Goal: Task Accomplishment & Management: Use online tool/utility

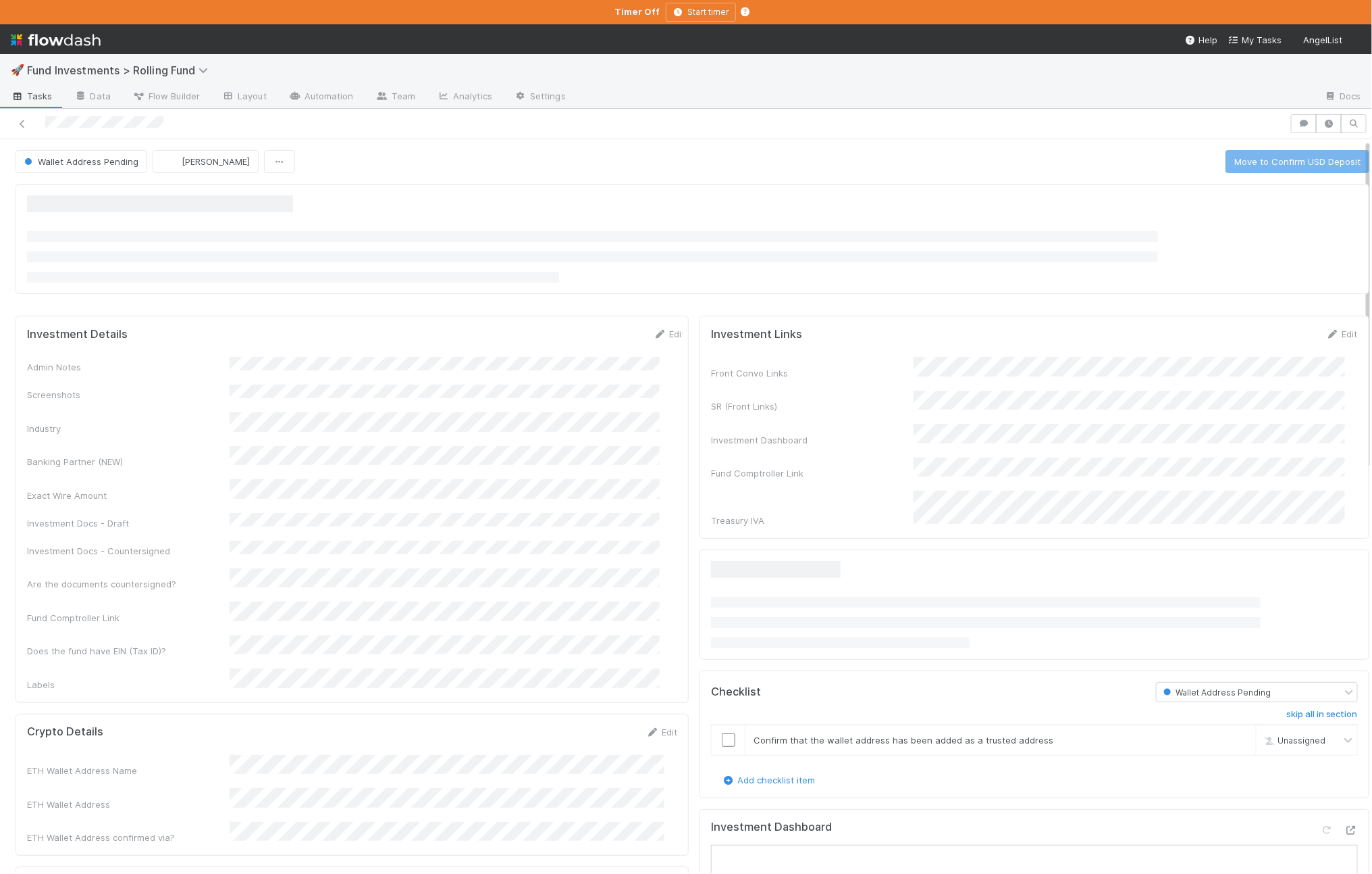
scroll to position [64, 0]
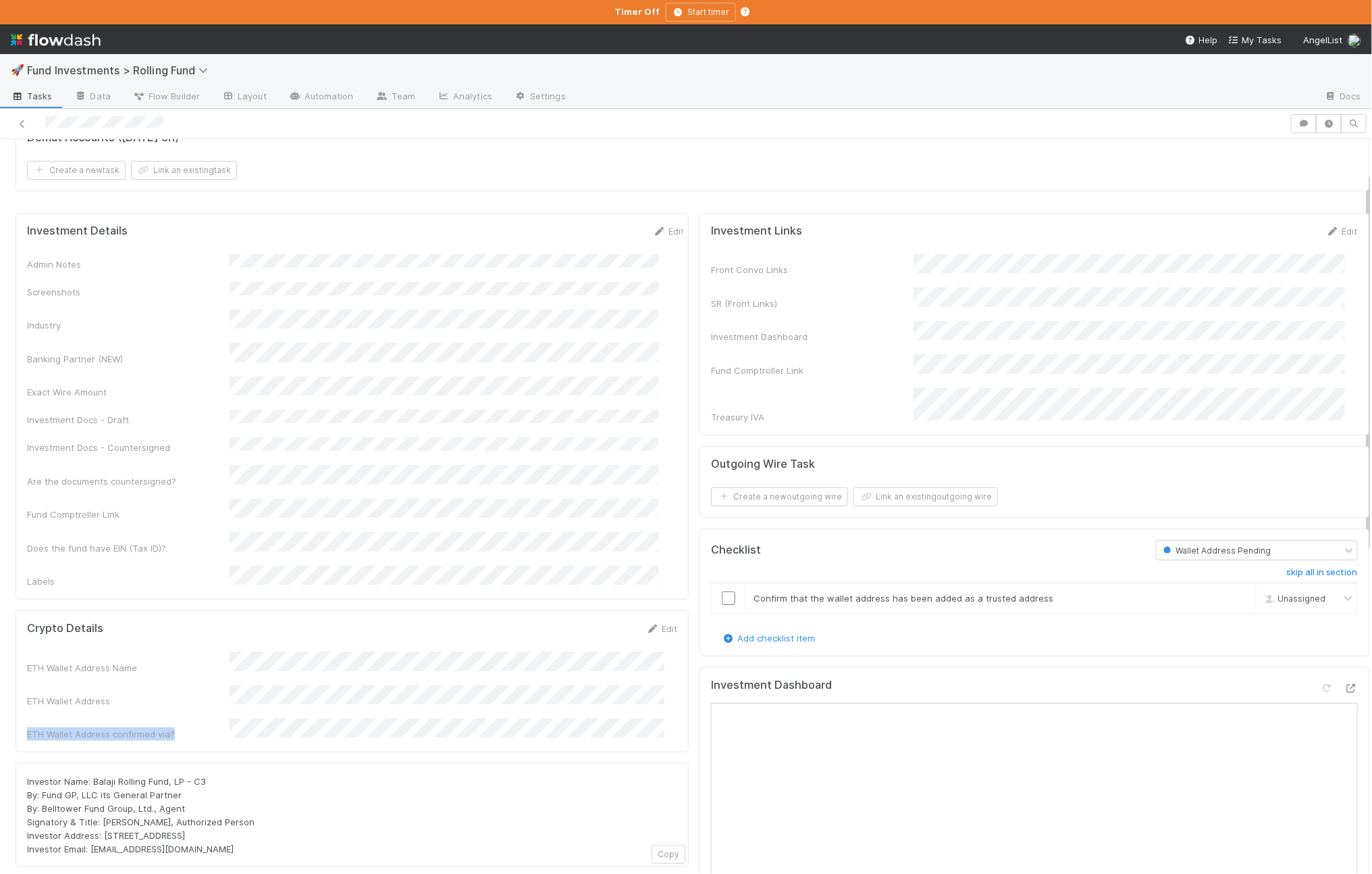
drag, startPoint x: 198, startPoint y: 684, endPoint x: 25, endPoint y: 685, distance: 173.0
click at [25, 685] on div "Crypto Details Edit ETH Wallet Address Name ETH Wallet Address ETH Wallet Addre…" at bounding box center [352, 681] width 674 height 142
copy div "ETH Wallet Address confirmed via?"
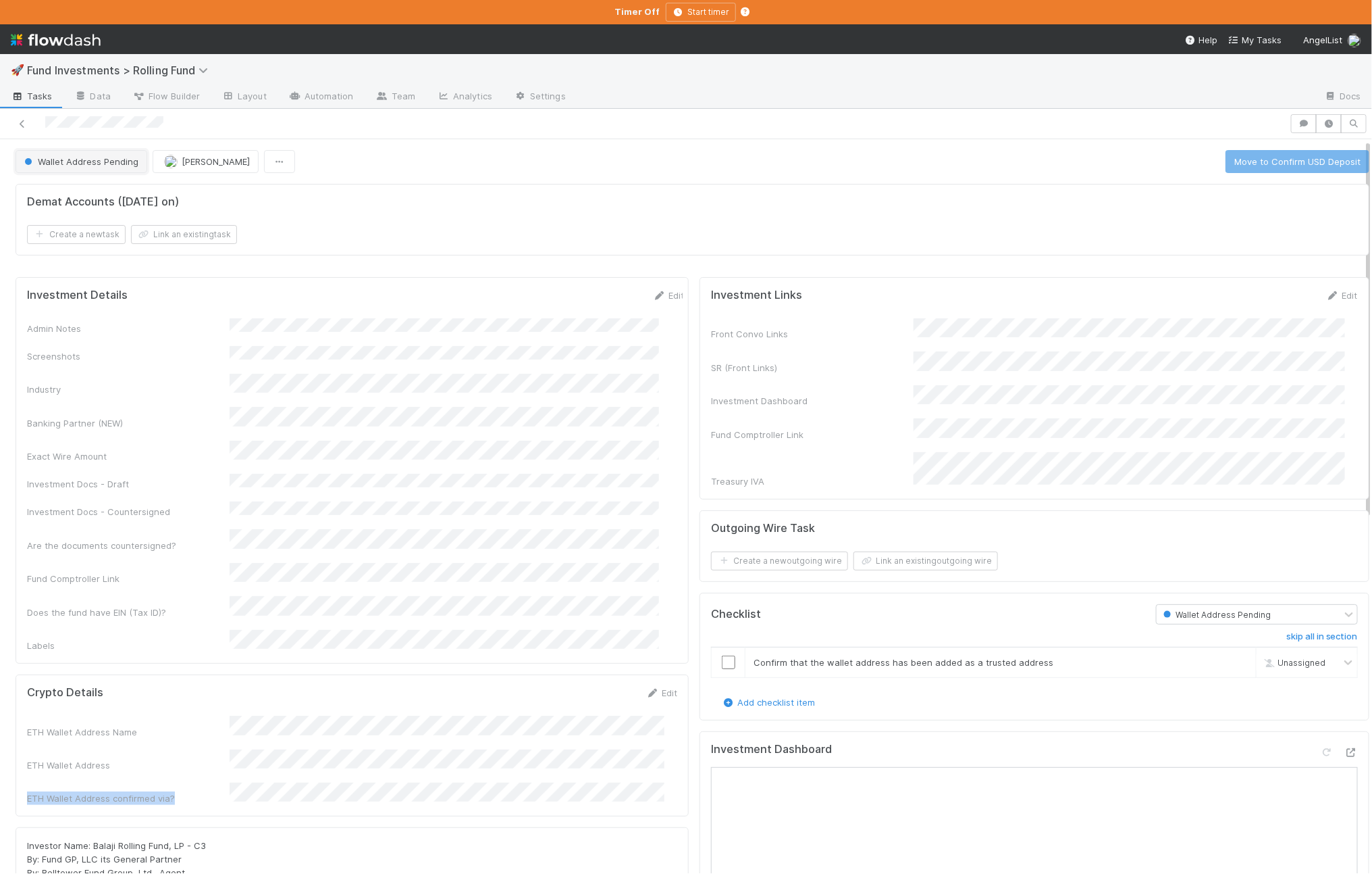
click at [75, 158] on span "Wallet Address Pending" at bounding box center [79, 161] width 117 height 11
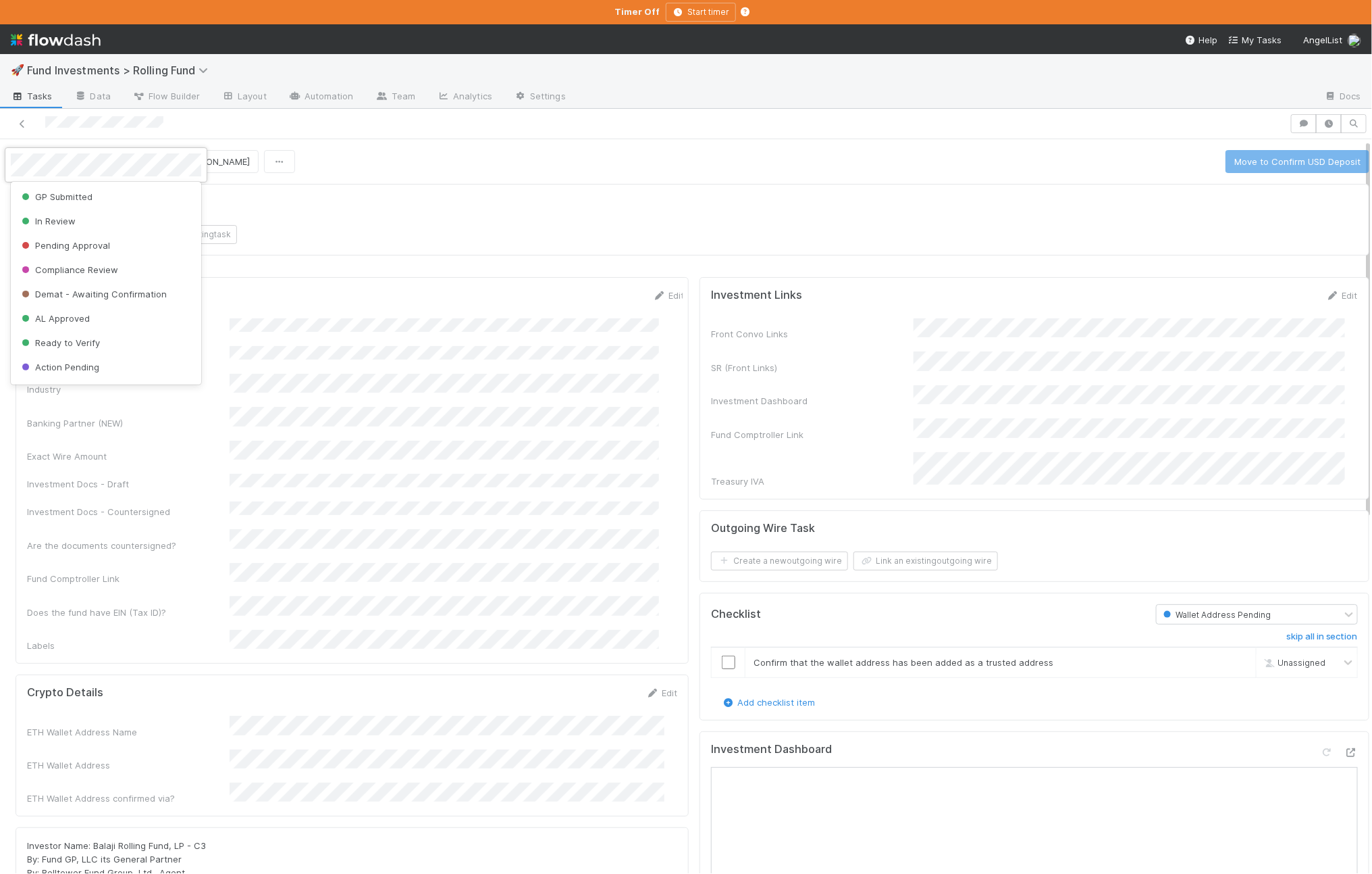
scroll to position [246, 0]
click at [91, 346] on div "Add Wallet Address" at bounding box center [106, 340] width 190 height 24
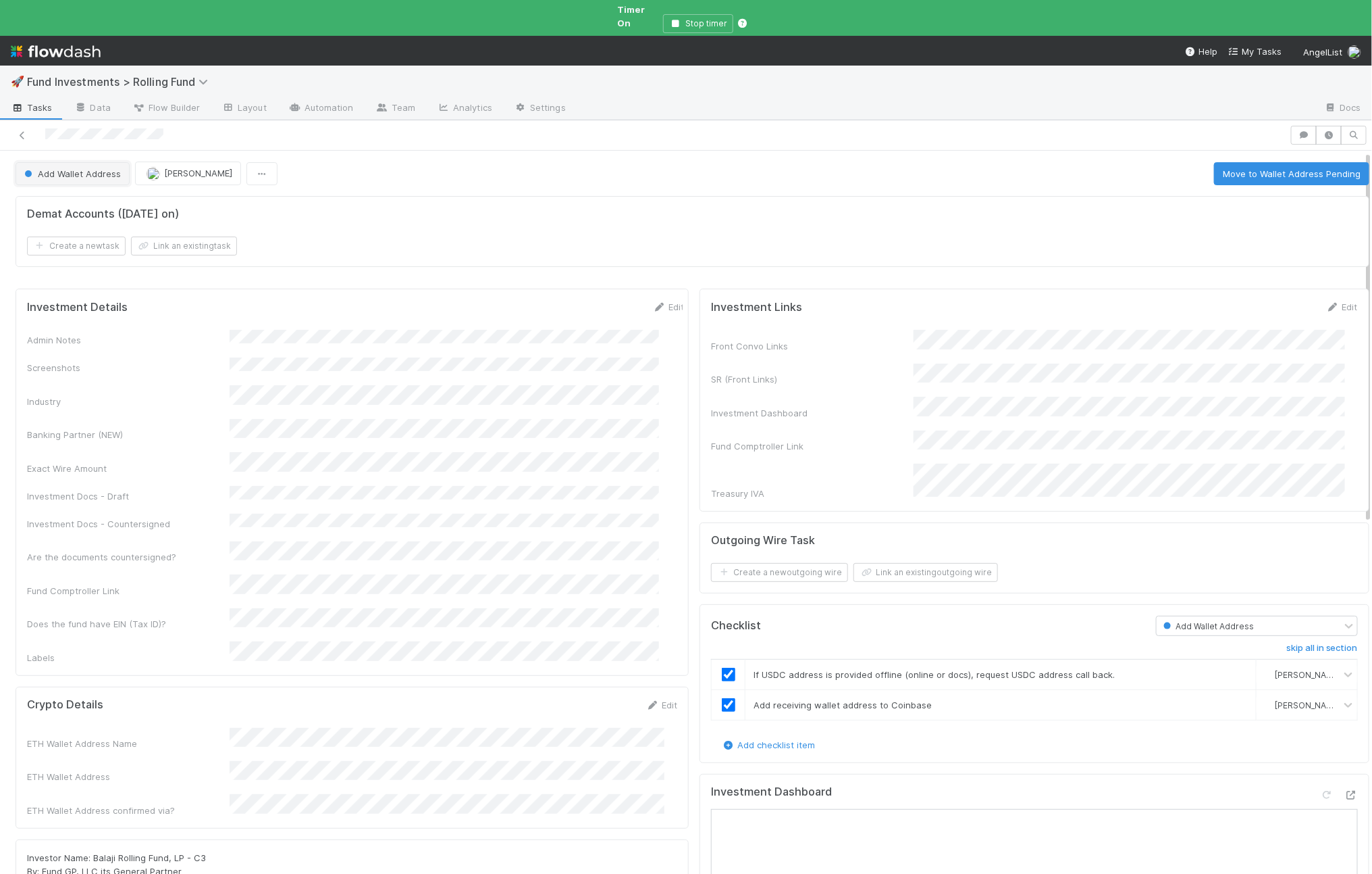
click at [87, 168] on span "Add Wallet Address" at bounding box center [71, 173] width 99 height 11
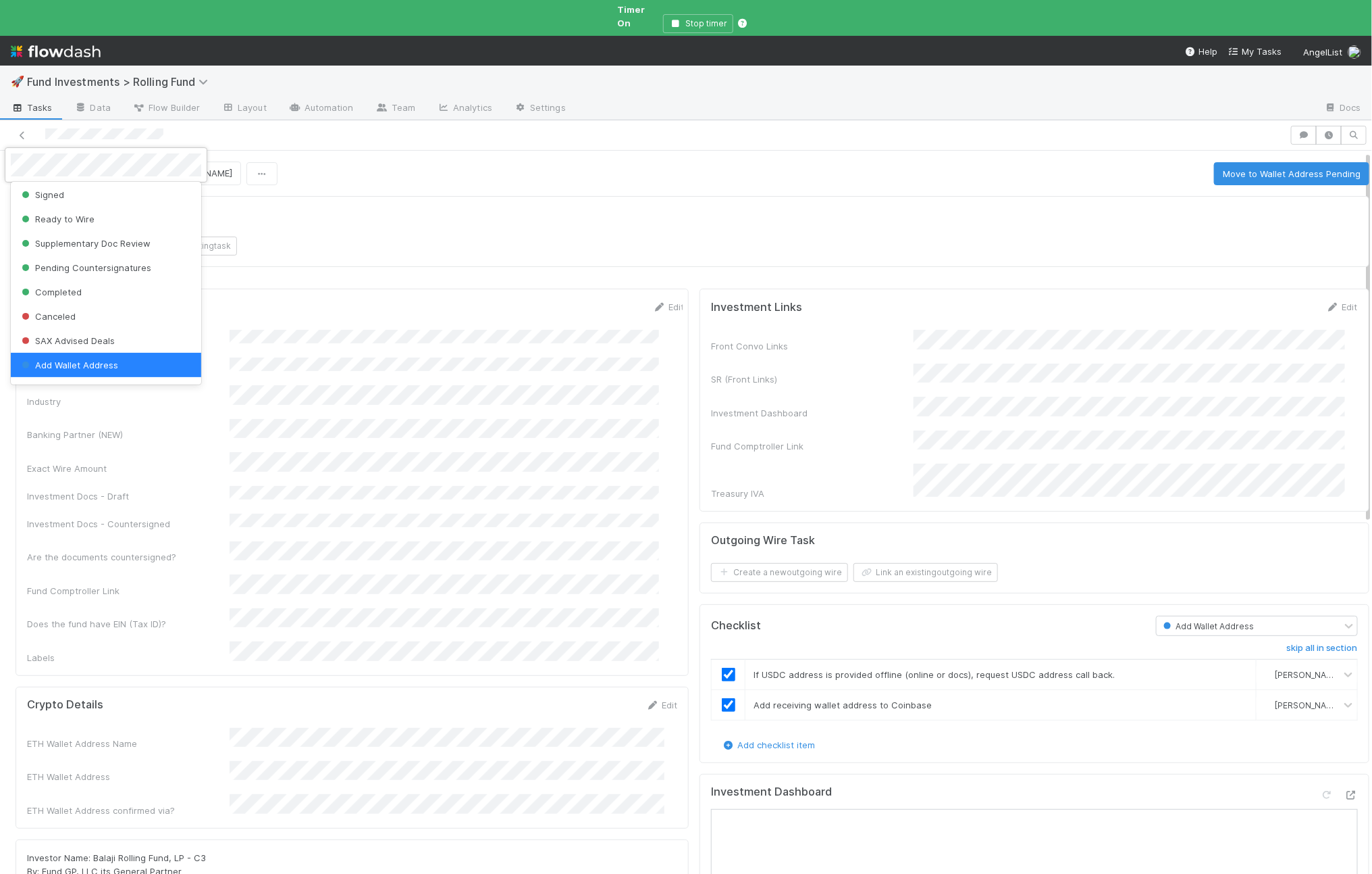
scroll to position [241, 0]
click at [82, 364] on span "Wallet Address Pending" at bounding box center [77, 369] width 117 height 11
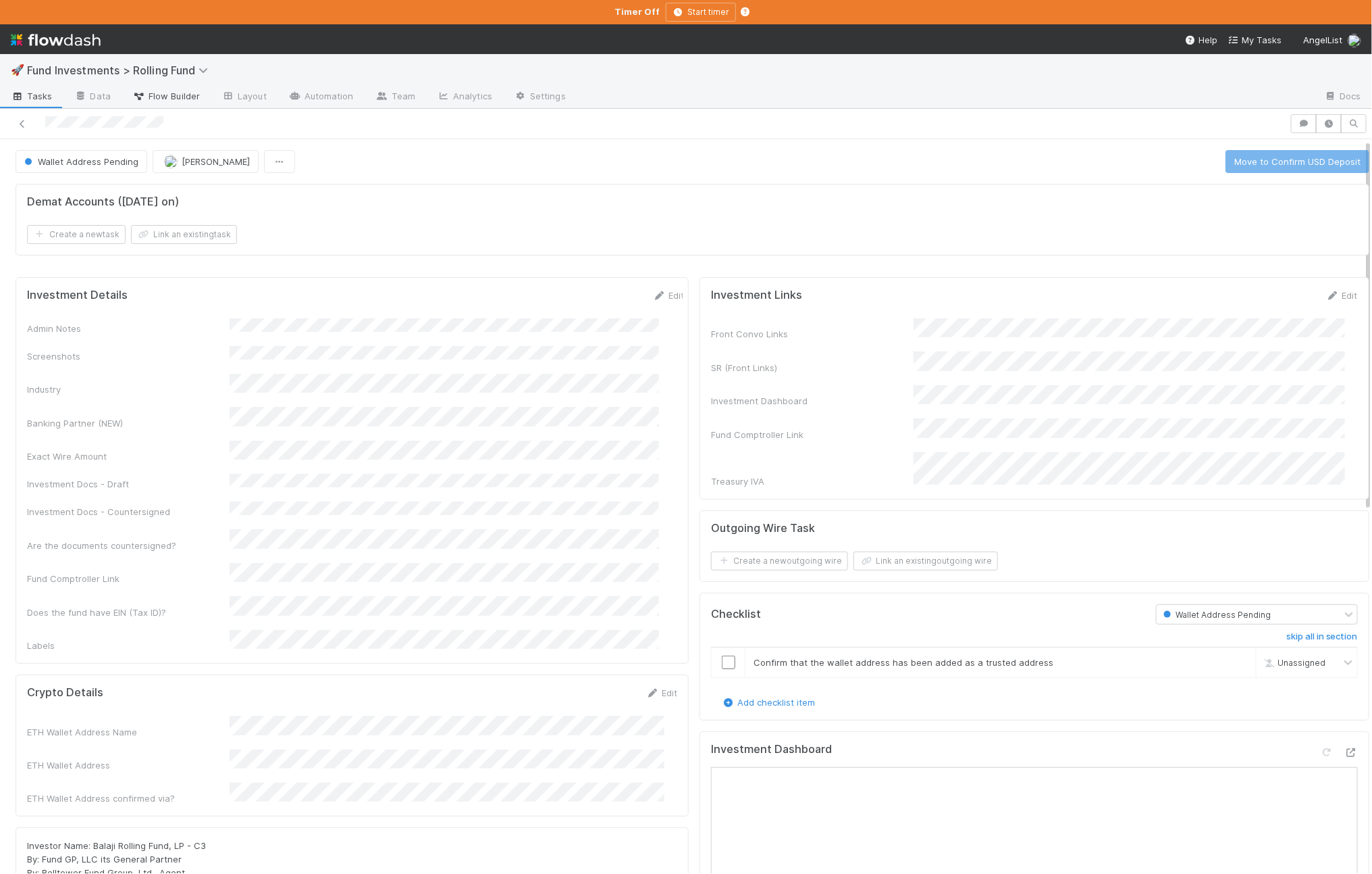
click at [188, 93] on span "Flow Builder" at bounding box center [166, 96] width 68 height 13
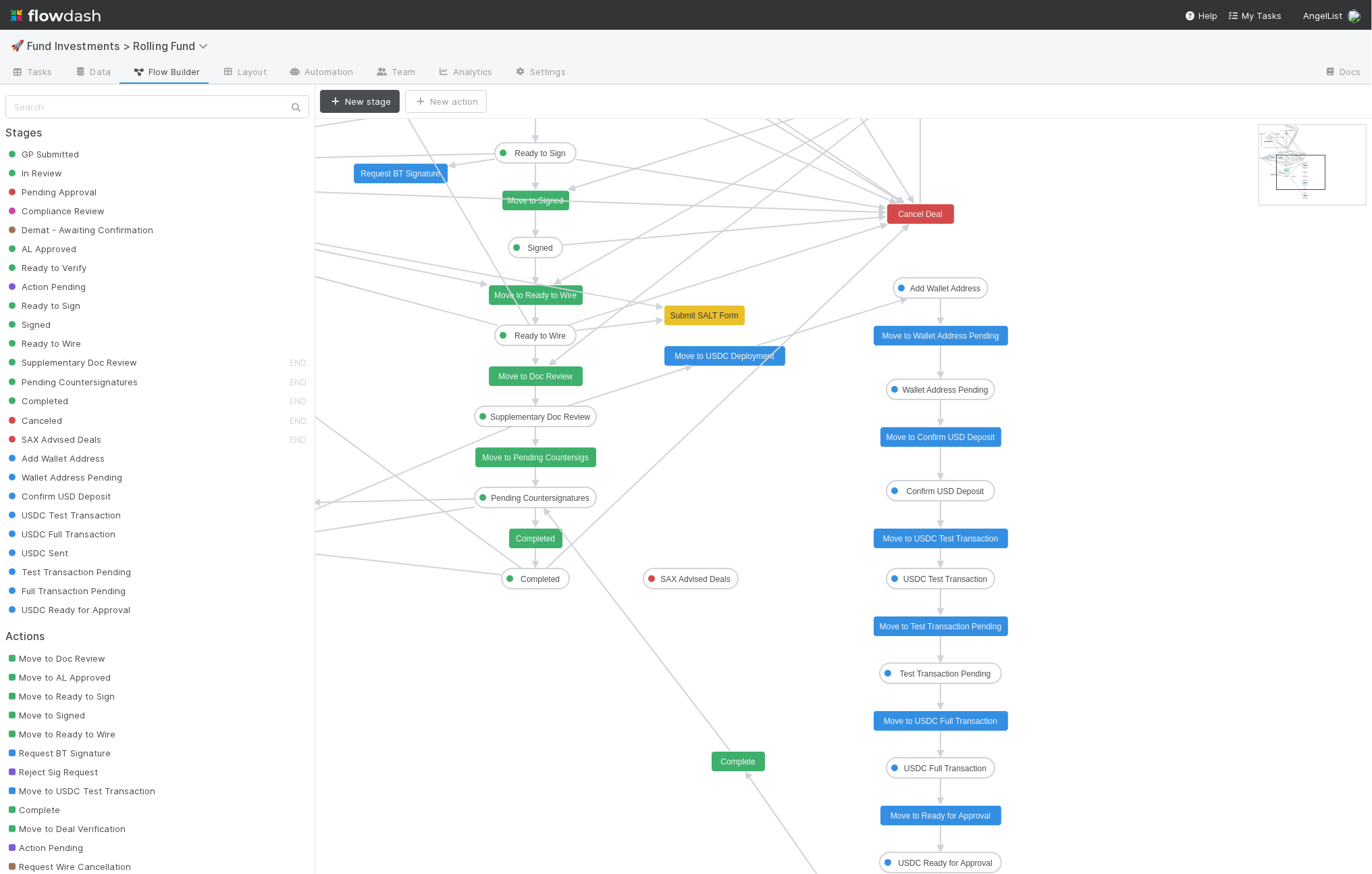
click at [962, 437] on text "Move to Confirm USD Deposit" at bounding box center [941, 437] width 109 height 9
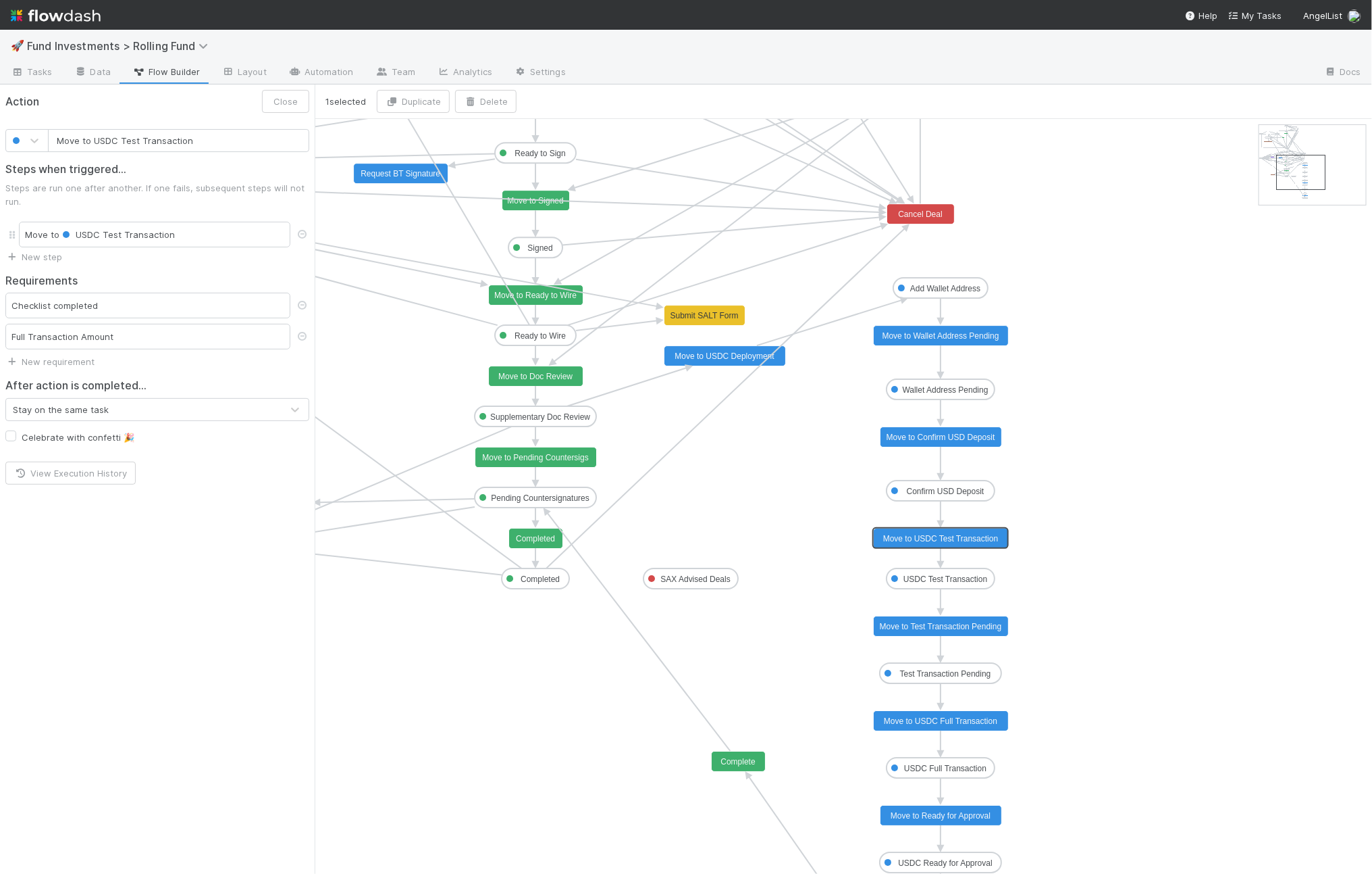
click at [948, 537] on text "Move to USDC Test Transaction" at bounding box center [941, 538] width 116 height 9
type input "Move to Test Transaction Pending"
click at [944, 628] on text "Move to Test Transaction Pending" at bounding box center [941, 626] width 122 height 9
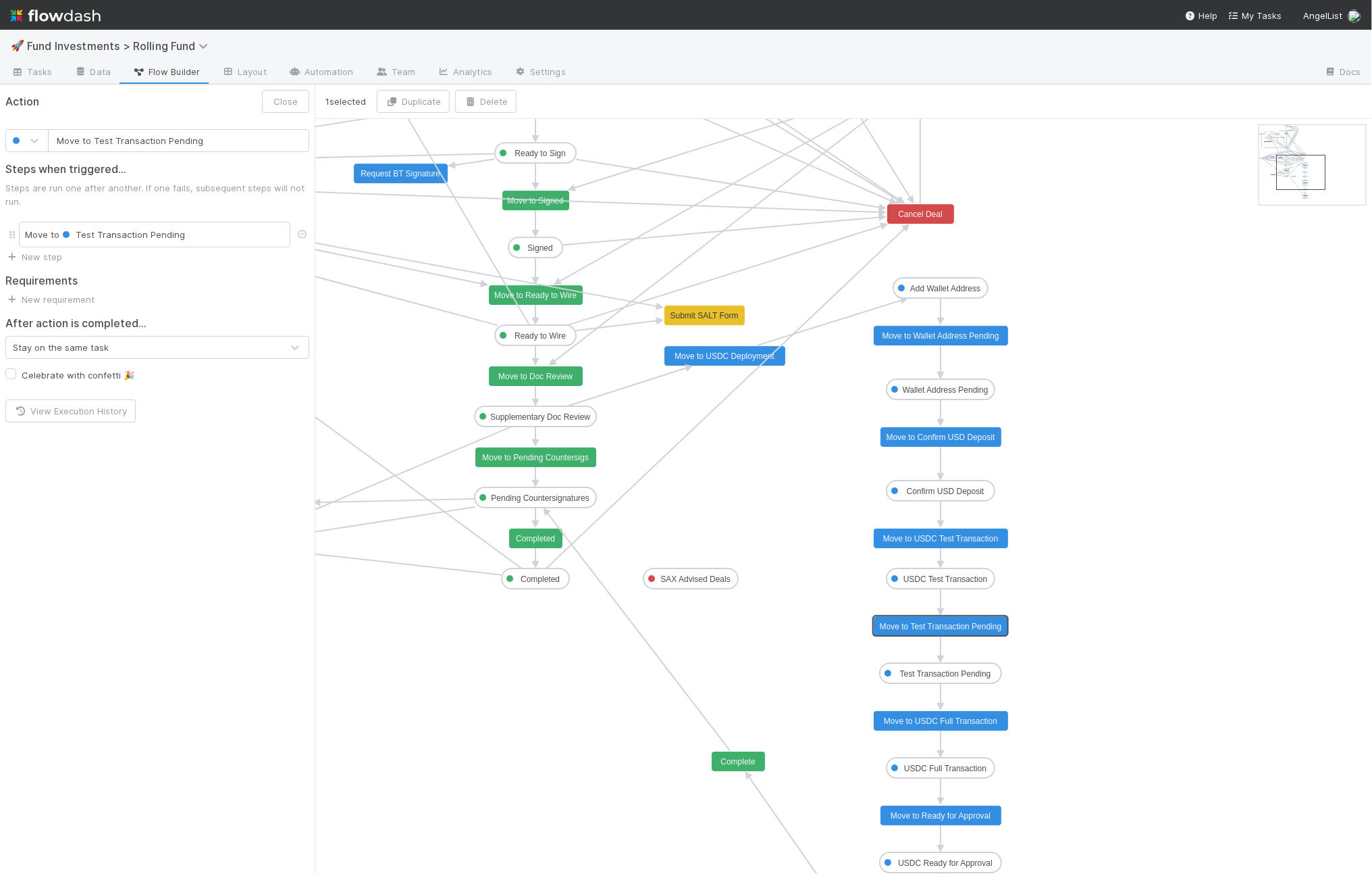
click at [939, 582] on text "USDC Test Transaction" at bounding box center [946, 579] width 84 height 9
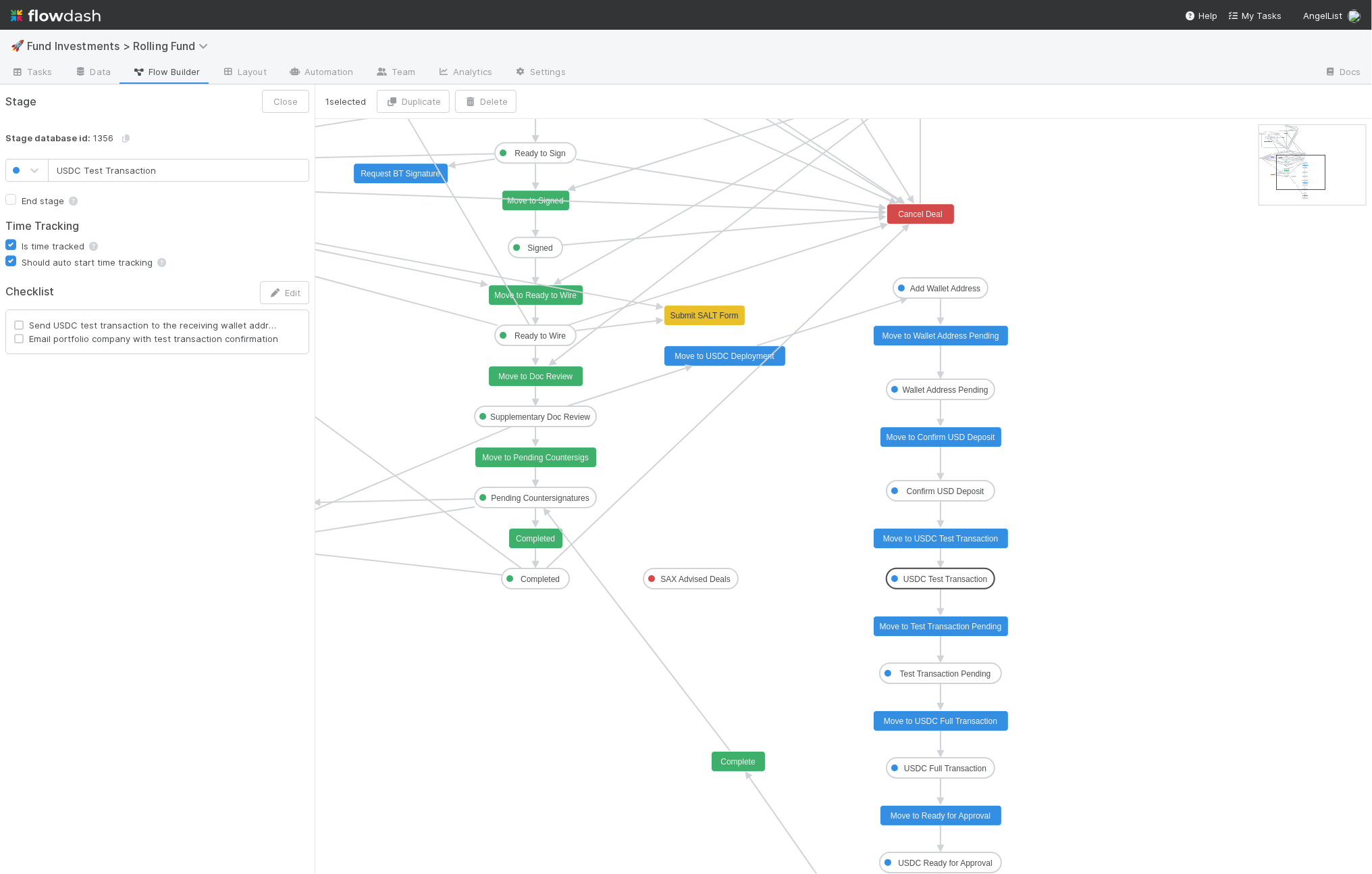
click at [941, 625] on text "Move to Test Transaction Pending" at bounding box center [941, 626] width 122 height 9
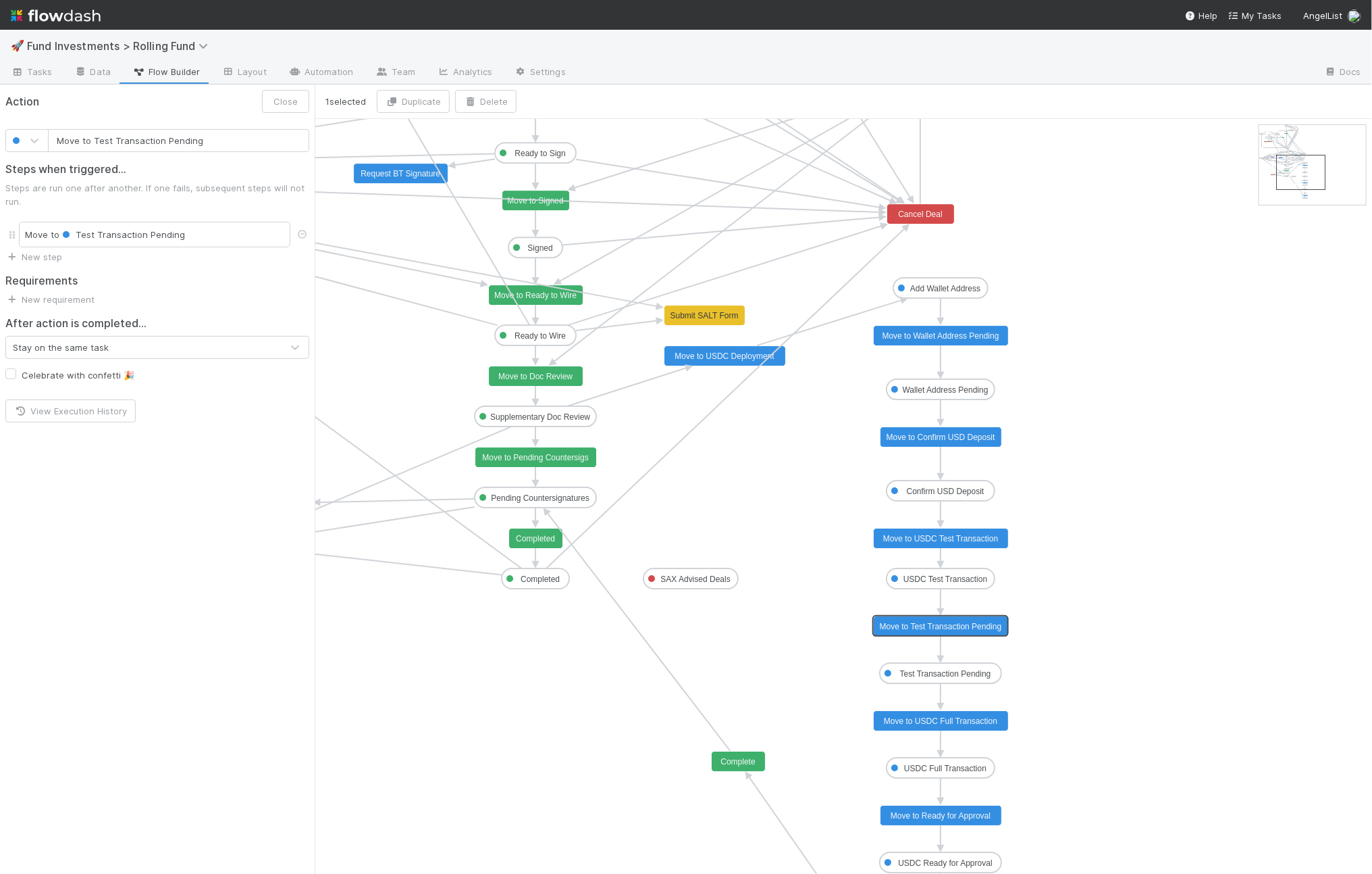
type input "Move to USDC Full Transaction"
click at [927, 721] on text "Move to USDC Full Transaction" at bounding box center [941, 720] width 113 height 9
click at [923, 675] on text "Test Transaction Pending" at bounding box center [946, 673] width 91 height 9
click at [922, 625] on text "Move to Test Transaction Pending" at bounding box center [941, 626] width 122 height 9
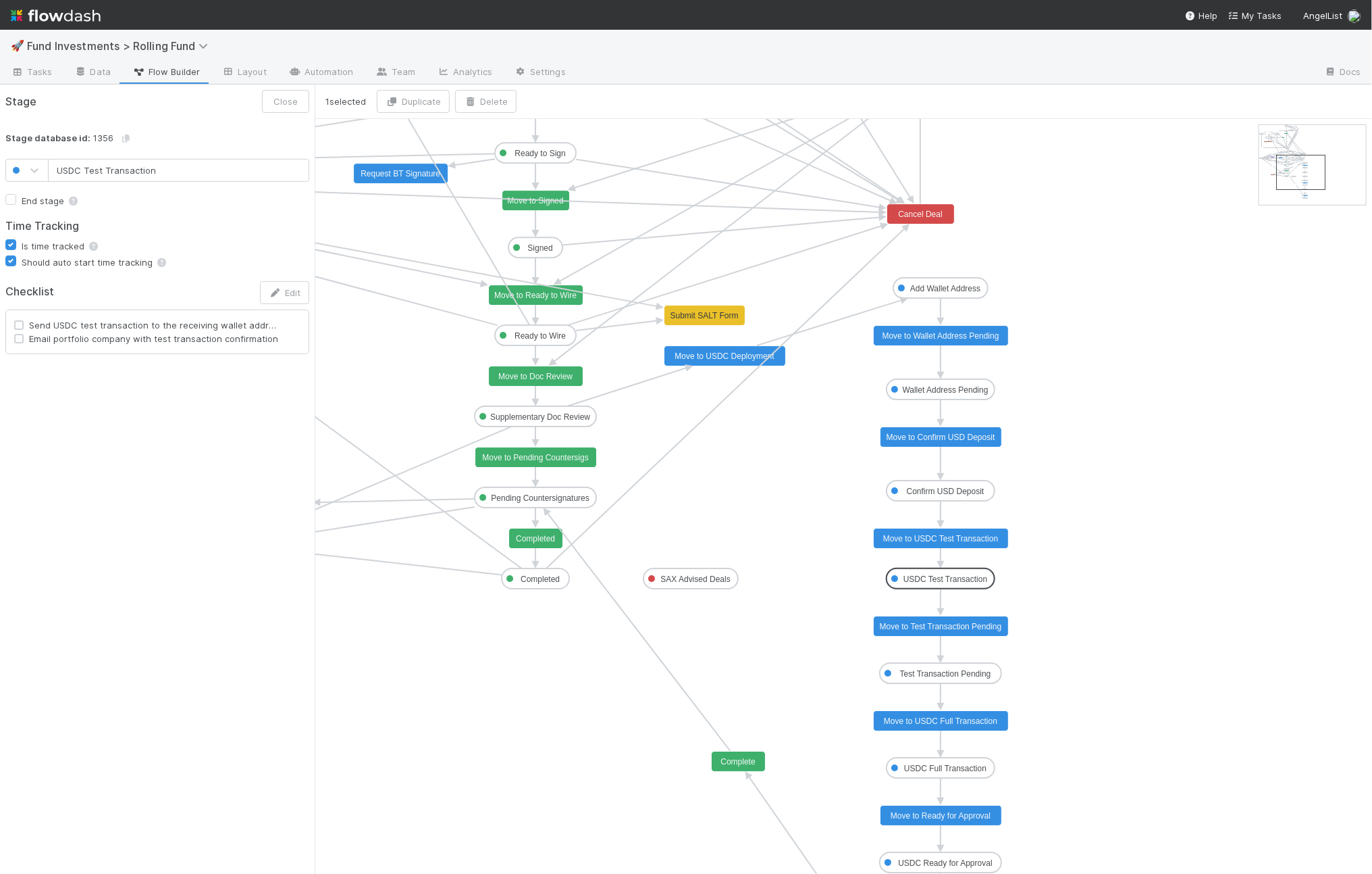
click at [924, 576] on text "USDC Test Transaction" at bounding box center [946, 579] width 84 height 9
type input "USDC Full Transaction"
click at [929, 769] on text "USDC Full Transaction" at bounding box center [946, 767] width 83 height 9
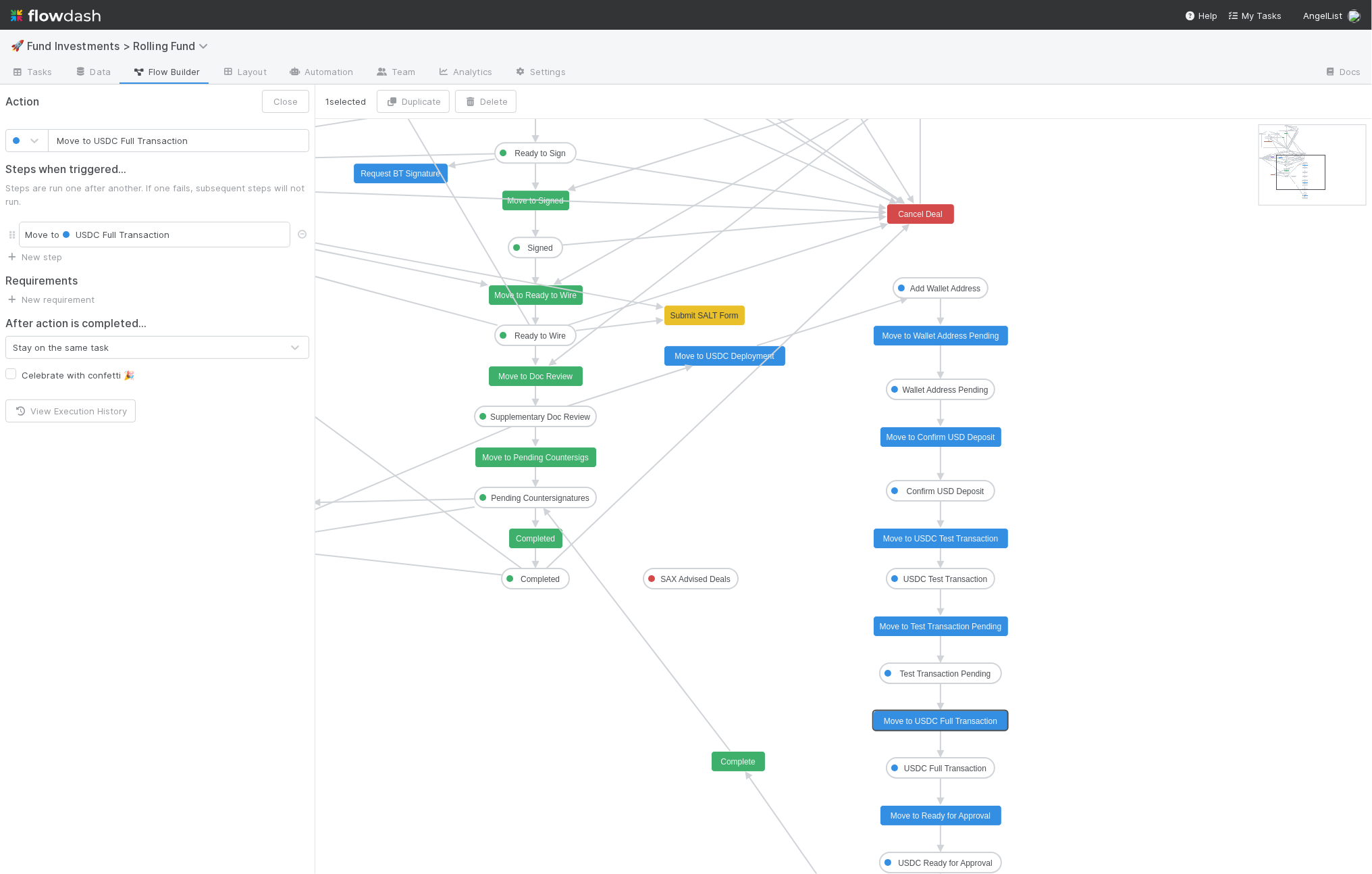
click at [925, 718] on text "Move to USDC Full Transaction" at bounding box center [941, 720] width 113 height 9
click at [929, 677] on text "Test Transaction Pending" at bounding box center [946, 673] width 91 height 9
click at [934, 623] on text "Move to Test Transaction Pending" at bounding box center [941, 626] width 122 height 9
click at [45, 76] on span "Tasks" at bounding box center [31, 71] width 42 height 13
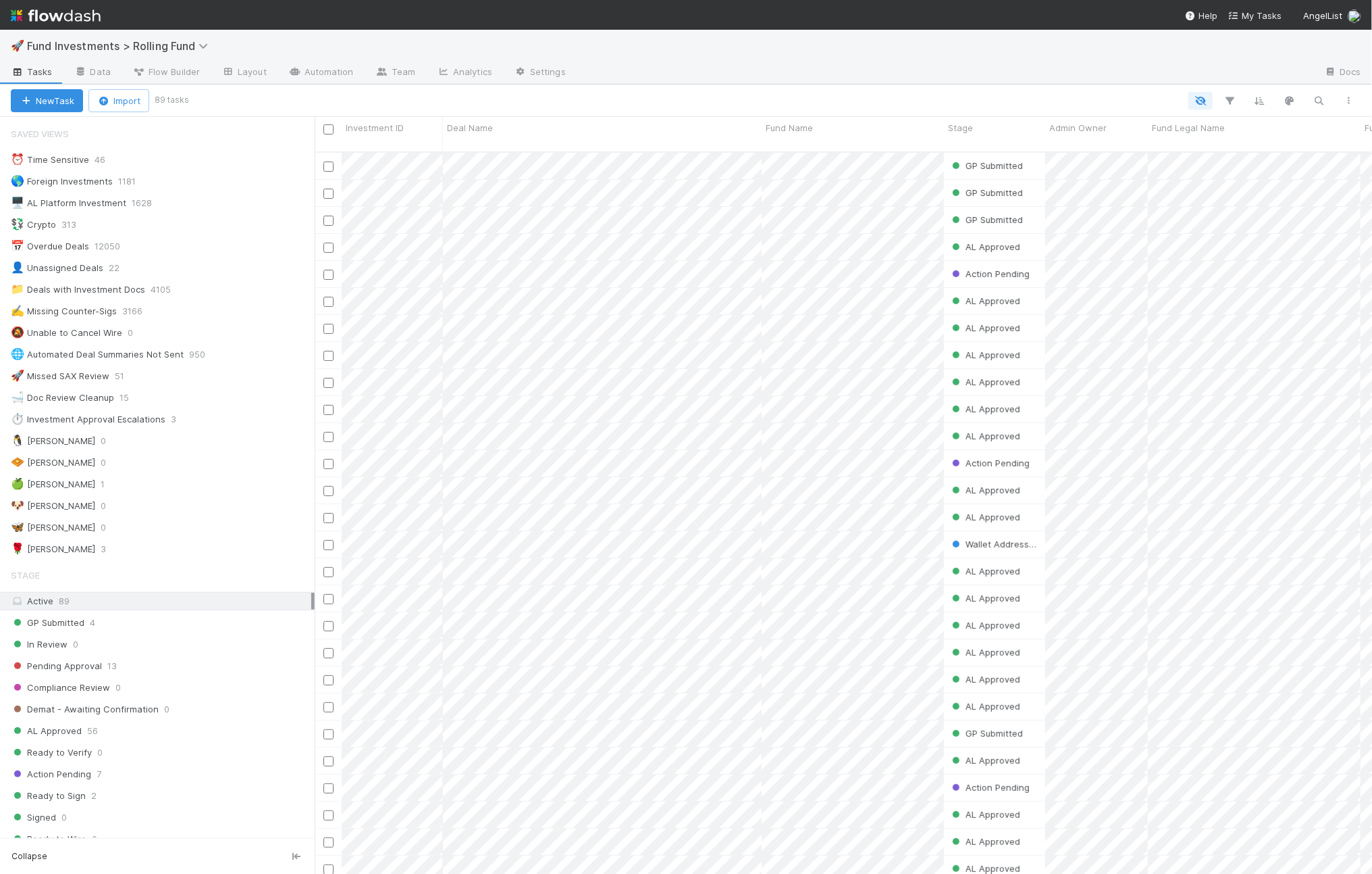
scroll to position [13, 13]
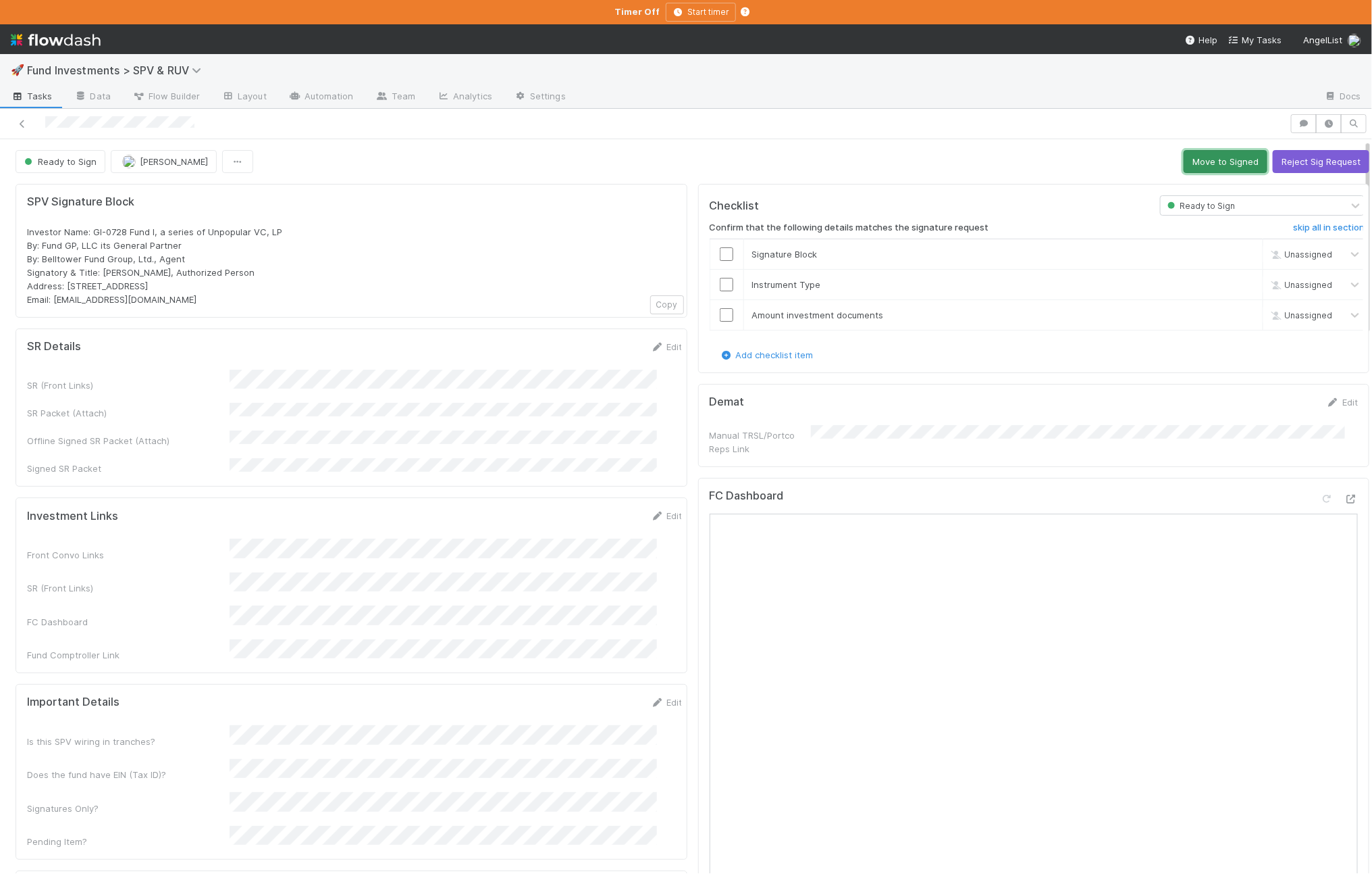
click at [1195, 163] on button "Move to Signed" at bounding box center [1226, 161] width 83 height 23
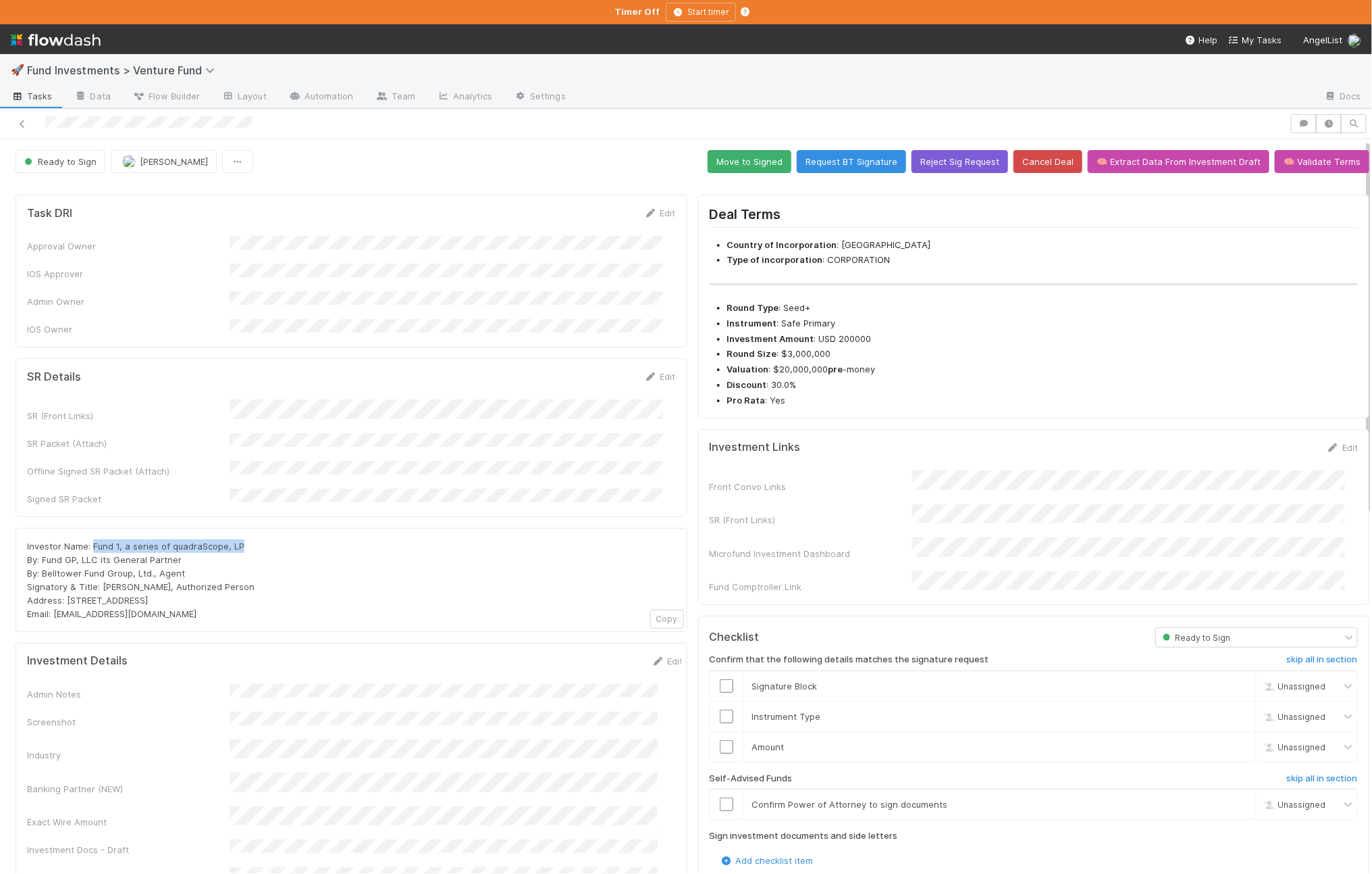
drag, startPoint x: 250, startPoint y: 518, endPoint x: 93, endPoint y: 521, distance: 157.0
click at [93, 539] on div "Investor Name: Fund 1, a series of quadraScope, LP By: Fund GP, LLC its General…" at bounding box center [351, 580] width 649 height 81
copy span "Fund 1, a series of quadraScope, LP"
click at [743, 160] on button "Move to Signed" at bounding box center [749, 161] width 83 height 23
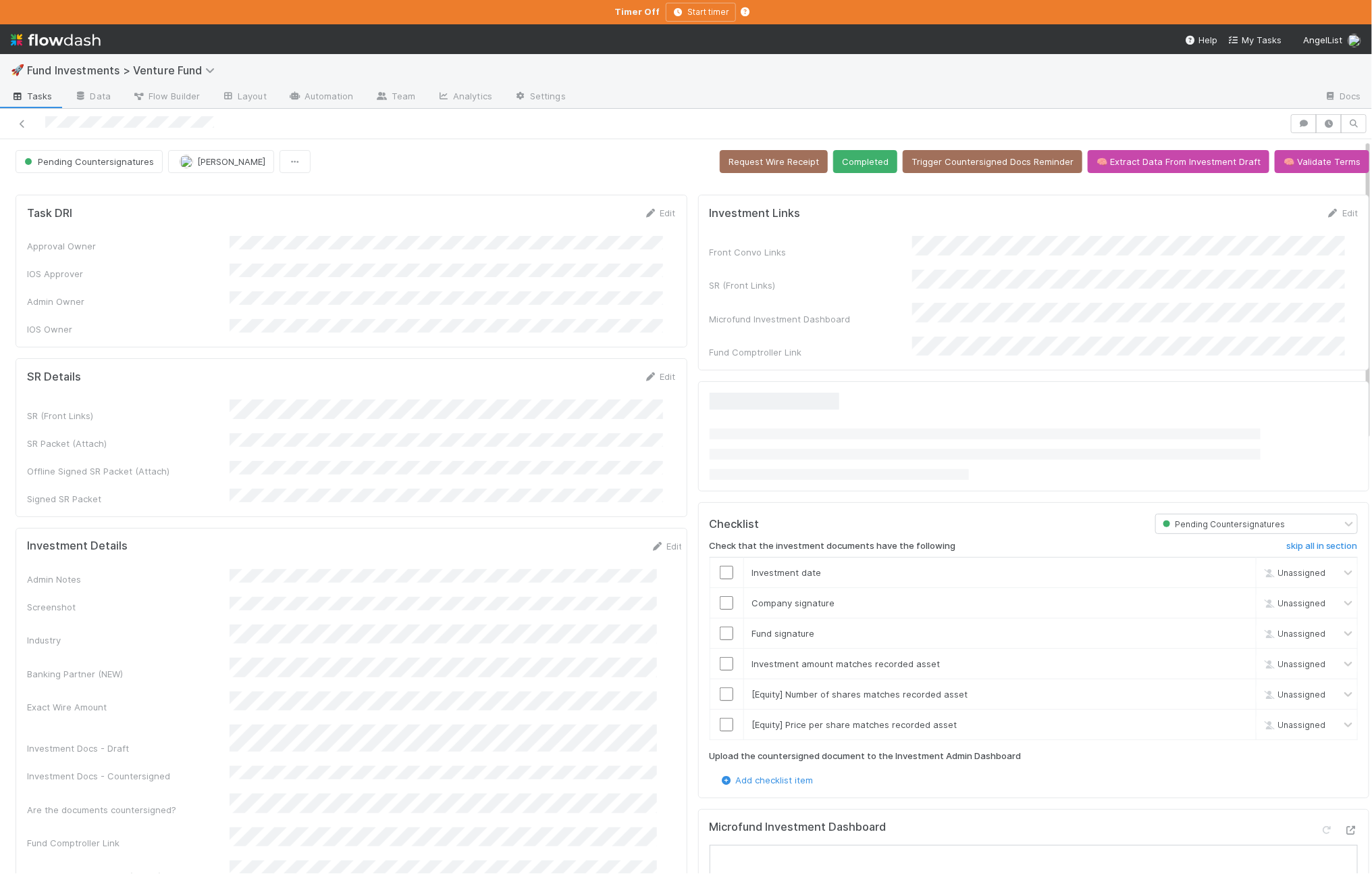
scroll to position [246, 0]
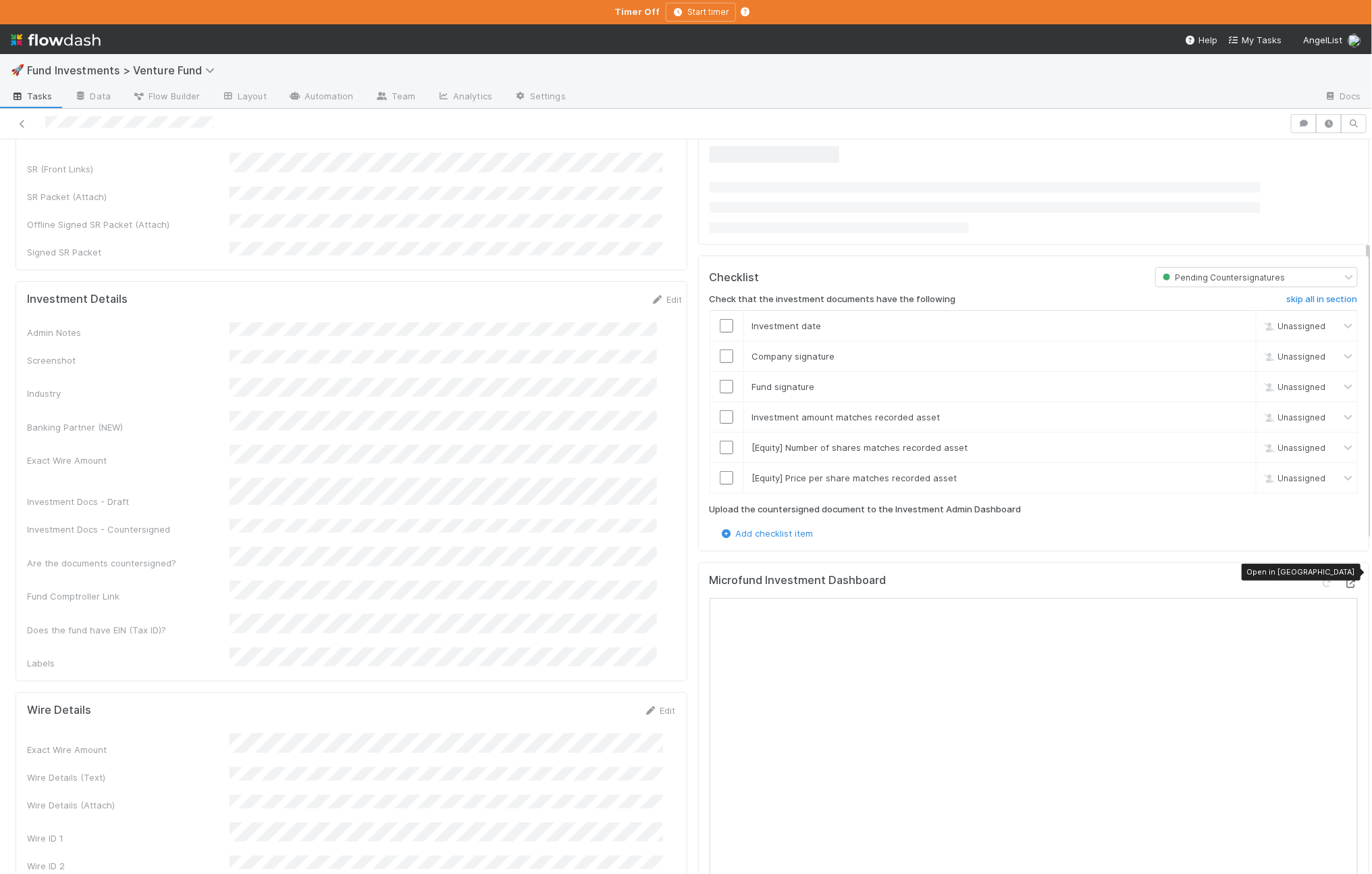
click at [1345, 579] on icon at bounding box center [1351, 583] width 13 height 9
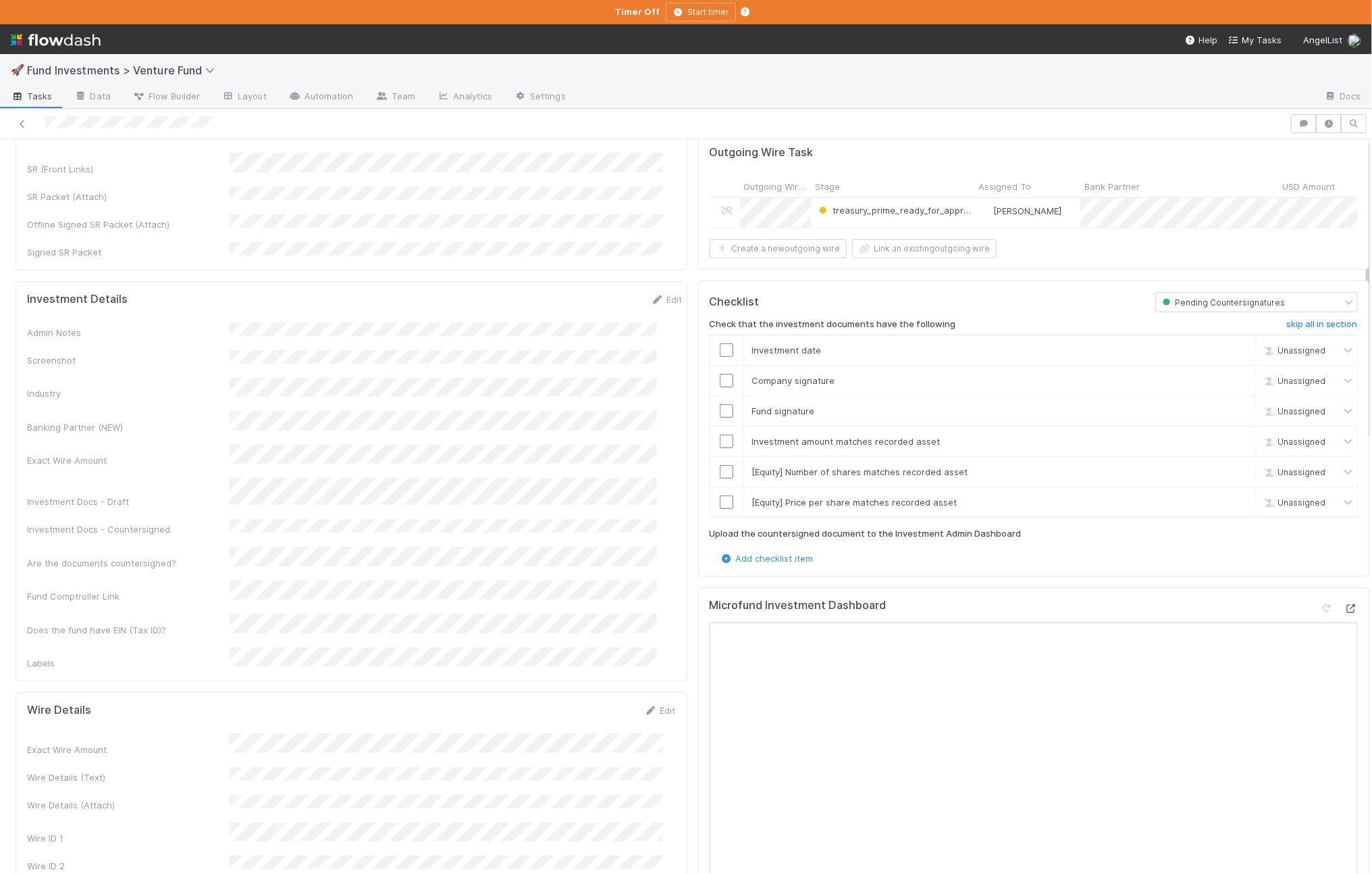
scroll to position [0, 0]
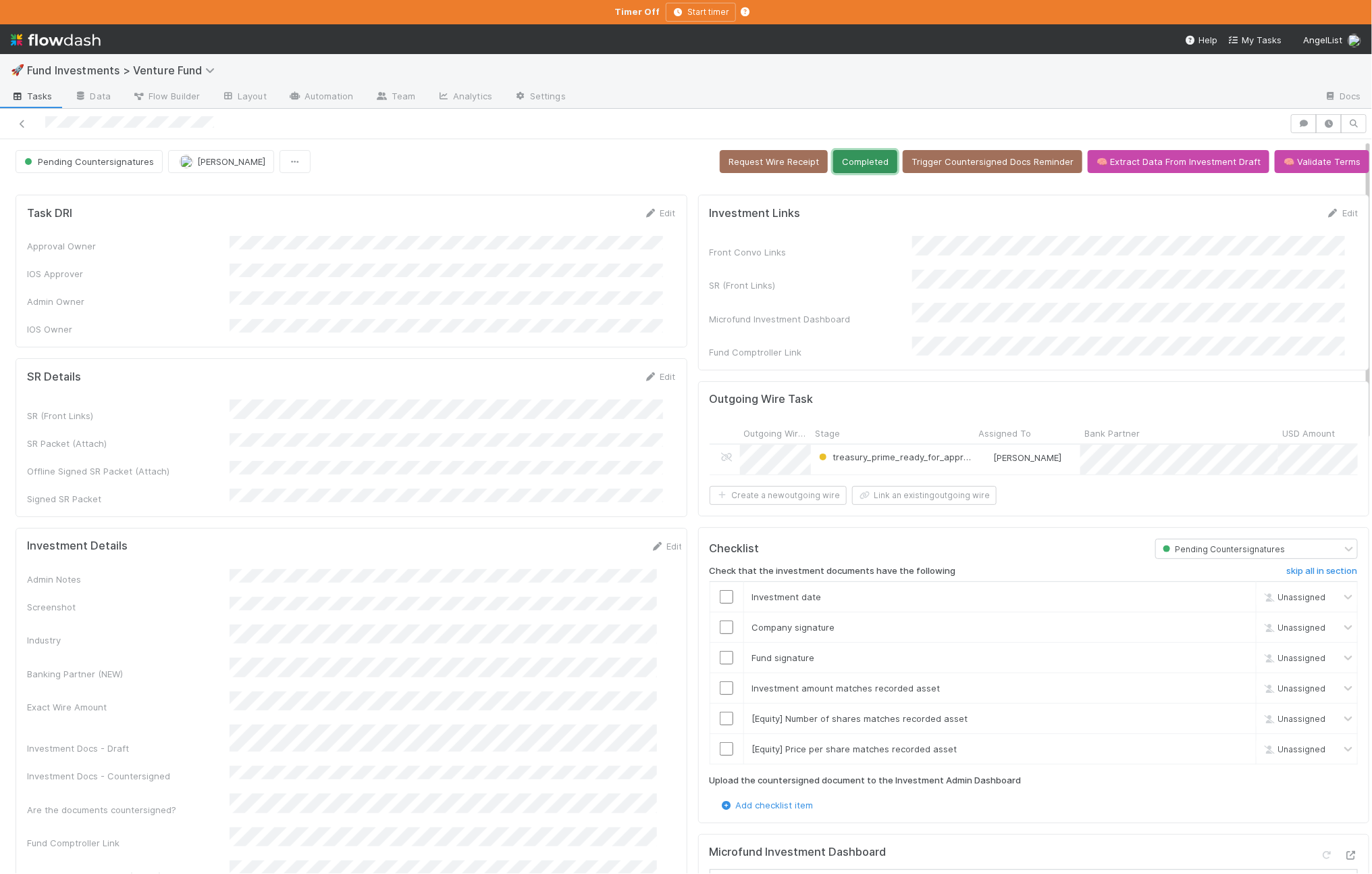
click at [855, 160] on button "Completed" at bounding box center [865, 161] width 64 height 23
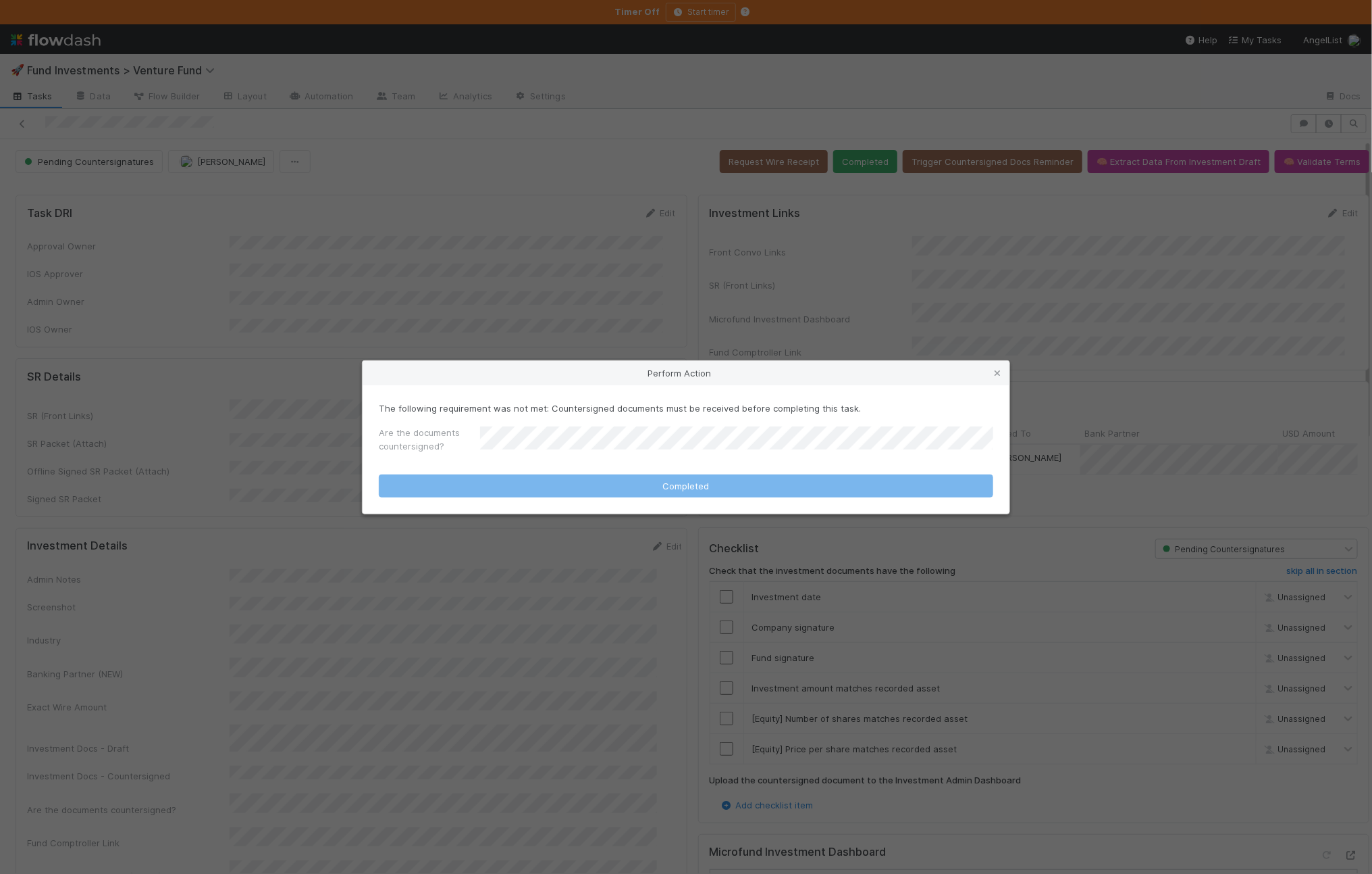
click at [660, 431] on div "Are the documents countersigned?" at bounding box center [686, 442] width 615 height 32
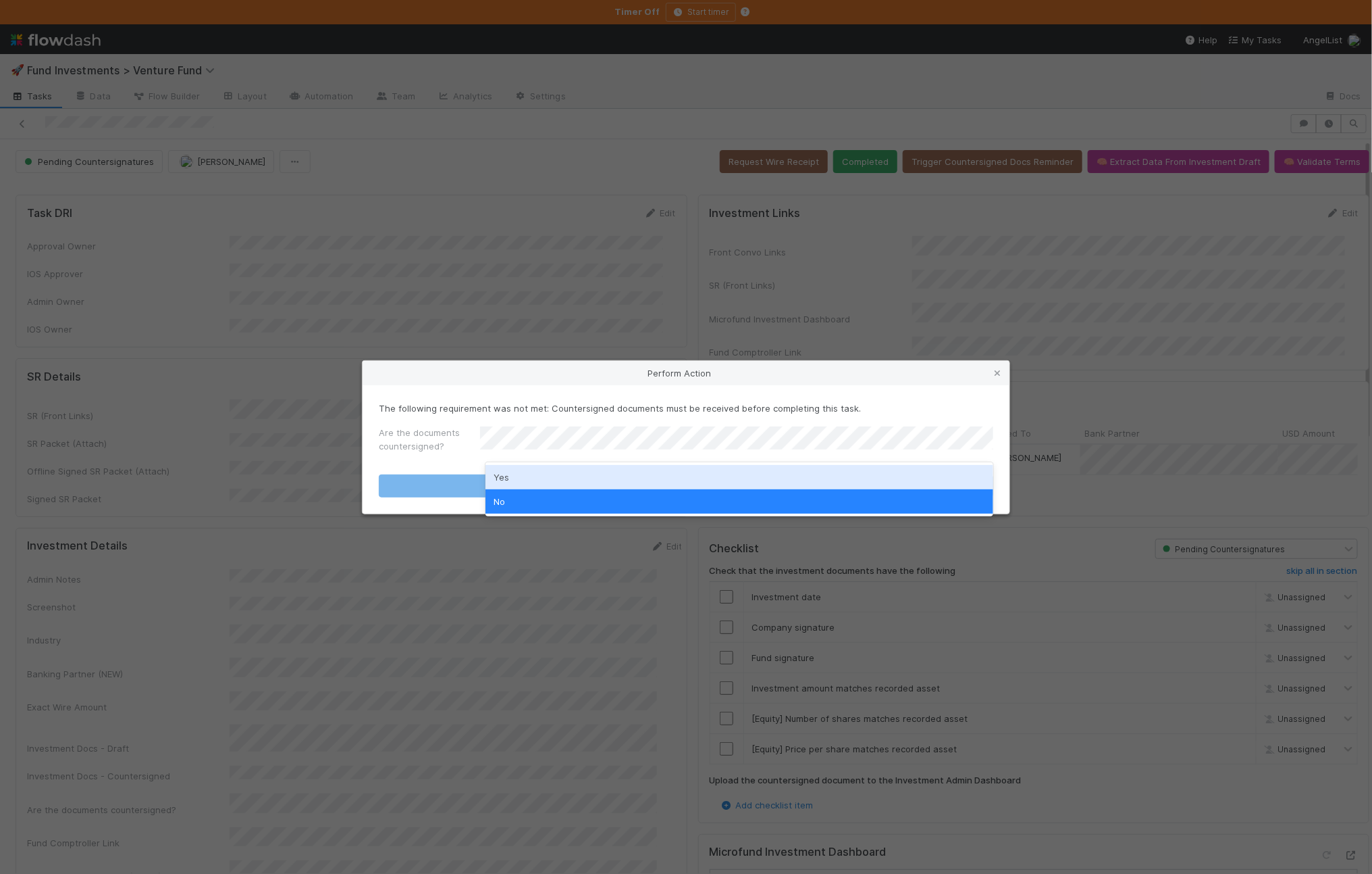
click at [582, 471] on div "Yes" at bounding box center [740, 476] width 508 height 24
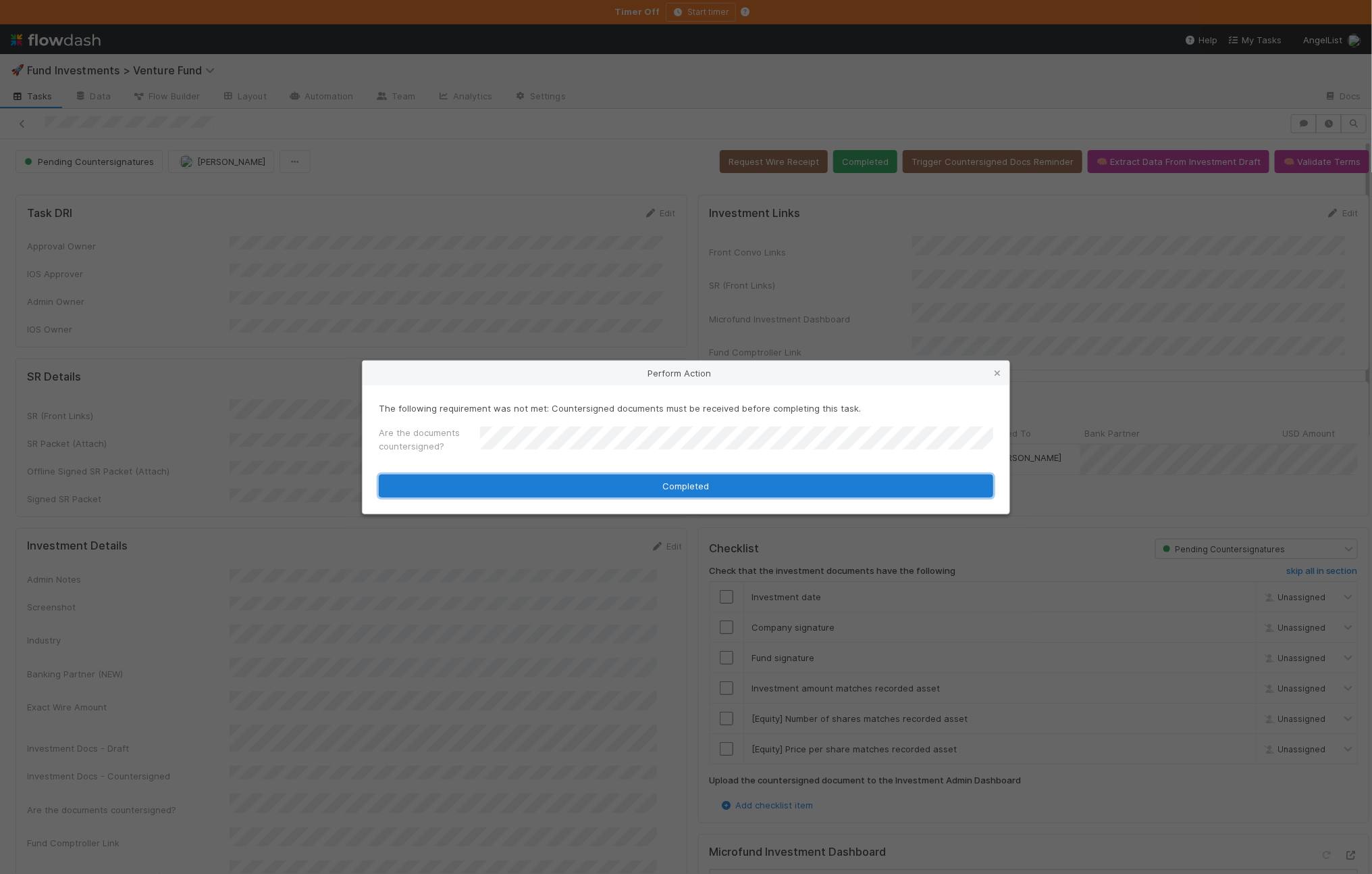
click at [527, 480] on button "Completed" at bounding box center [686, 486] width 615 height 23
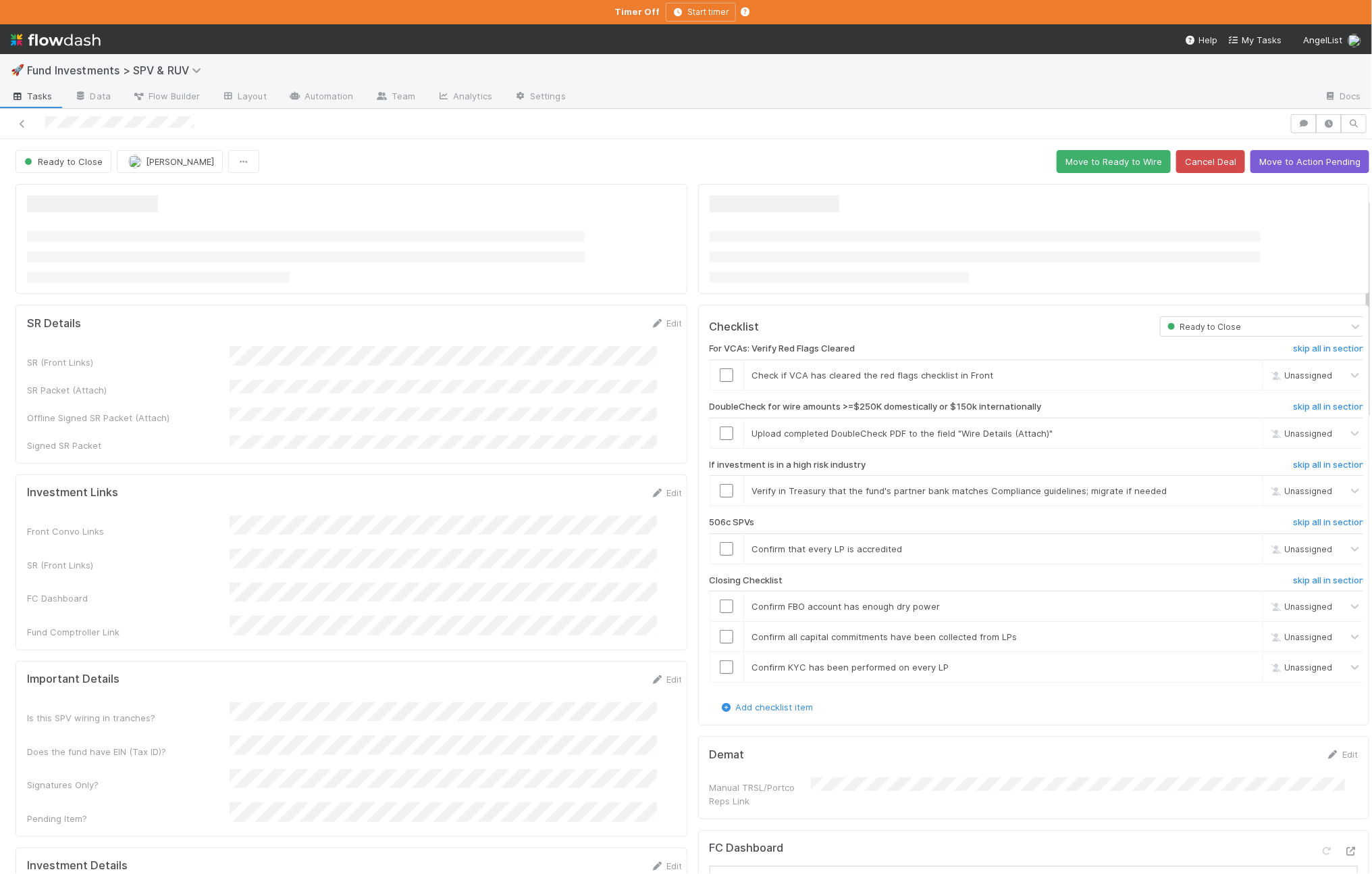
scroll to position [284, 0]
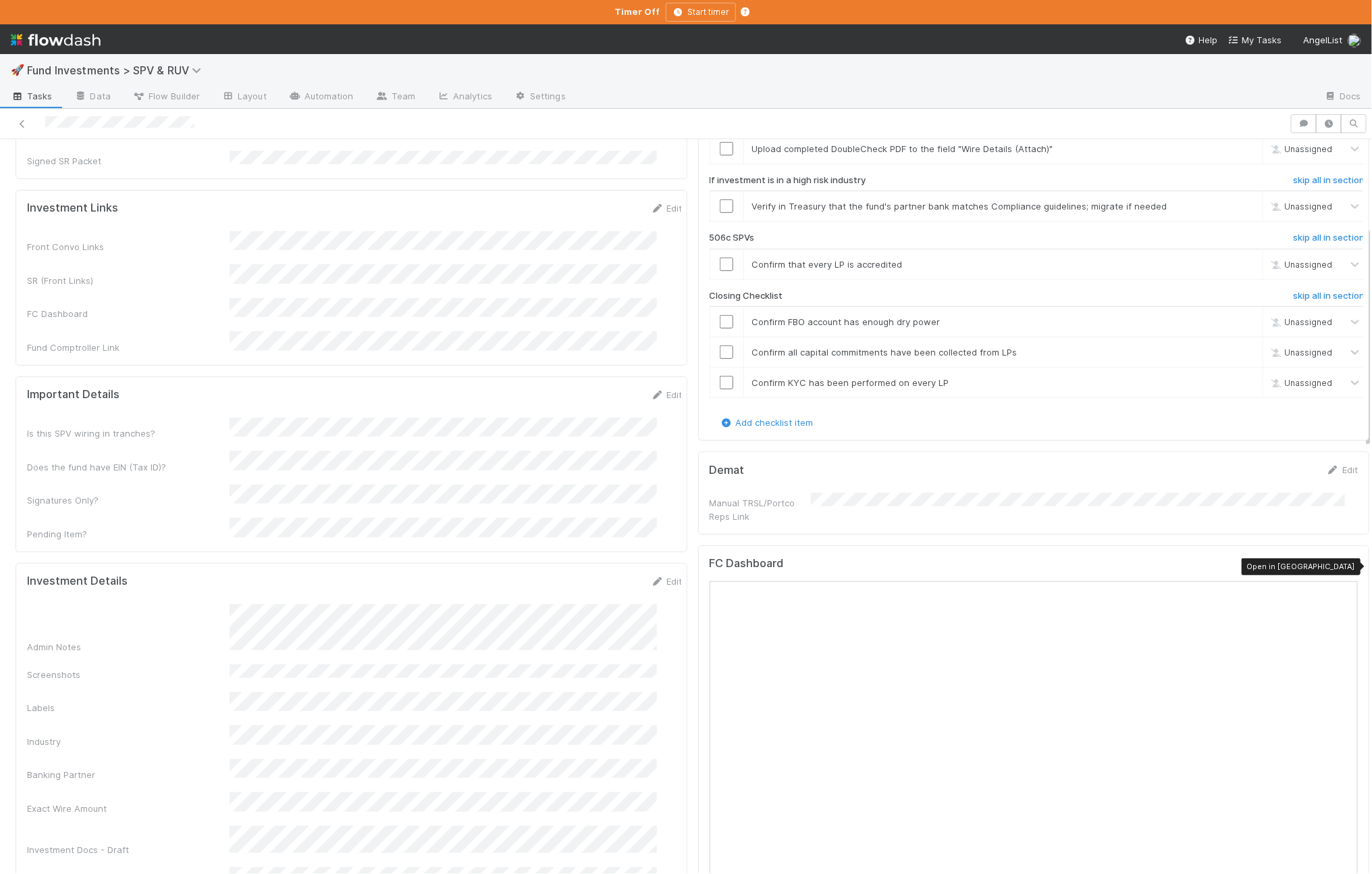
click at [1345, 566] on icon at bounding box center [1351, 566] width 13 height 9
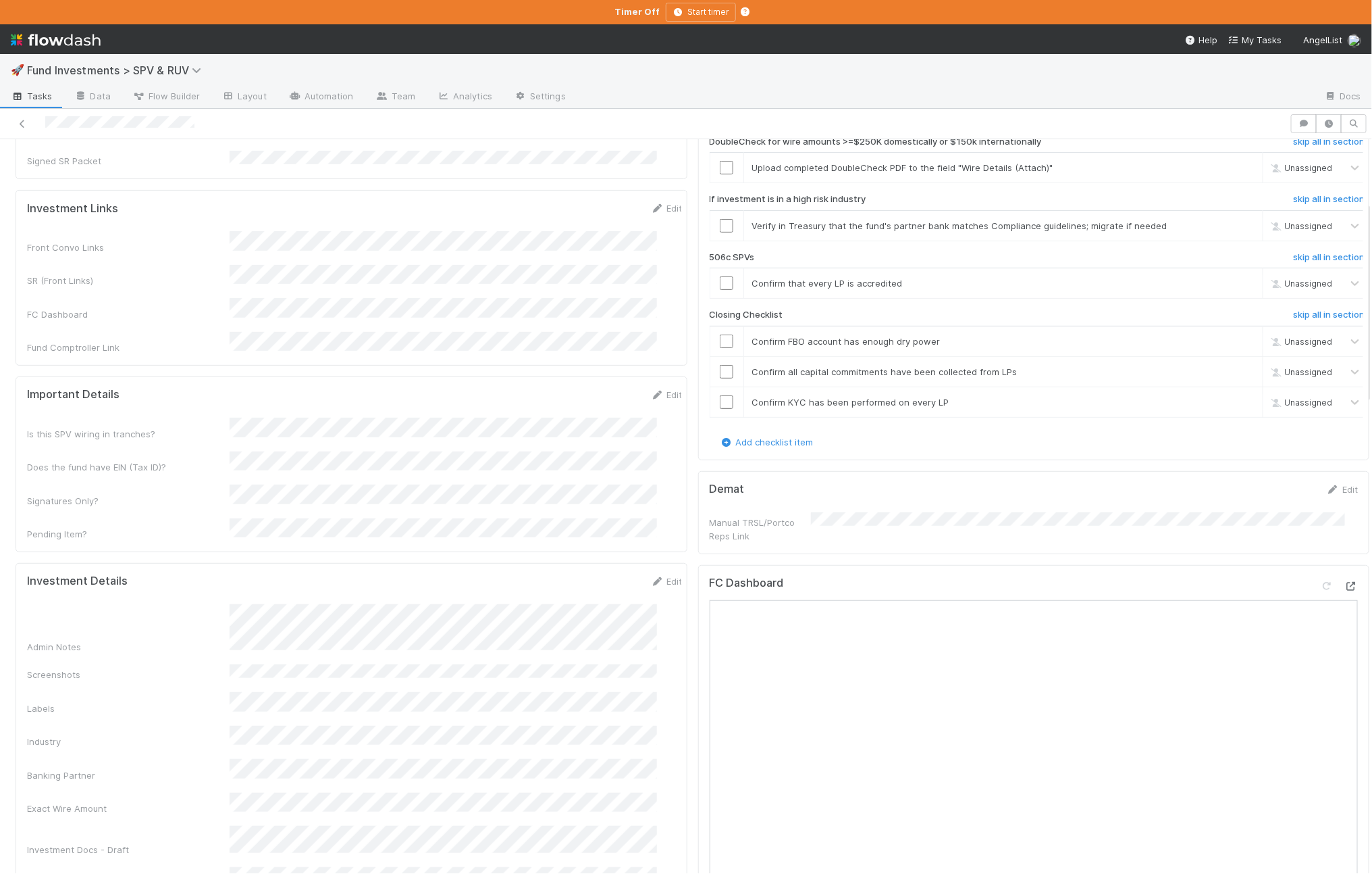
scroll to position [0, 0]
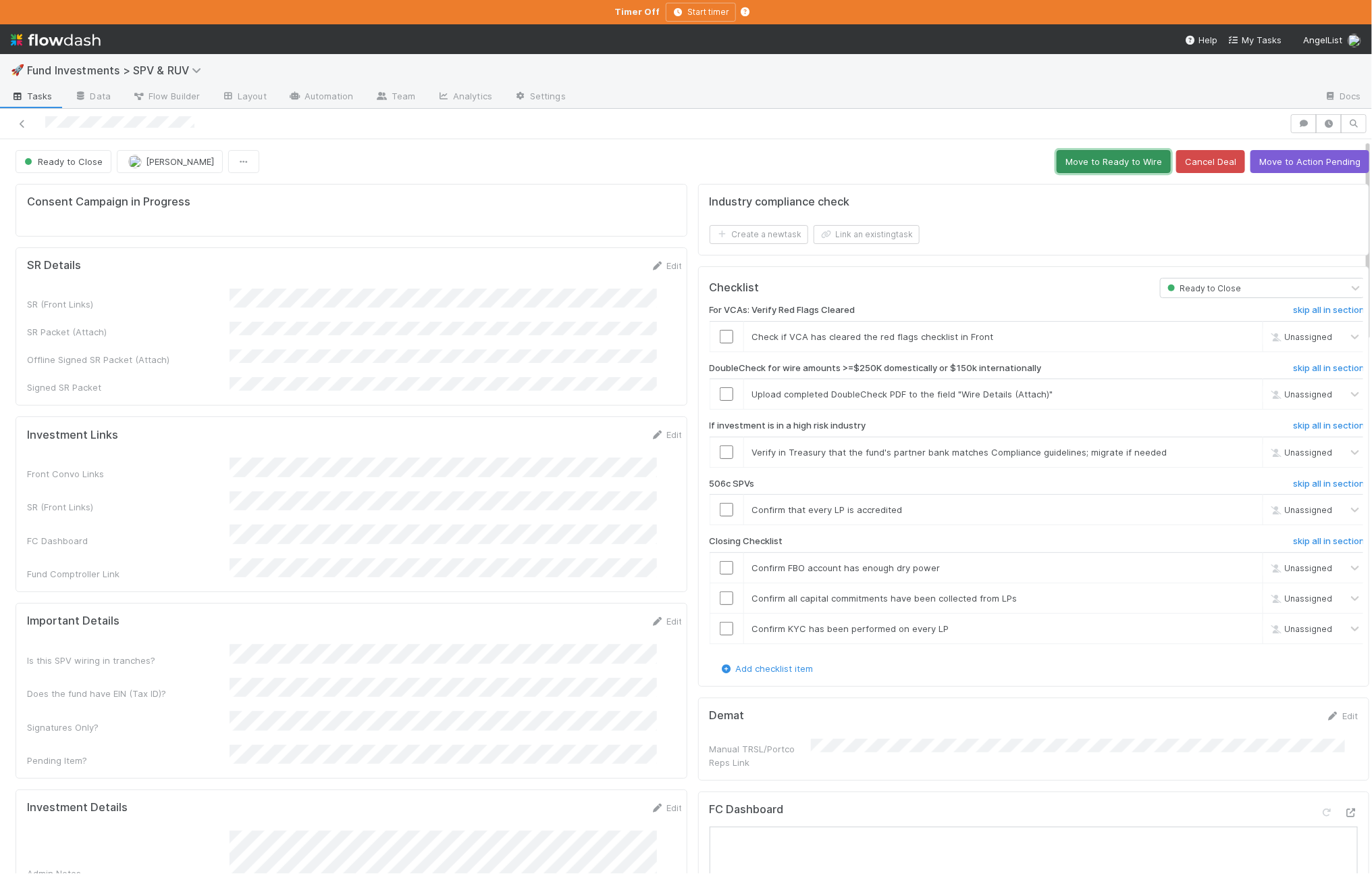
click at [1069, 167] on button "Move to Ready to Wire" at bounding box center [1114, 161] width 114 height 23
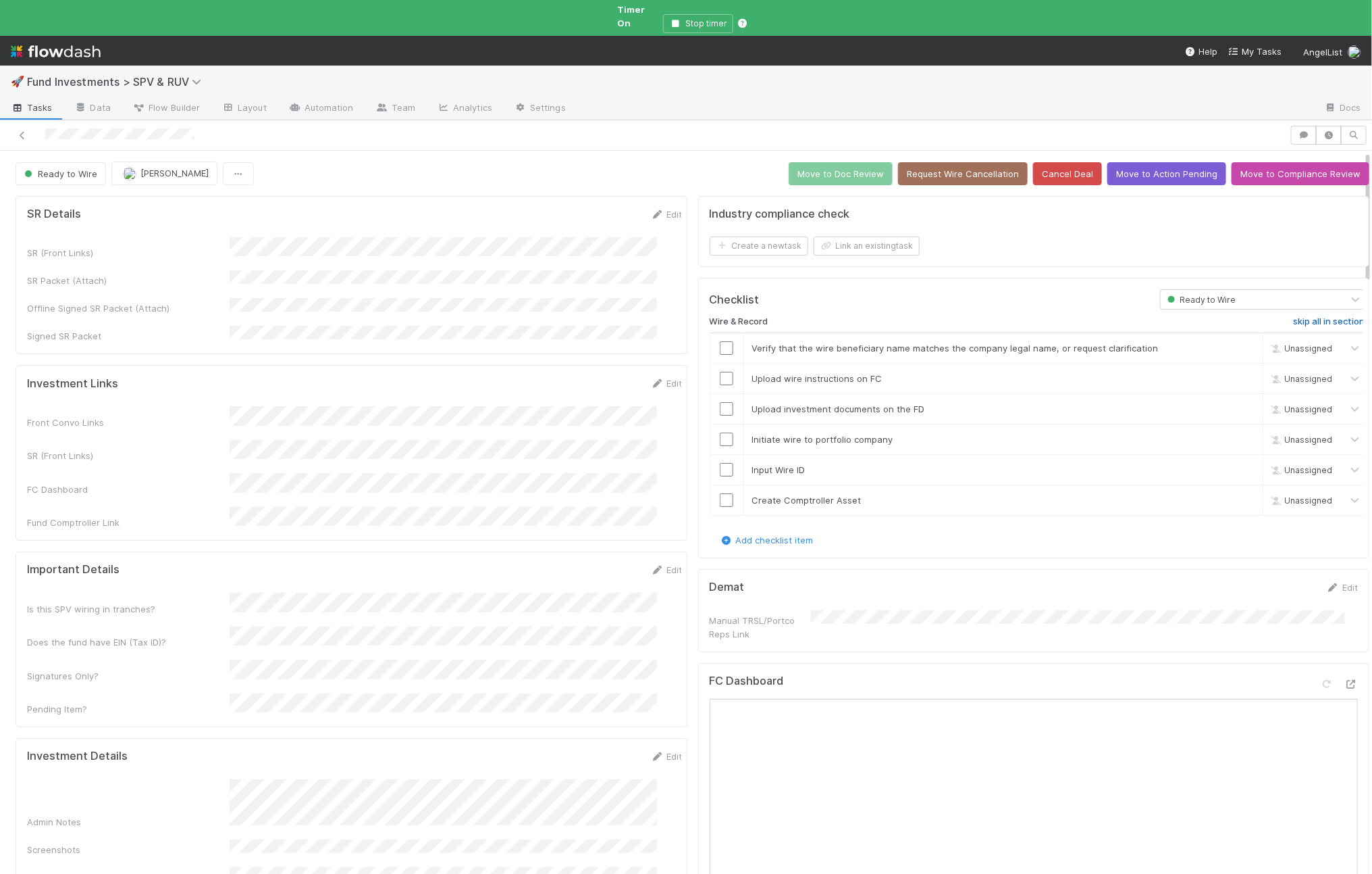
click at [1297, 316] on h6 "skip all in section" at bounding box center [1329, 321] width 72 height 11
click at [1239, 404] on link "skip" at bounding box center [1247, 408] width 17 height 11
click at [218, 779] on div "Admin Notes" at bounding box center [355, 804] width 656 height 50
click at [825, 162] on button "Move to Doc Review" at bounding box center [841, 174] width 104 height 23
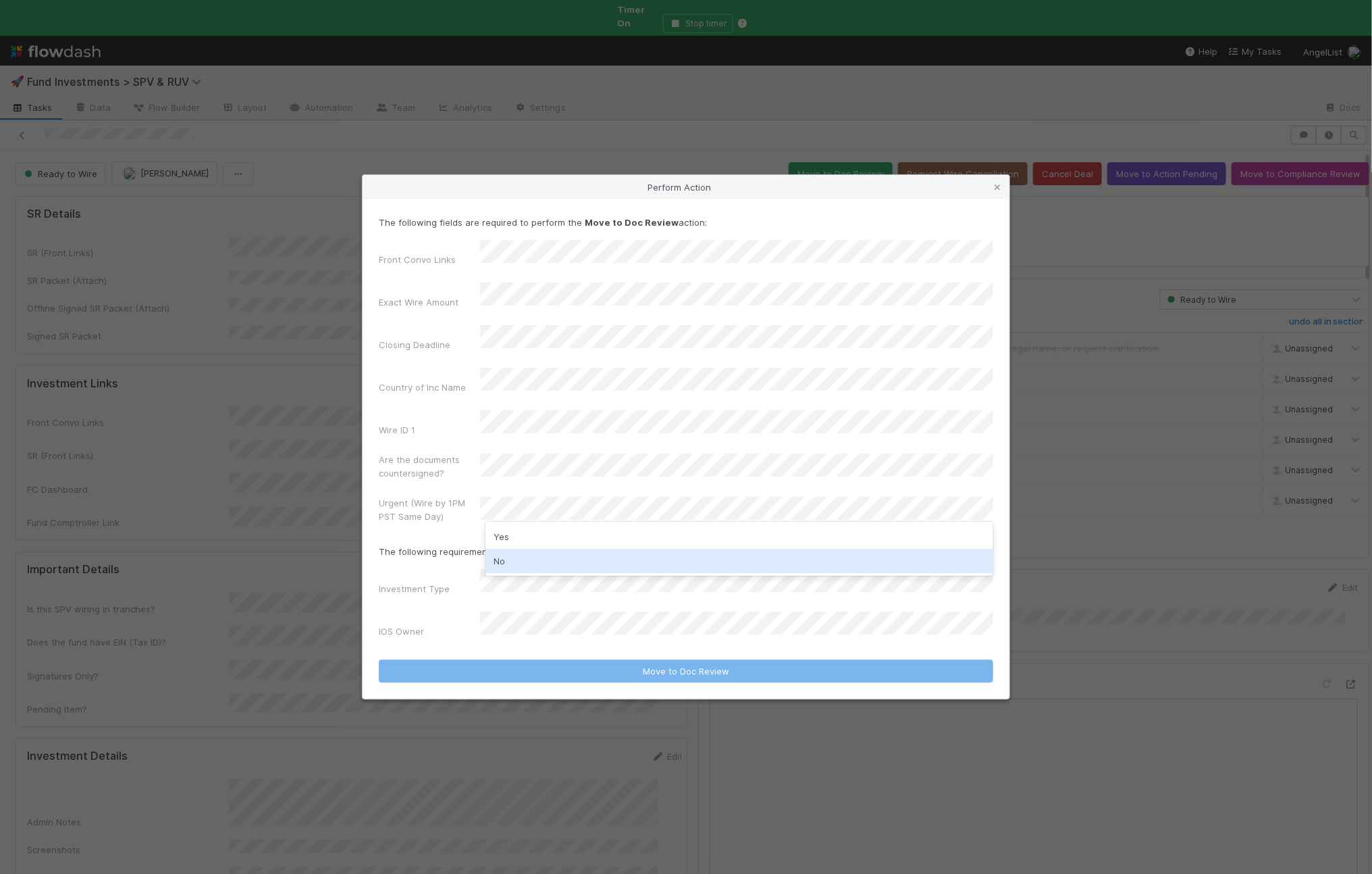
click at [512, 564] on div "No" at bounding box center [740, 561] width 508 height 24
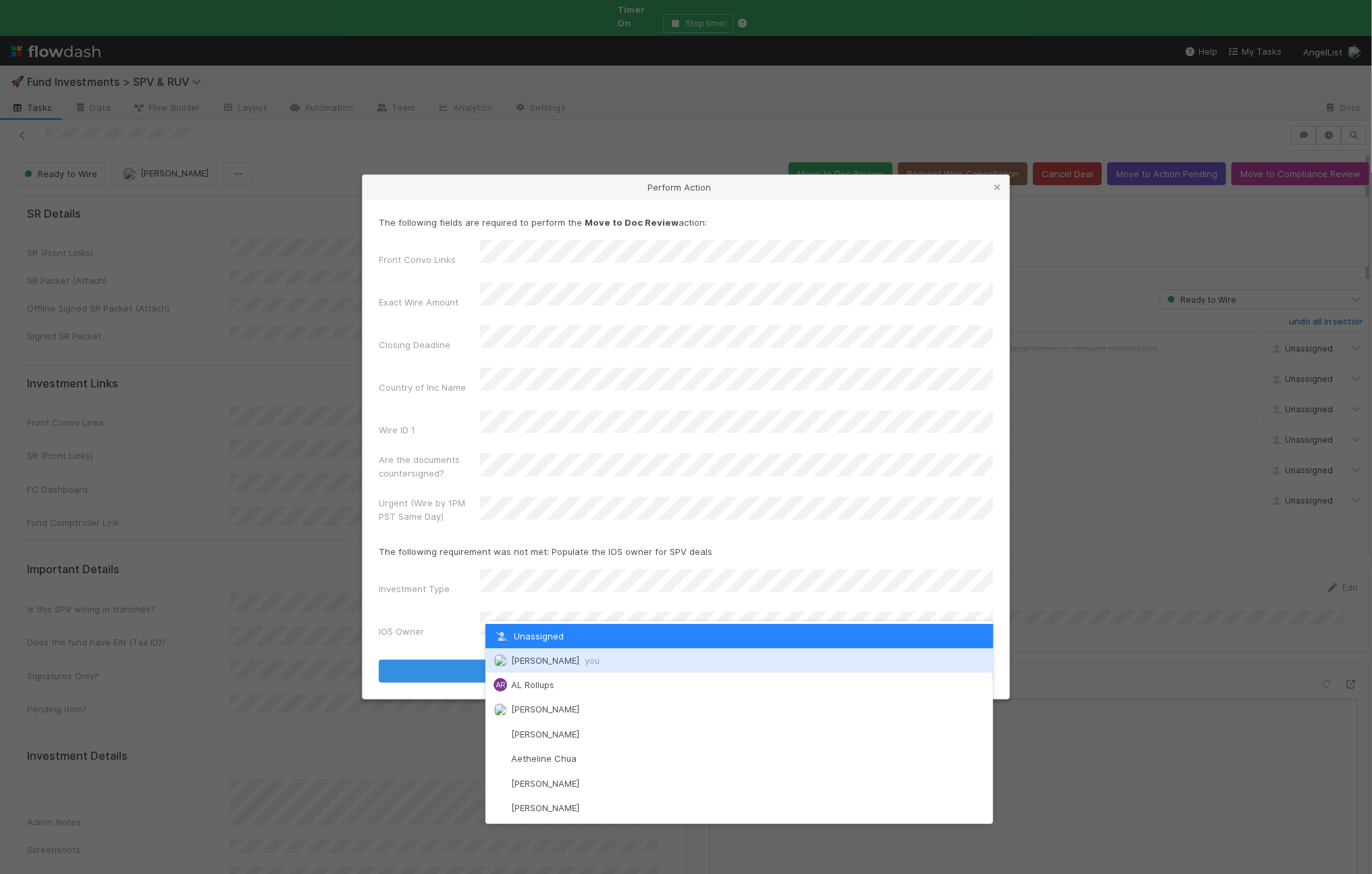
click at [522, 661] on span "Ali Al Khatib you" at bounding box center [555, 660] width 88 height 11
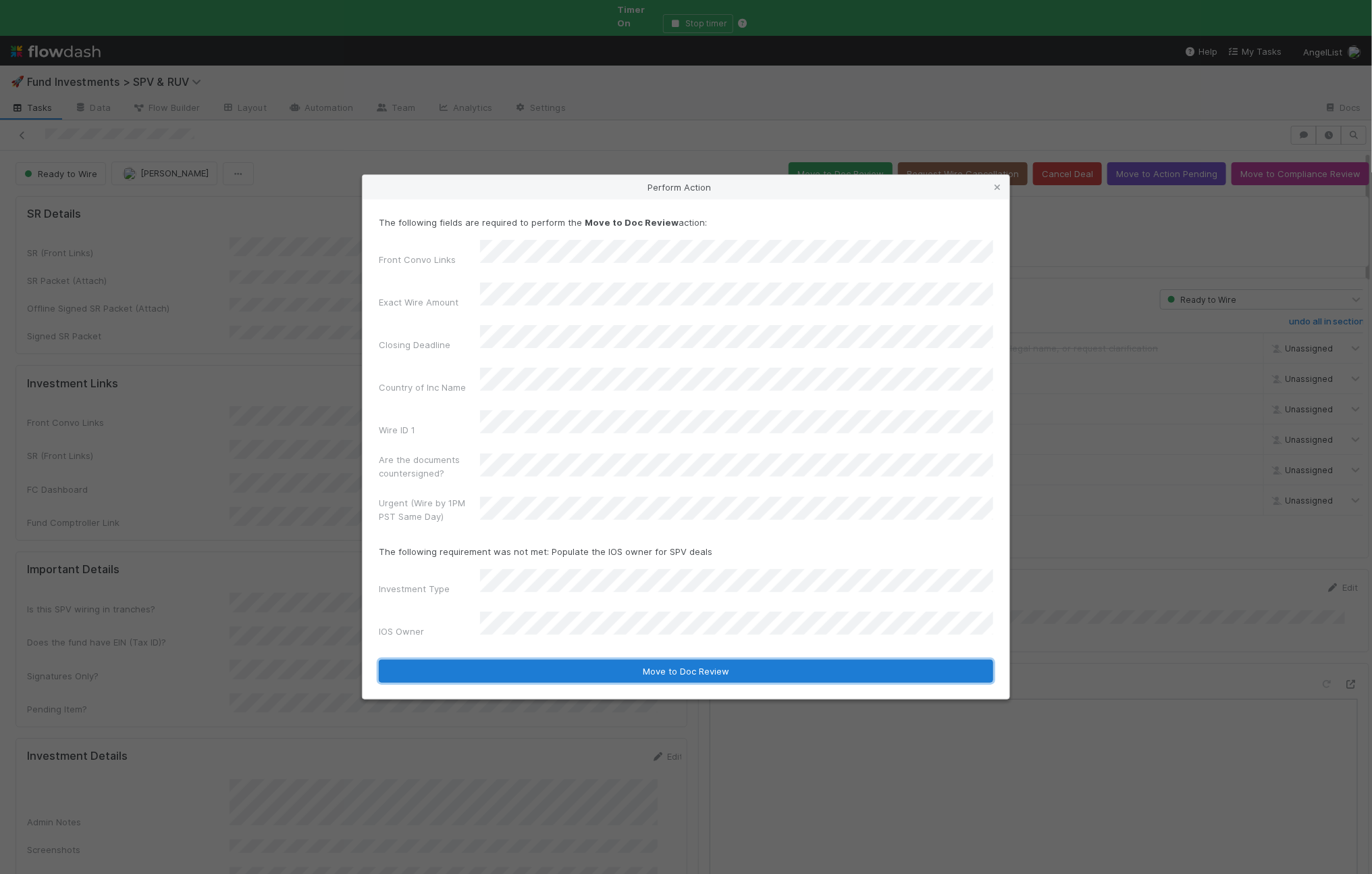
click at [508, 660] on button "Move to Doc Review" at bounding box center [686, 671] width 615 height 23
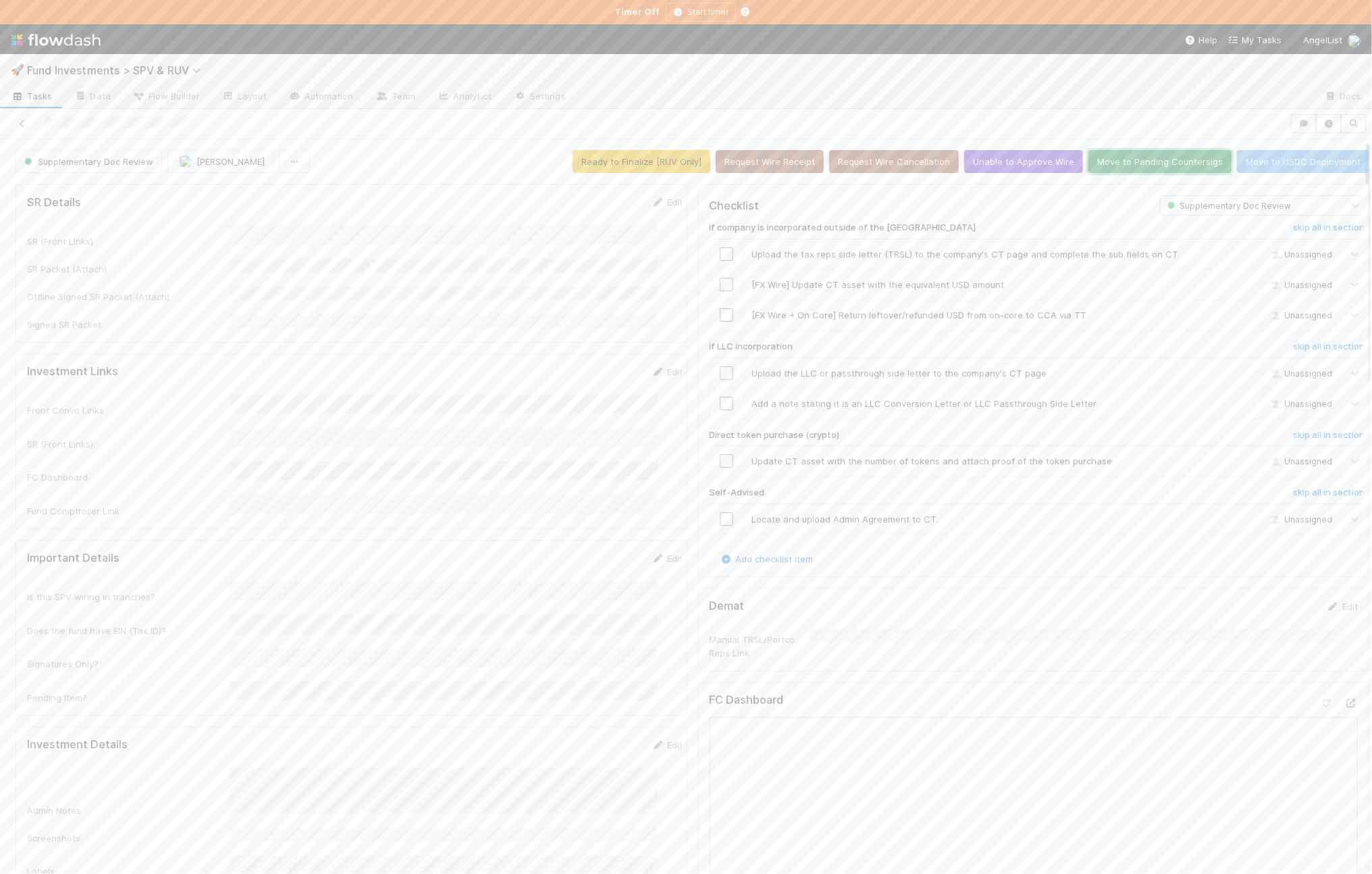
click at [1117, 156] on button "Move to Pending Countersigs" at bounding box center [1160, 161] width 143 height 23
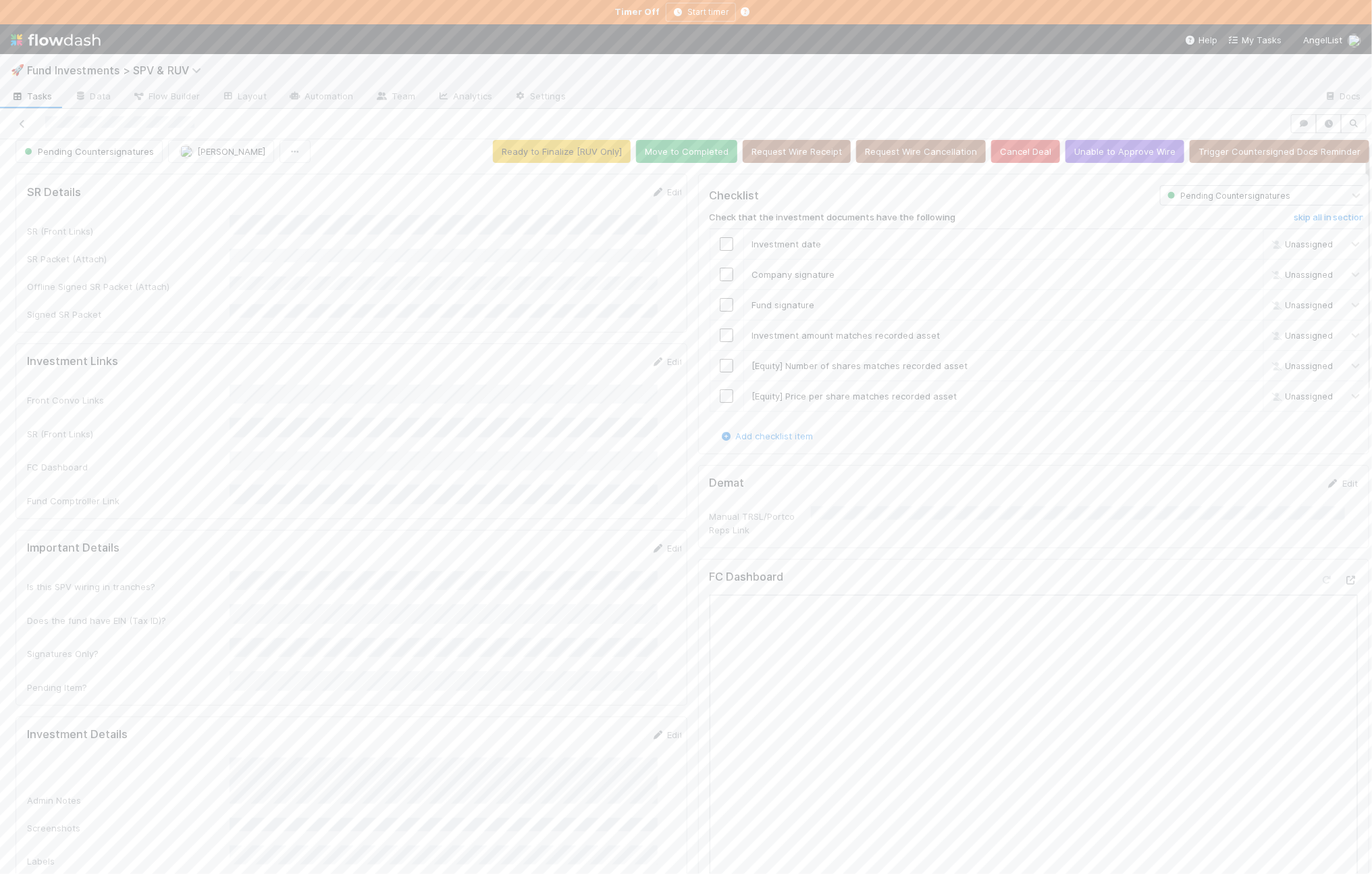
scroll to position [93, 0]
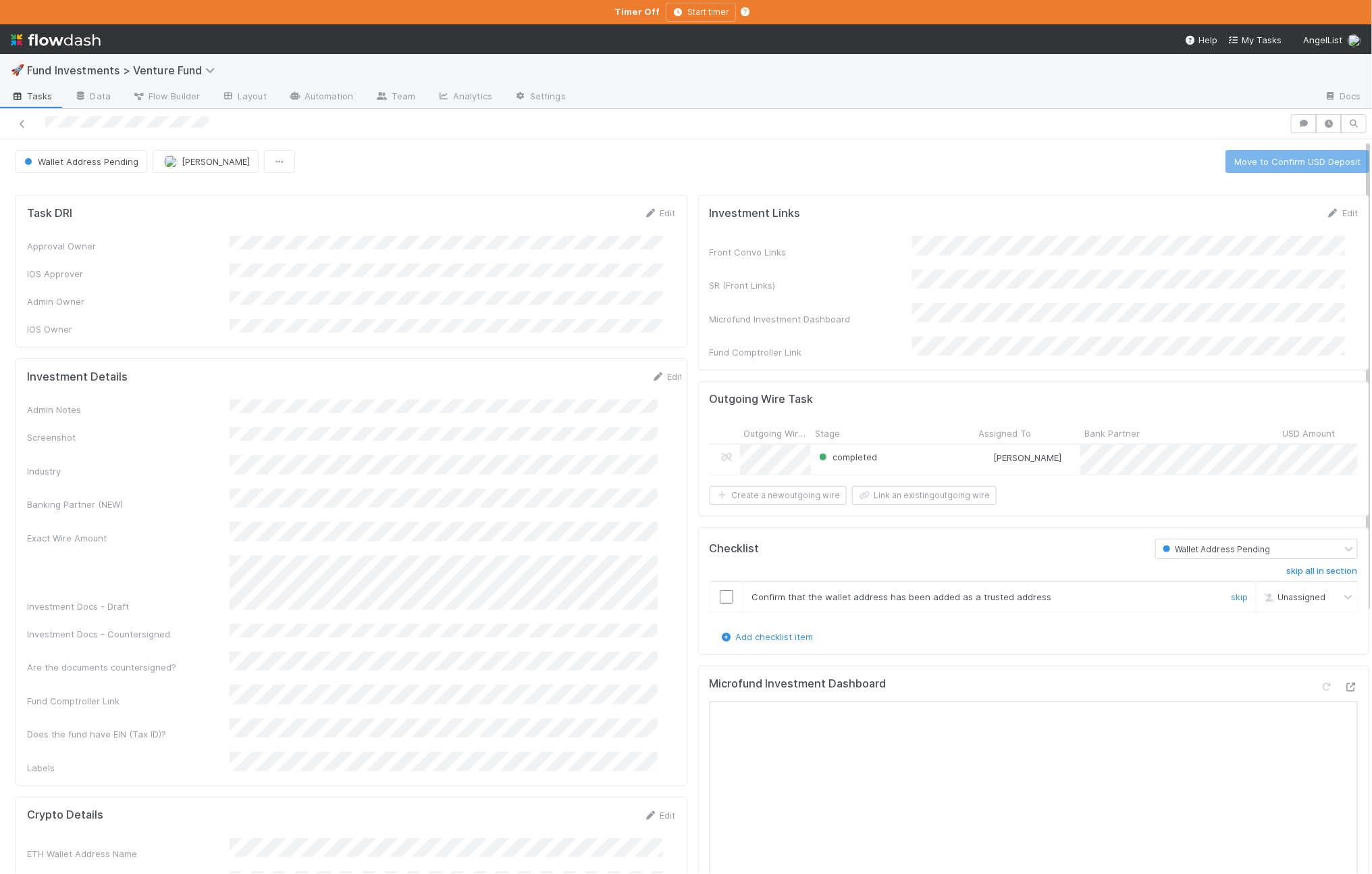
click at [720, 599] on input "checkbox" at bounding box center [726, 596] width 13 height 13
click at [720, 600] on input "checkbox" at bounding box center [726, 596] width 13 height 13
checkbox input "true"
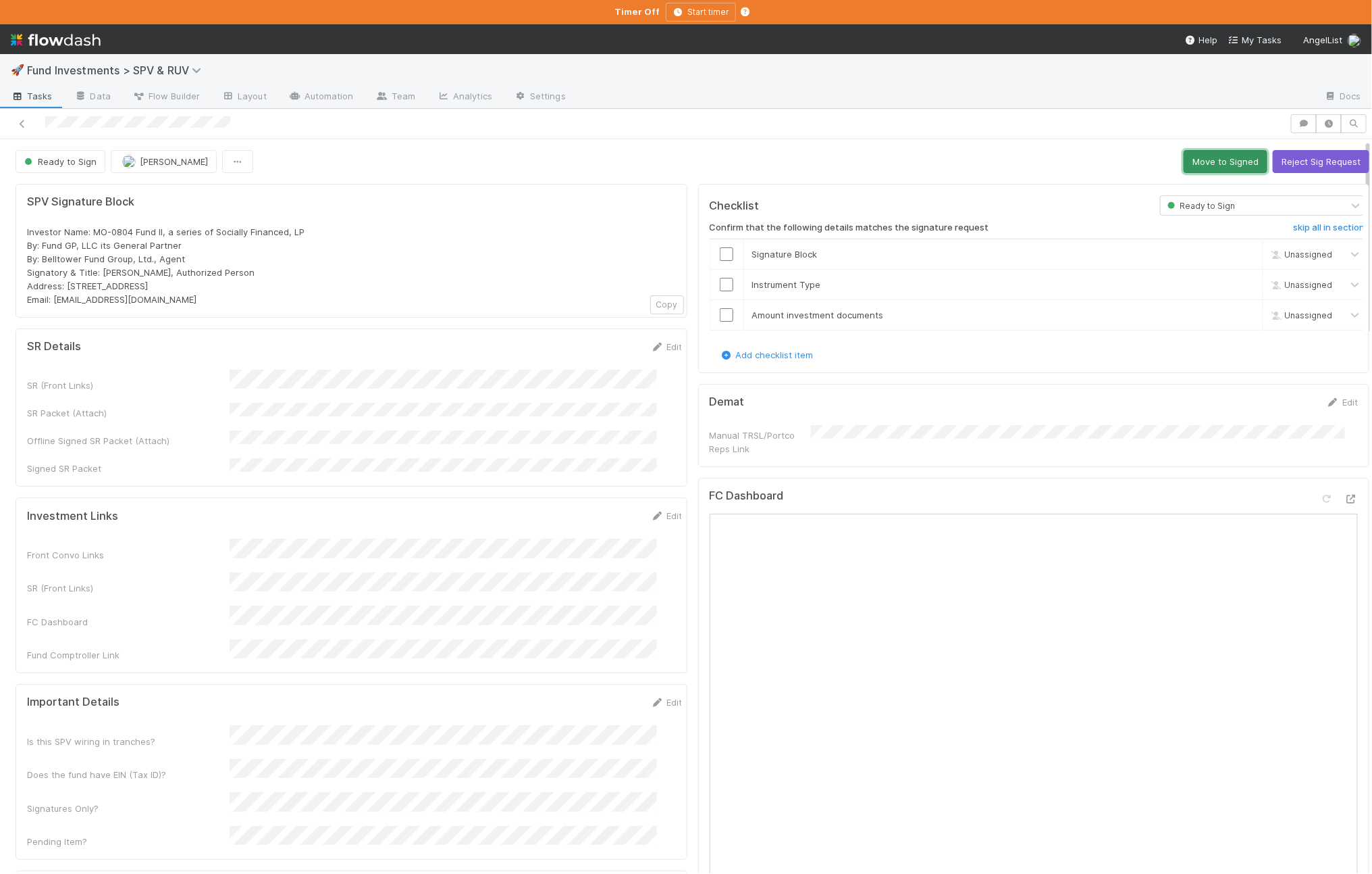
click at [1204, 156] on button "Move to Signed" at bounding box center [1226, 161] width 83 height 23
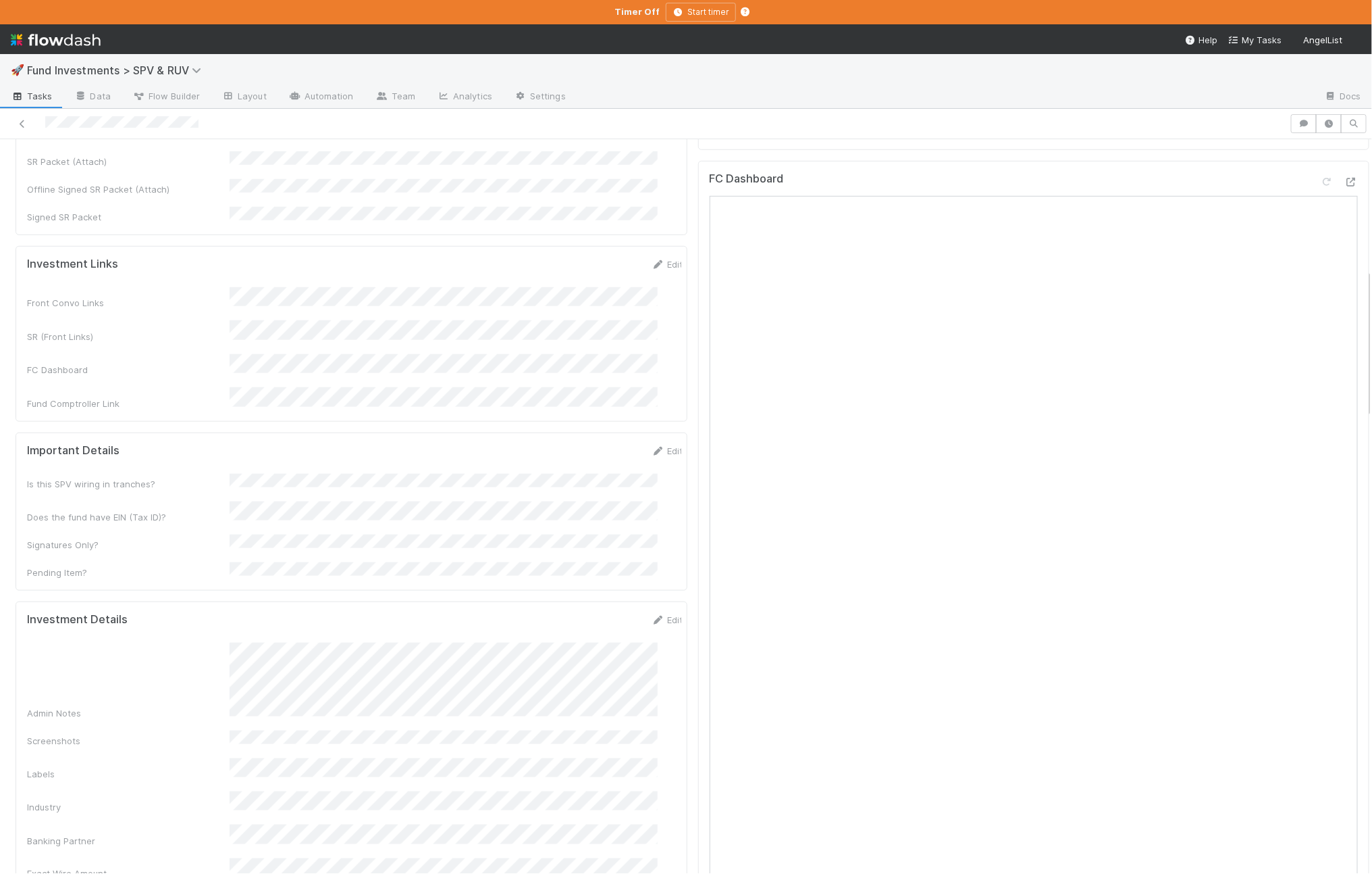
scroll to position [649, 0]
click at [1103, 167] on icon at bounding box center [1351, 171] width 13 height 9
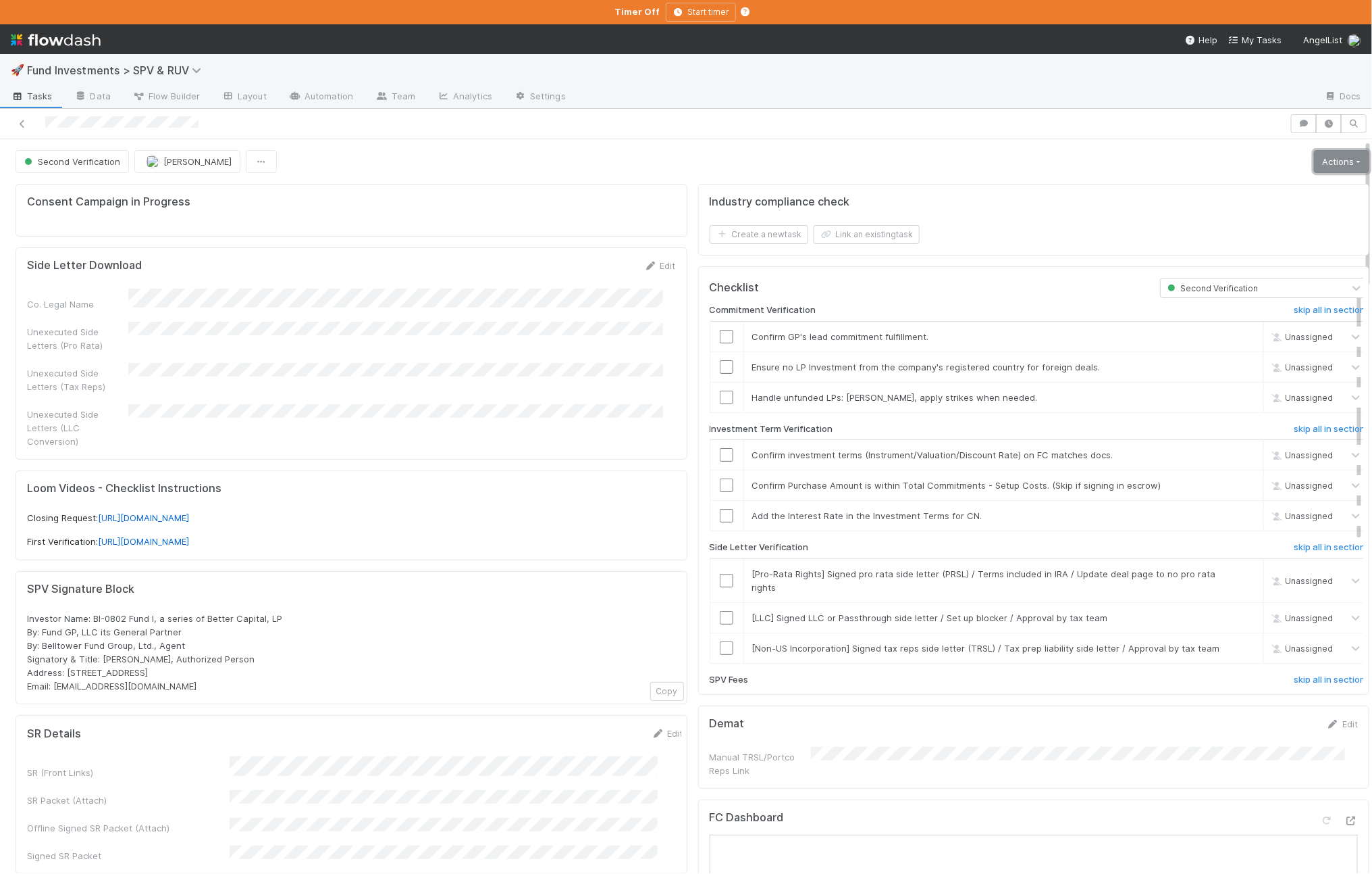
click at [1103, 161] on link "Actions" at bounding box center [1341, 161] width 55 height 23
click at [1103, 320] on button "Action Pending [Second Verification]" at bounding box center [1279, 322] width 188 height 19
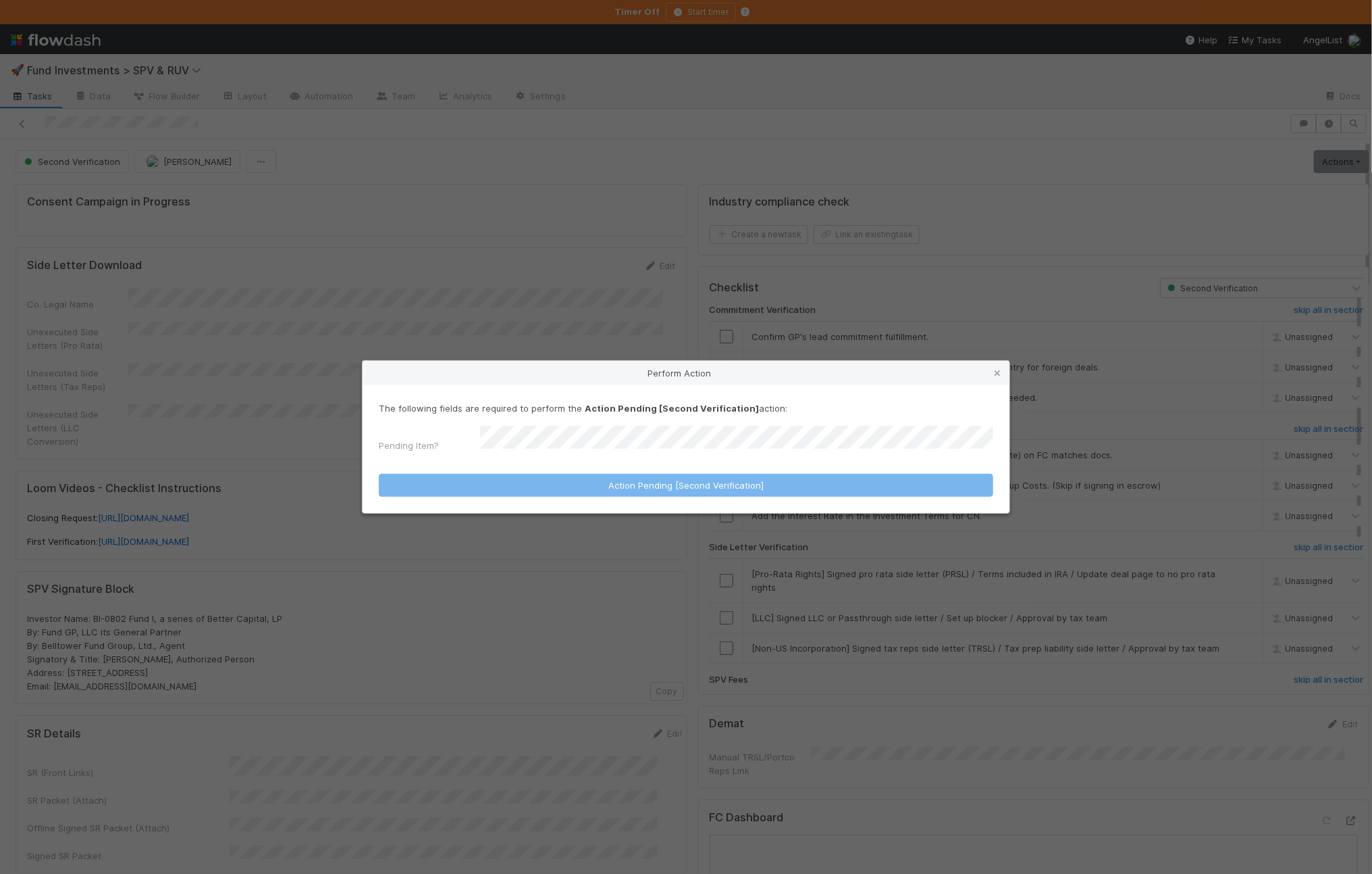
click at [617, 422] on div "The following fields are required to perform the Action Pending [Second Verific…" at bounding box center [686, 429] width 615 height 56
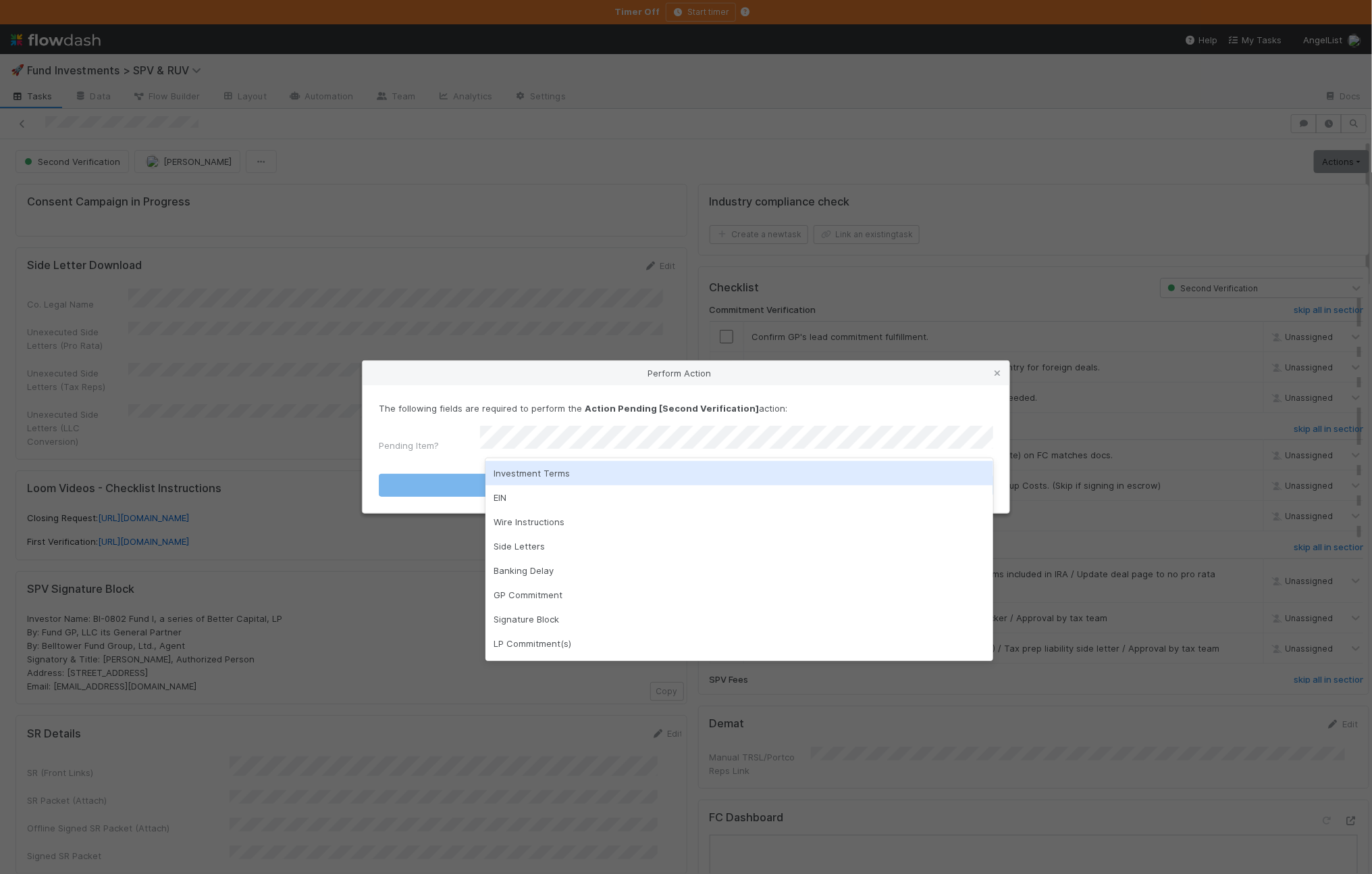
click at [541, 467] on div "Investment Terms" at bounding box center [740, 472] width 508 height 24
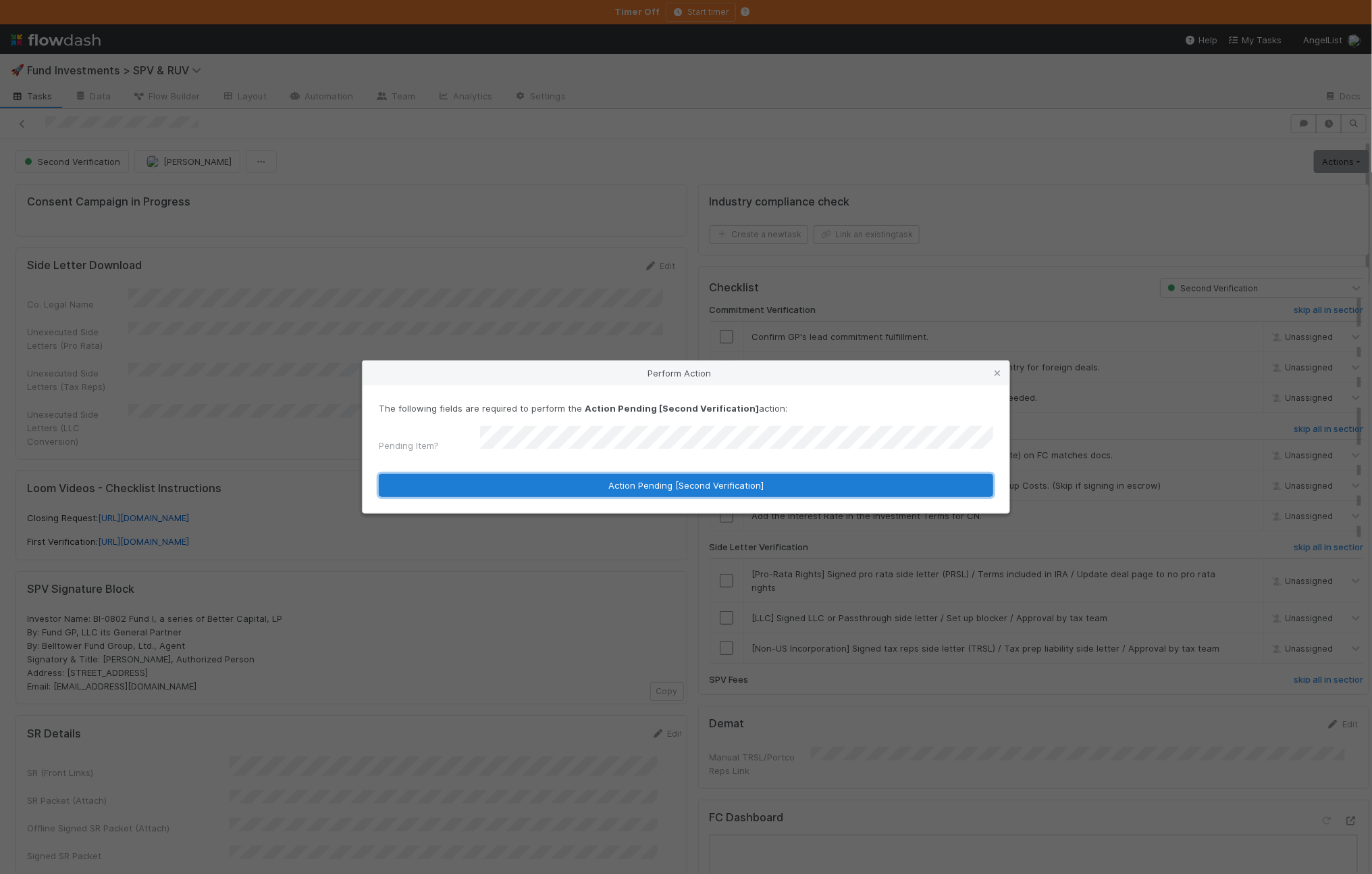
click at [504, 485] on button "Action Pending [Second Verification]" at bounding box center [686, 485] width 615 height 23
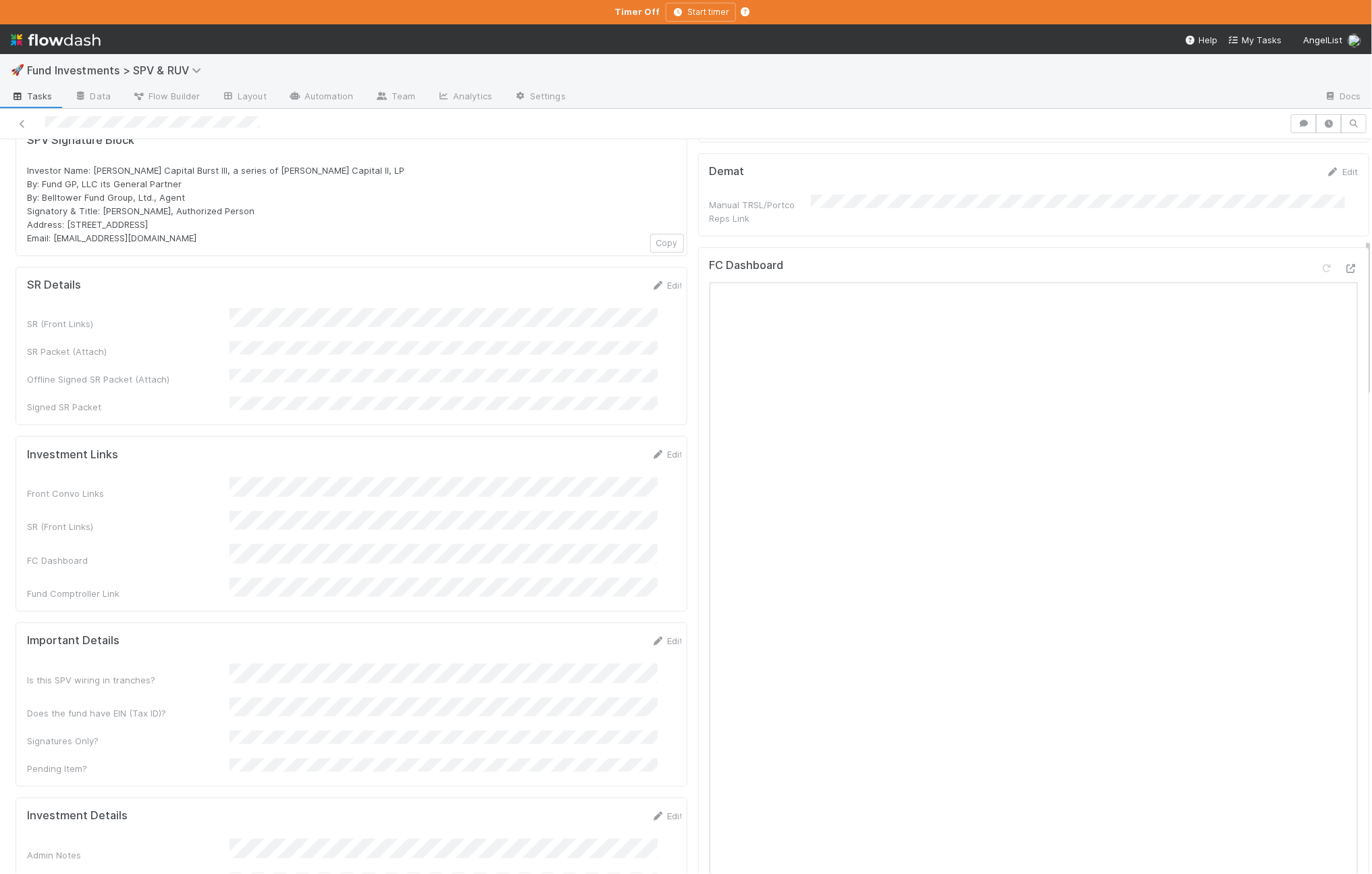
scroll to position [271, 0]
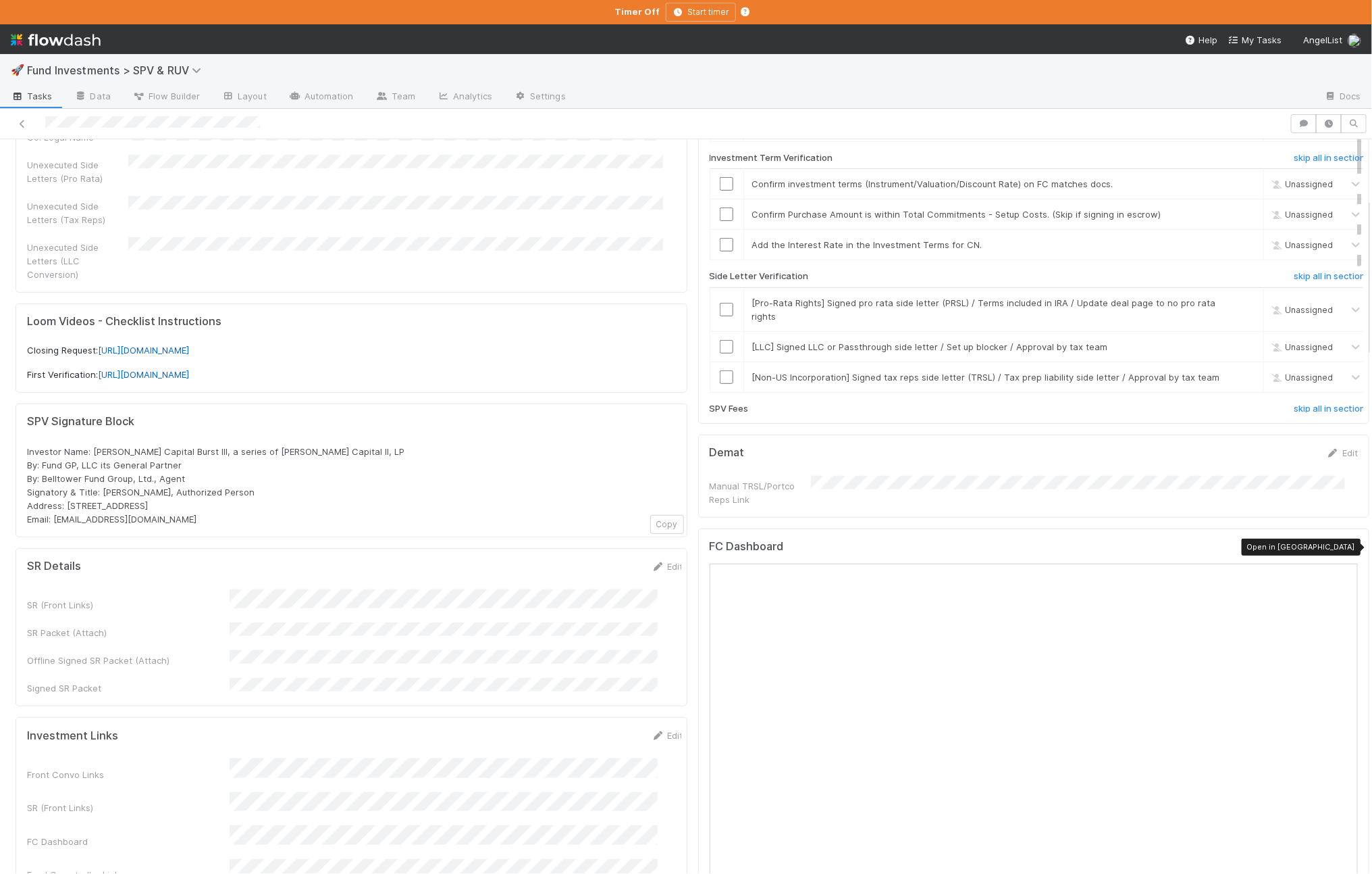
click at [1345, 545] on icon at bounding box center [1351, 549] width 13 height 9
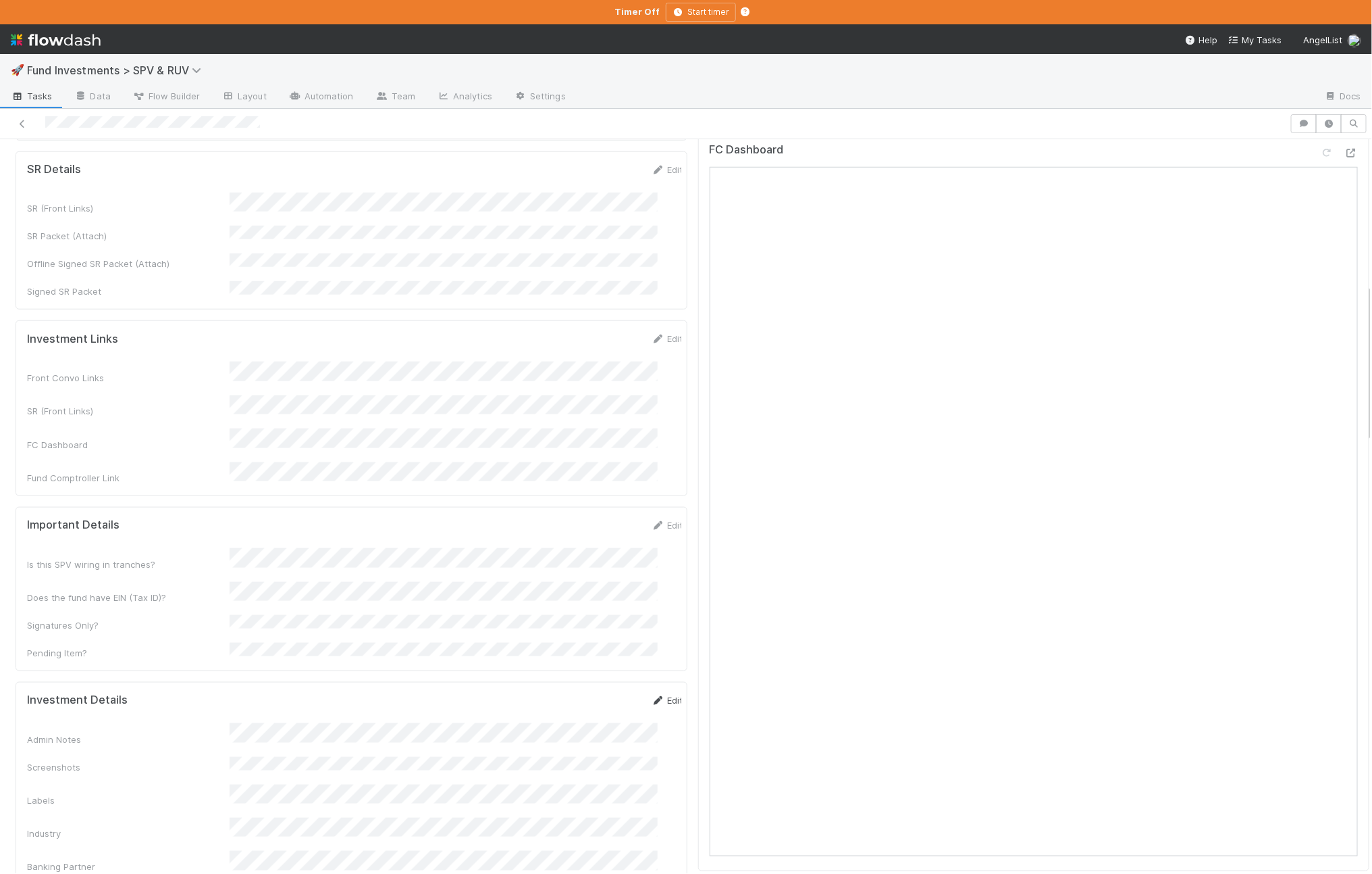
click at [652, 695] on link "Edit" at bounding box center [668, 700] width 31 height 11
click at [121, 797] on div "Screenshots" at bounding box center [355, 810] width 656 height 26
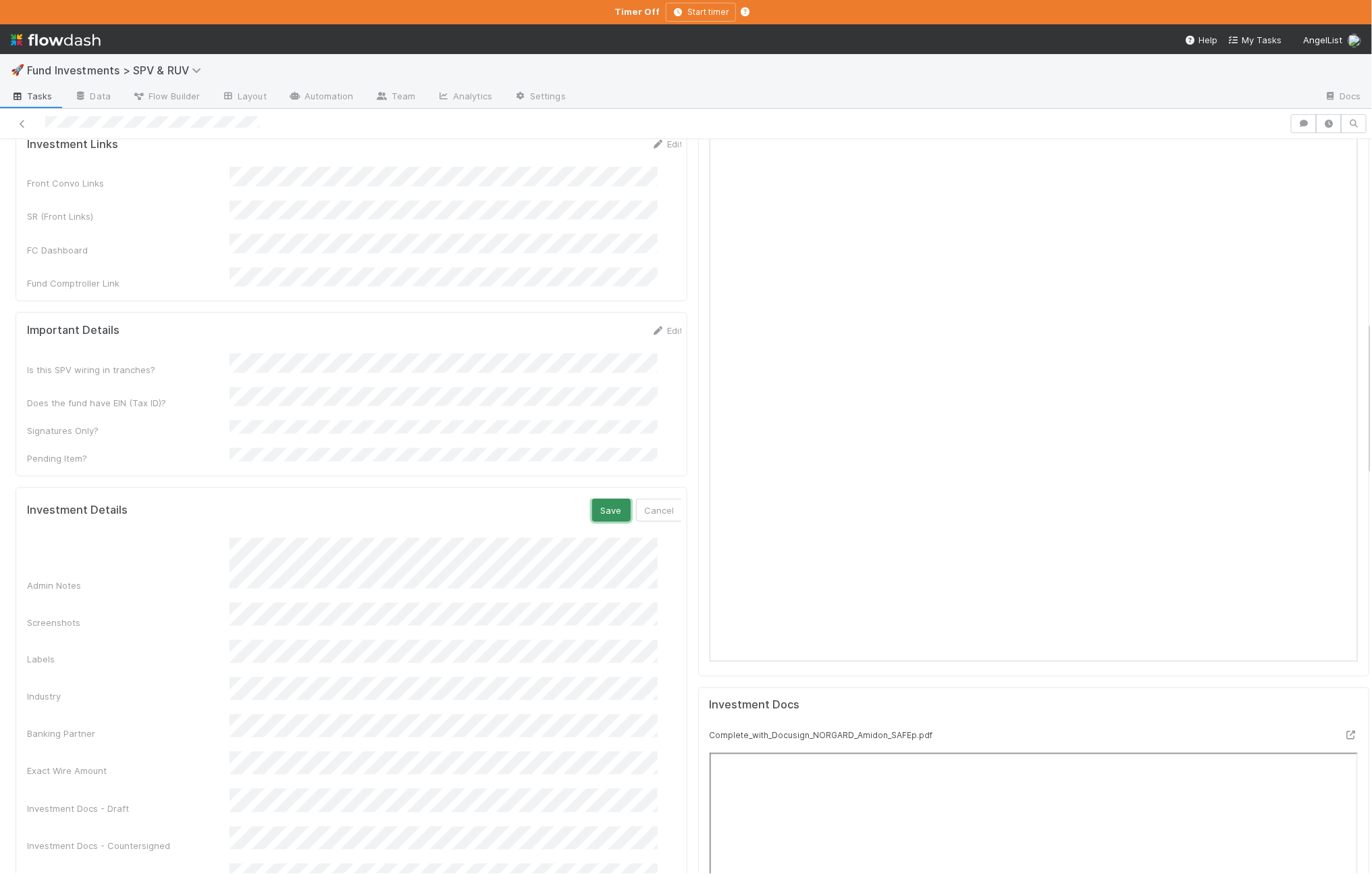
click at [593, 499] on button "Save" at bounding box center [612, 510] width 39 height 23
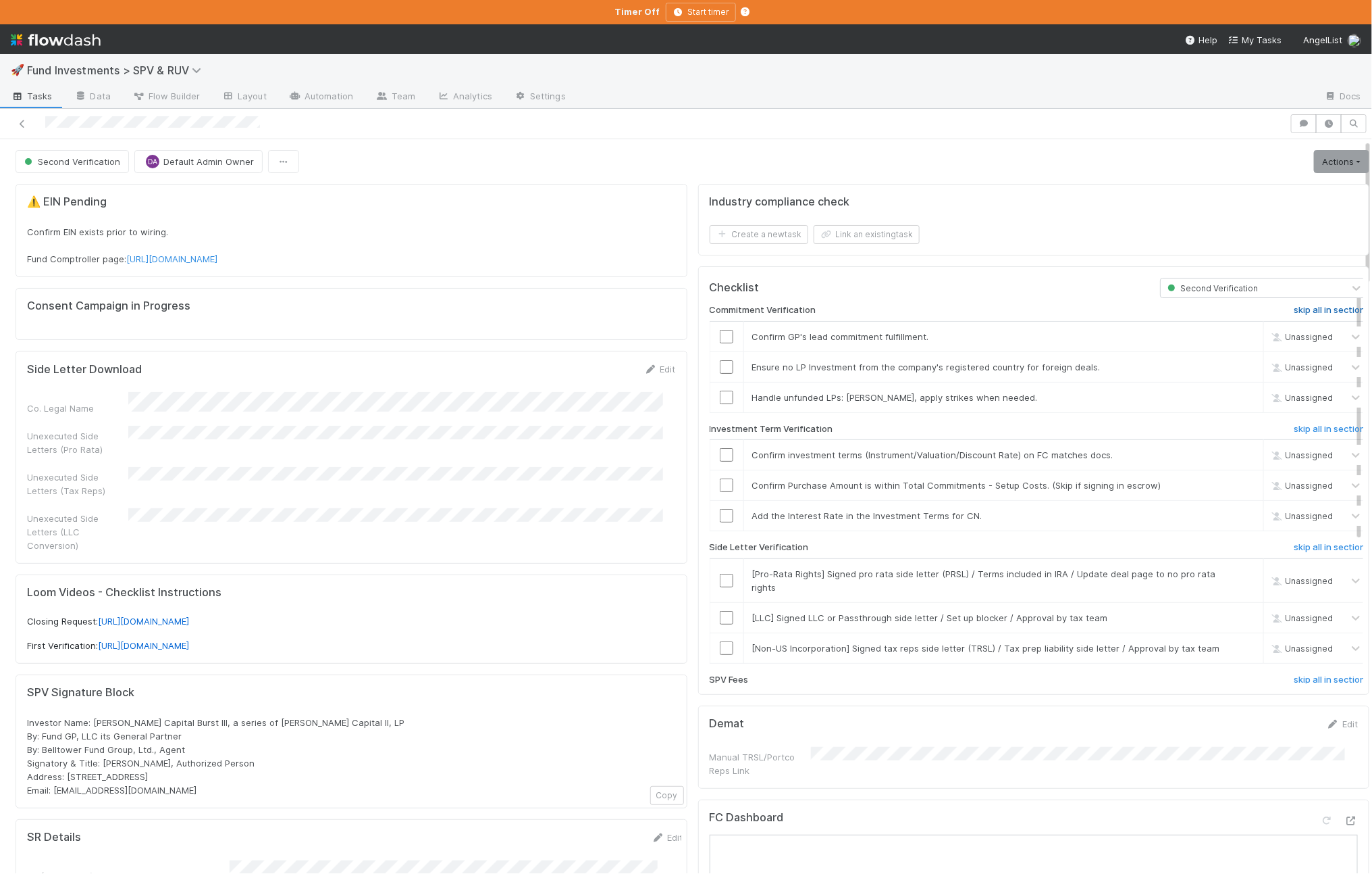
click at [1294, 311] on h6 "skip all in section" at bounding box center [1330, 310] width 72 height 11
click at [1306, 548] on h6 "skip all in section" at bounding box center [1330, 547] width 72 height 11
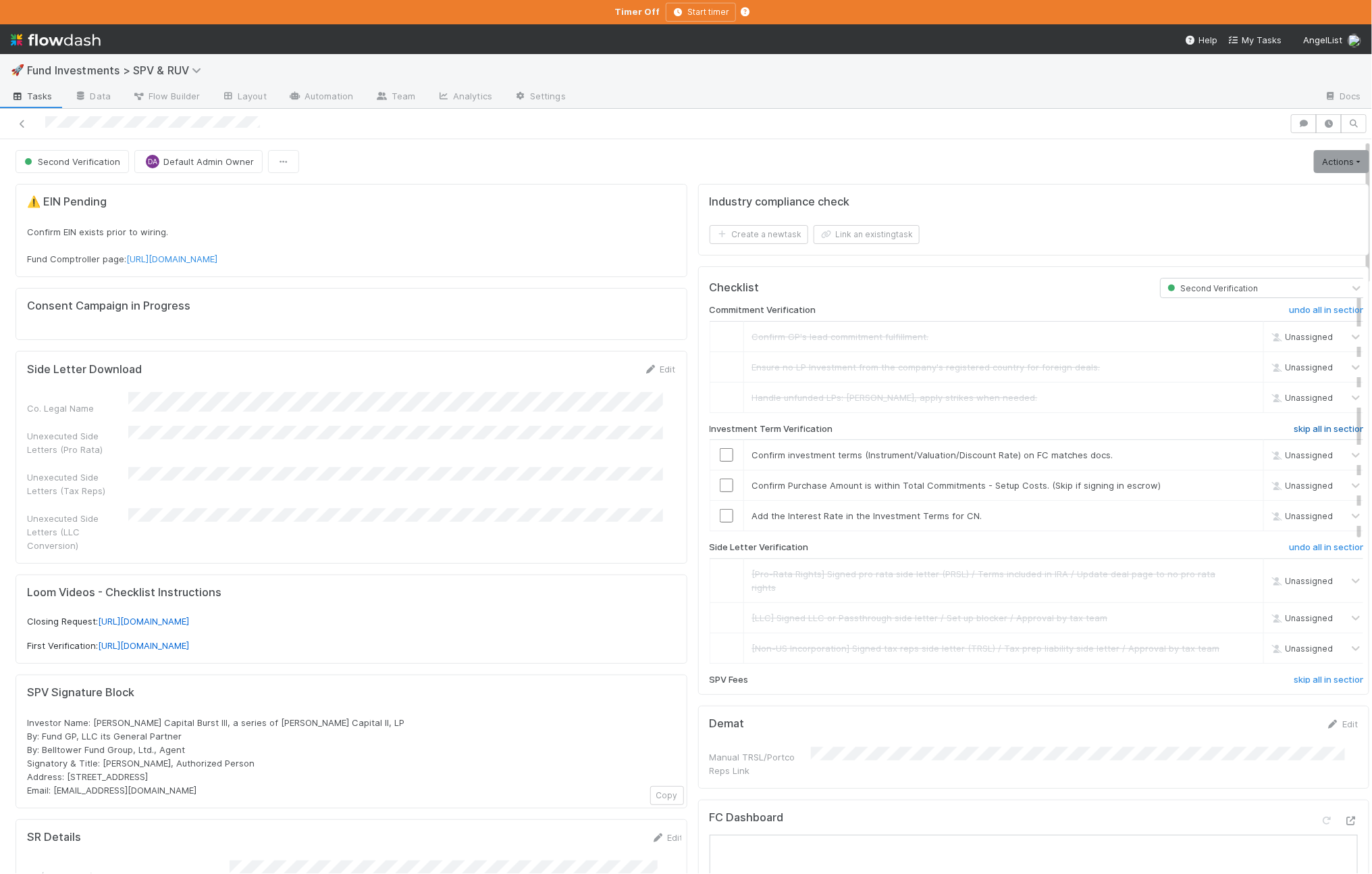
click at [1294, 432] on h6 "skip all in section" at bounding box center [1330, 428] width 72 height 11
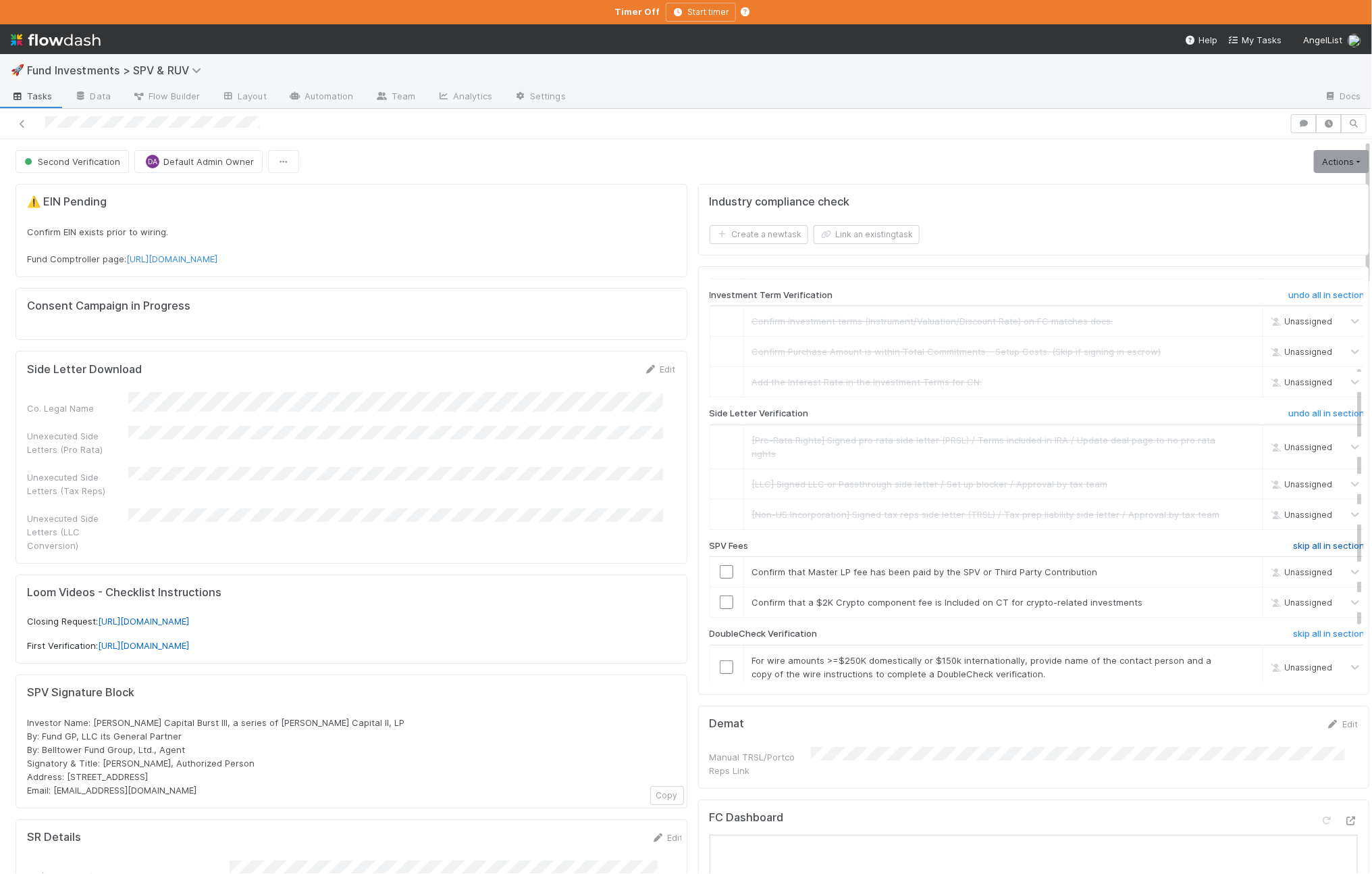
click at [1303, 552] on h6 "skip all in section" at bounding box center [1329, 546] width 72 height 11
click at [1293, 639] on h6 "skip all in section" at bounding box center [1329, 633] width 72 height 11
click at [1296, 552] on h6 "skip all in section" at bounding box center [1329, 546] width 72 height 11
click at [1293, 639] on h6 "skip all in section" at bounding box center [1329, 633] width 72 height 11
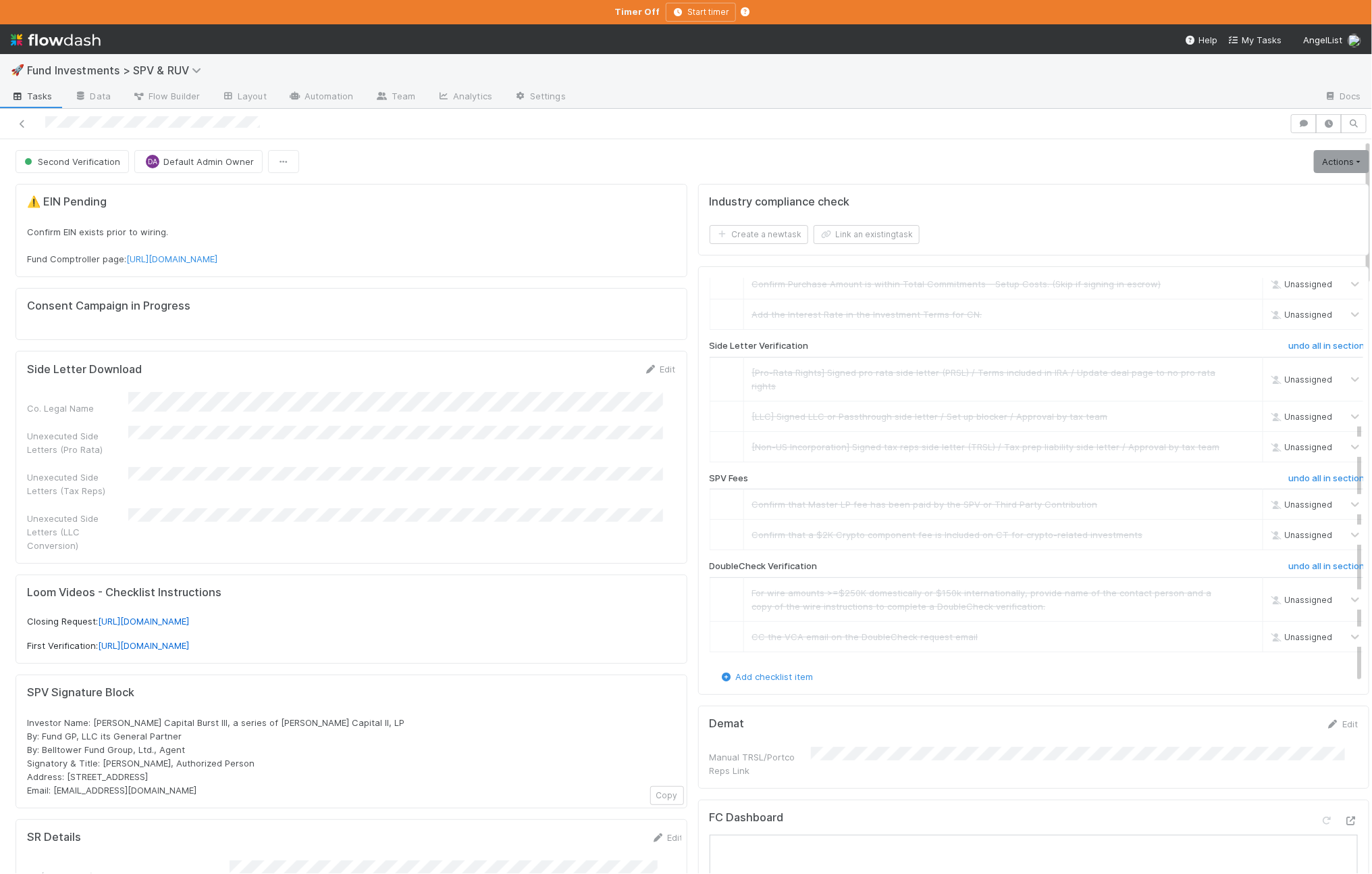
scroll to position [0, 0]
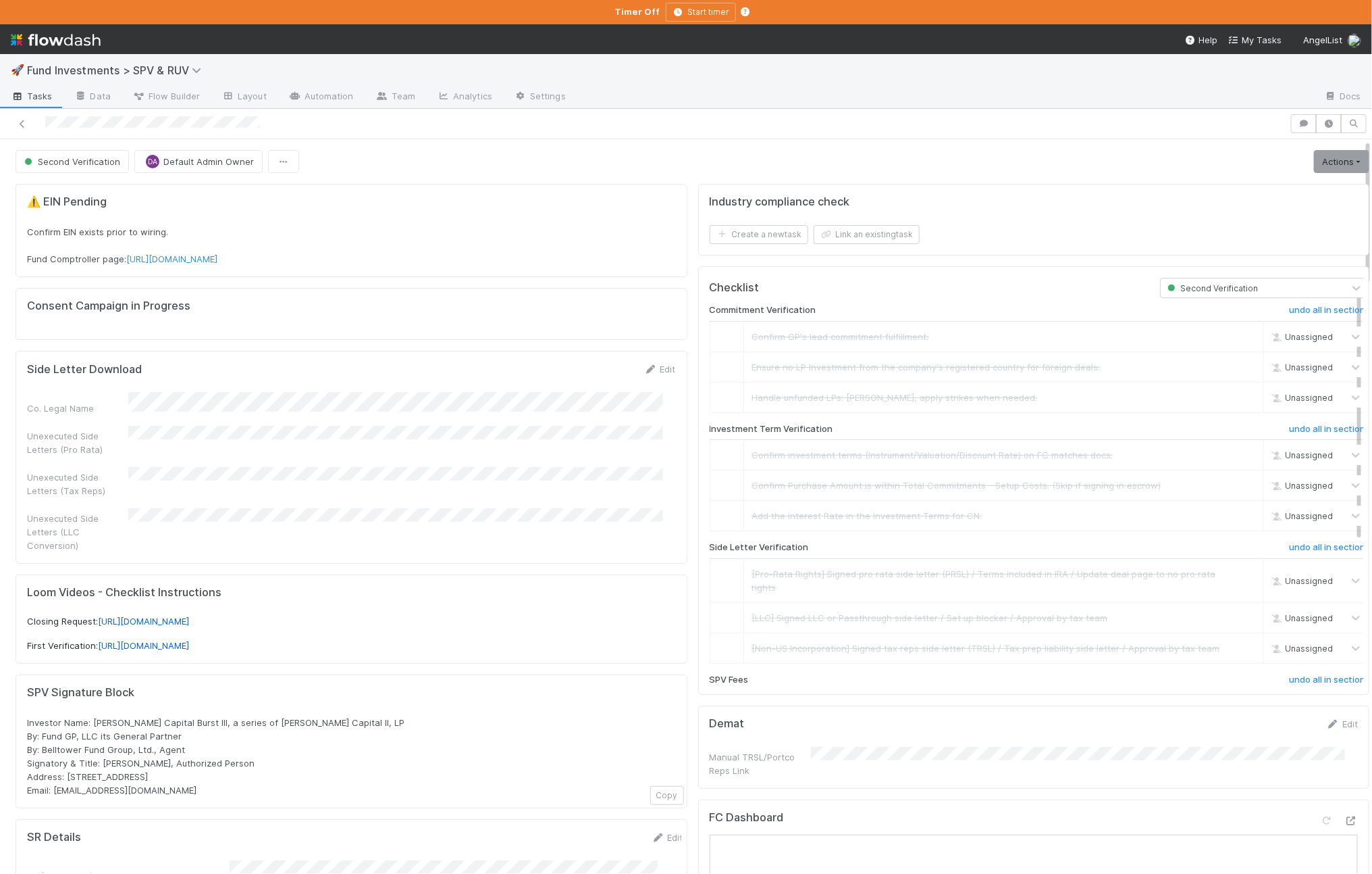
click at [1314, 164] on link "Actions" at bounding box center [1341, 161] width 55 height 23
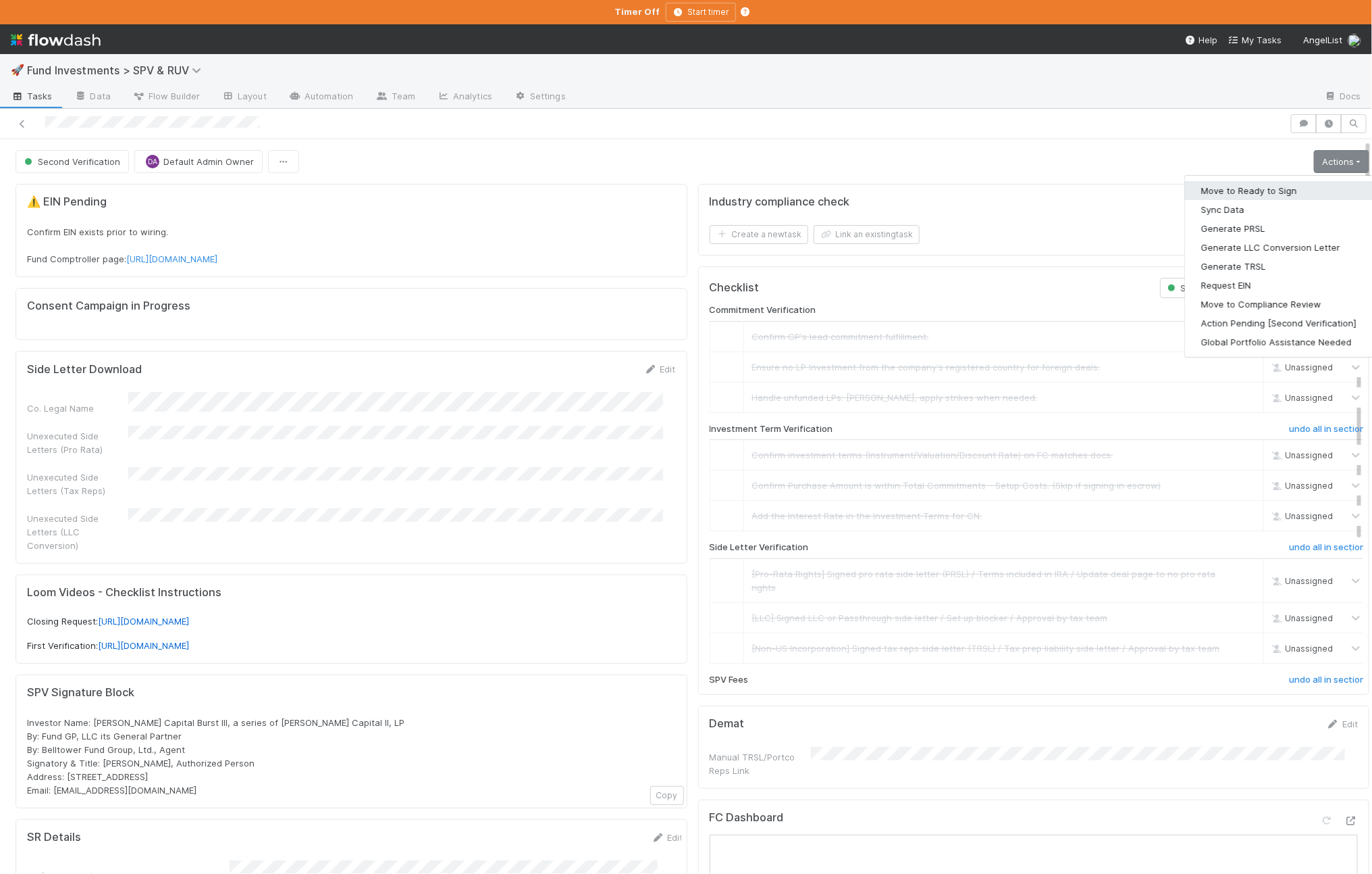
click at [1268, 189] on button "Move to Ready to Sign" at bounding box center [1279, 190] width 188 height 19
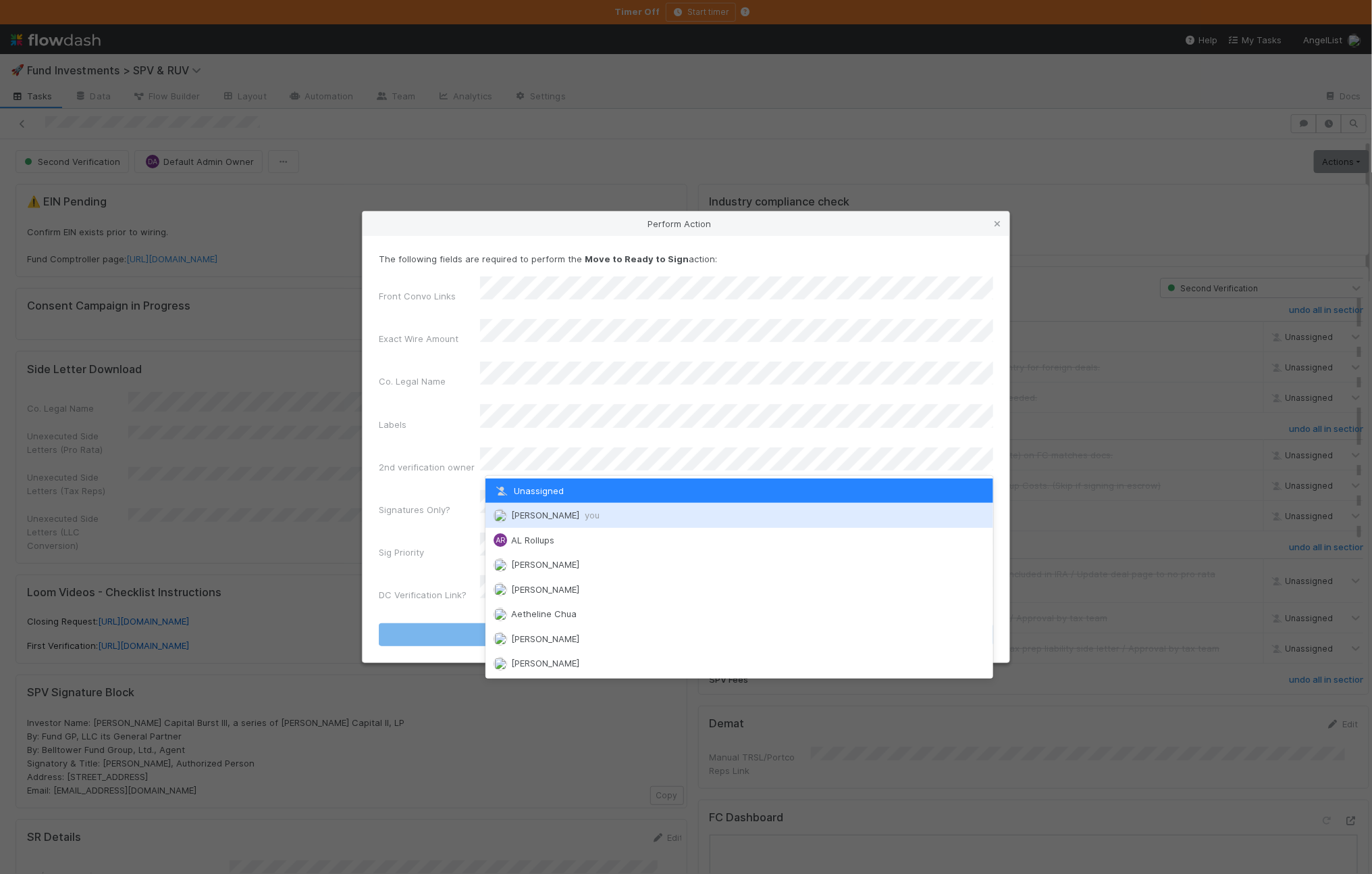
click at [559, 509] on div "Ali Al Khatib you" at bounding box center [740, 514] width 508 height 24
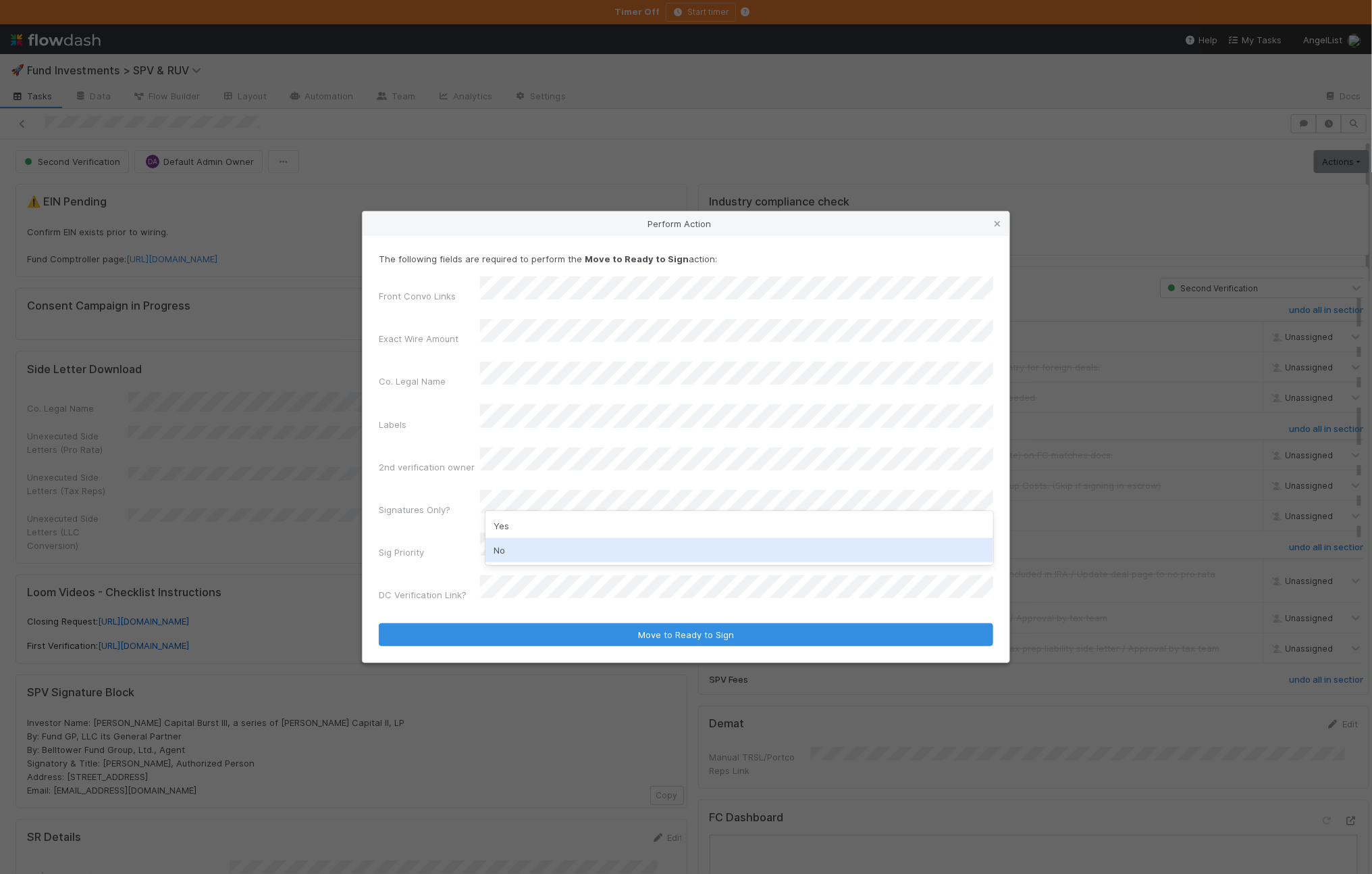
drag, startPoint x: 536, startPoint y: 534, endPoint x: 536, endPoint y: 542, distance: 8.0
click at [537, 542] on div "Yes No" at bounding box center [740, 537] width 508 height 54
click at [537, 541] on div "No" at bounding box center [740, 549] width 508 height 24
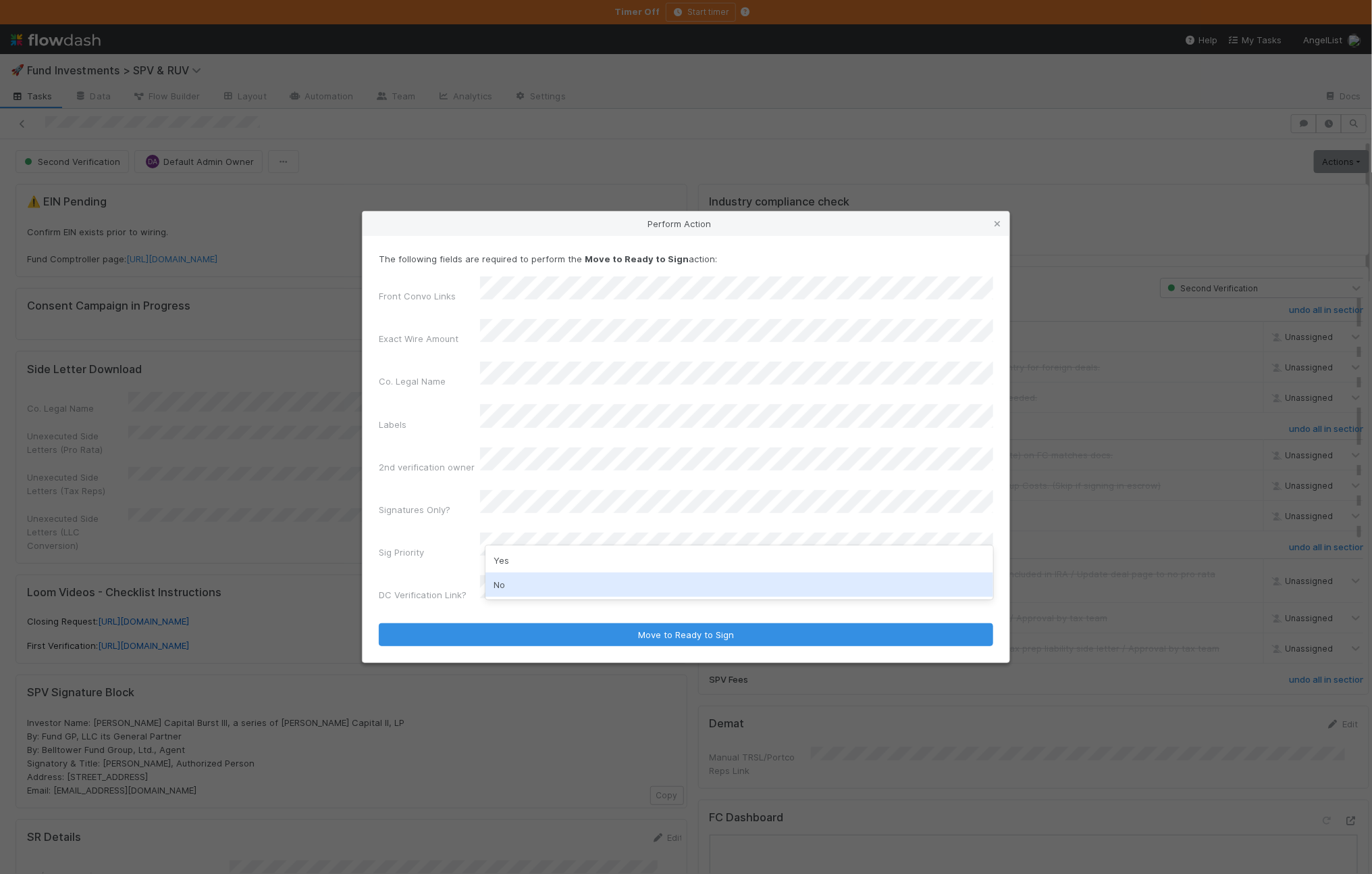
click at [526, 576] on div "No" at bounding box center [740, 584] width 508 height 24
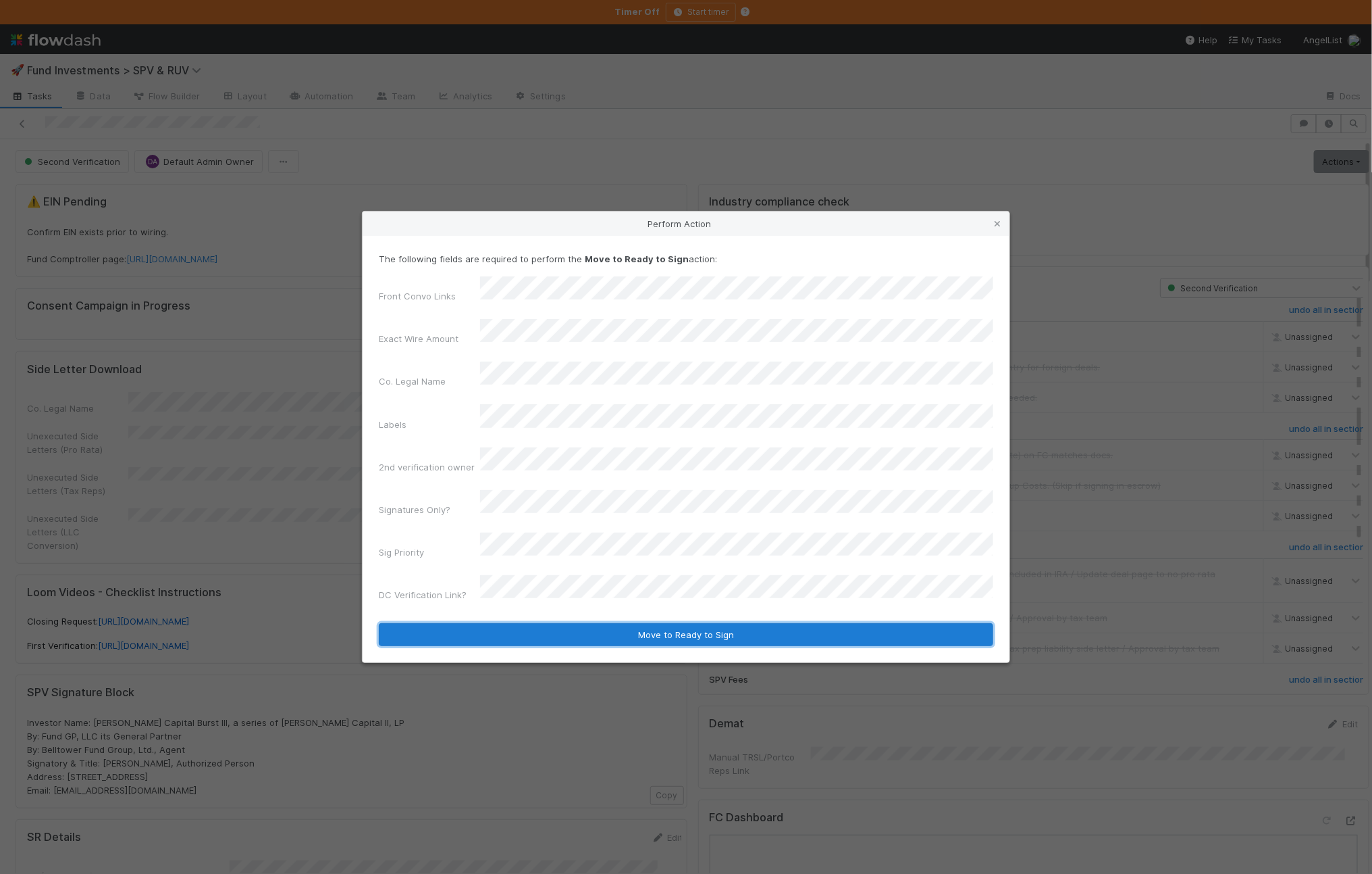
click at [684, 623] on button "Move to Ready to Sign" at bounding box center [686, 634] width 615 height 23
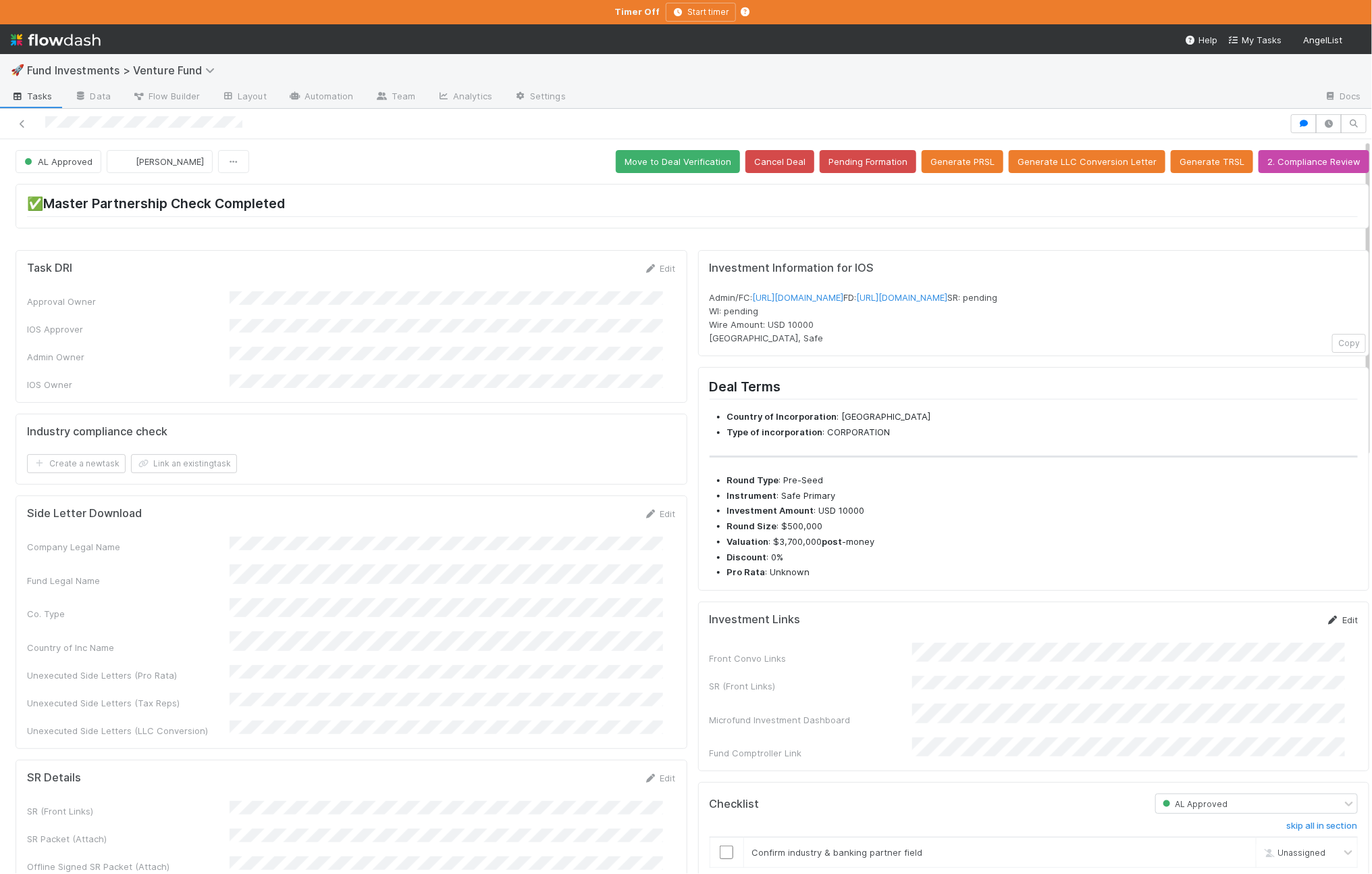
click at [1327, 625] on link "Edit" at bounding box center [1342, 619] width 31 height 11
click at [1267, 636] on button "Save" at bounding box center [1286, 624] width 39 height 23
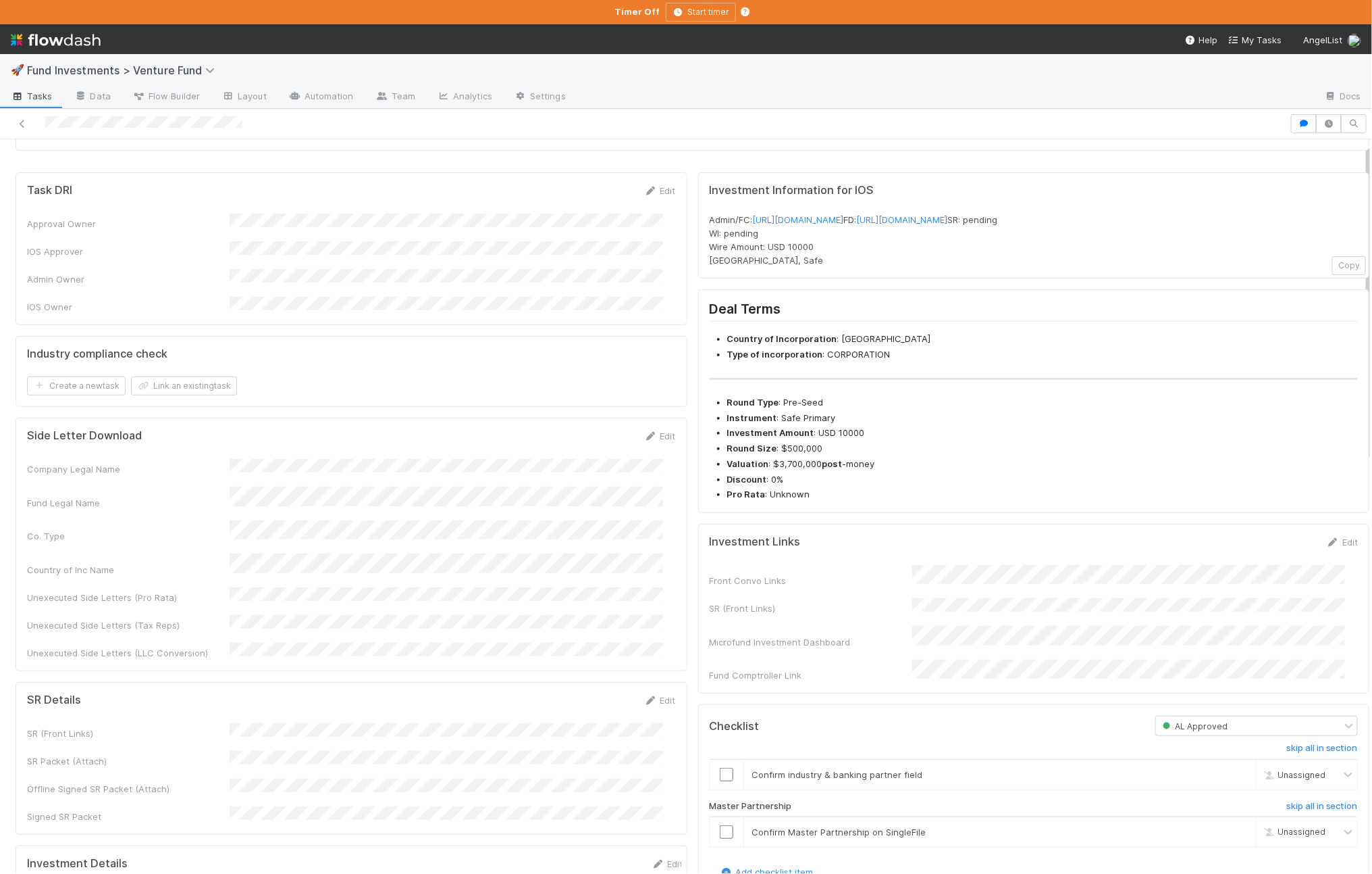
scroll to position [265, 0]
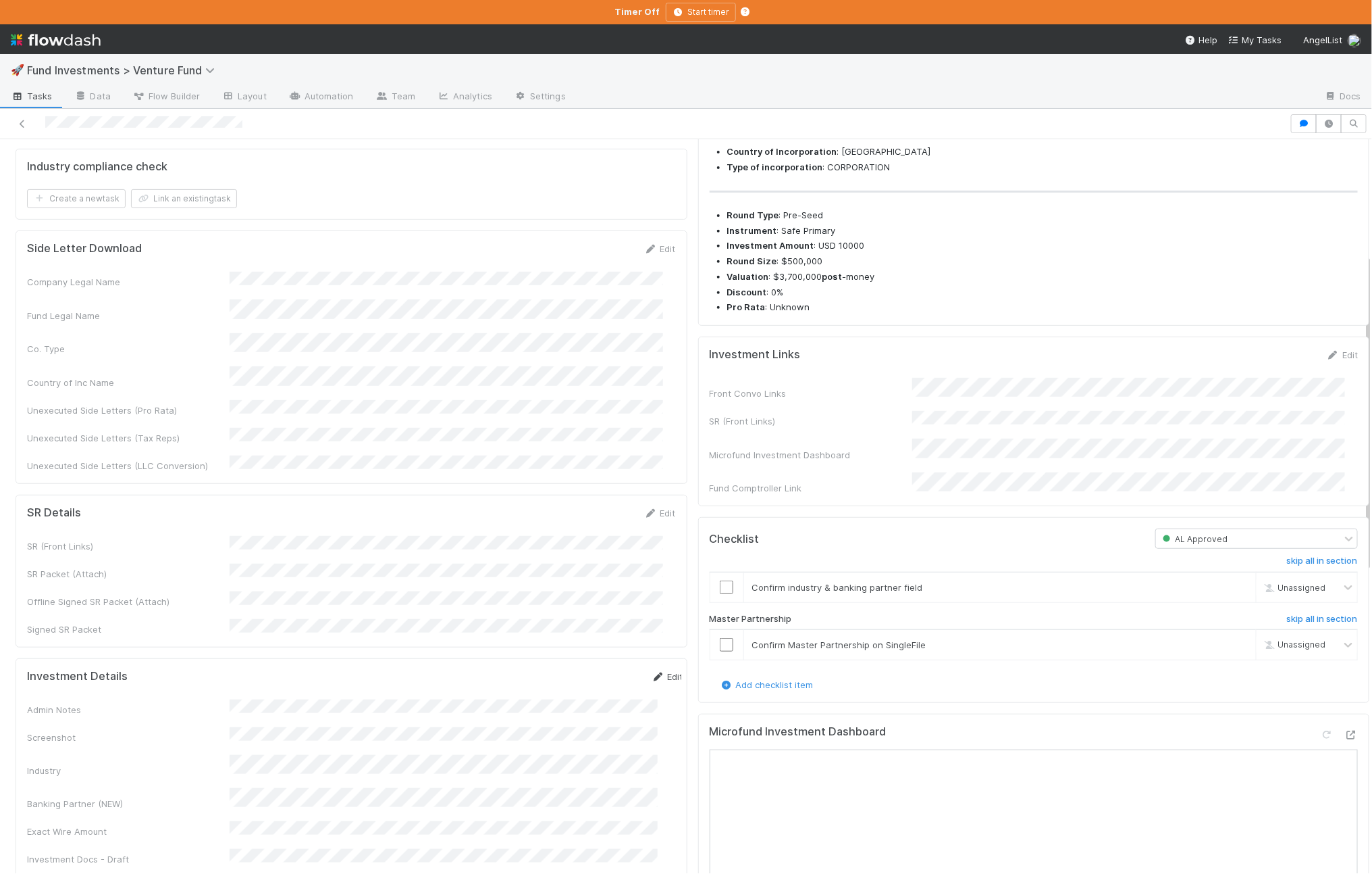
click at [652, 671] on link "Edit" at bounding box center [668, 676] width 31 height 11
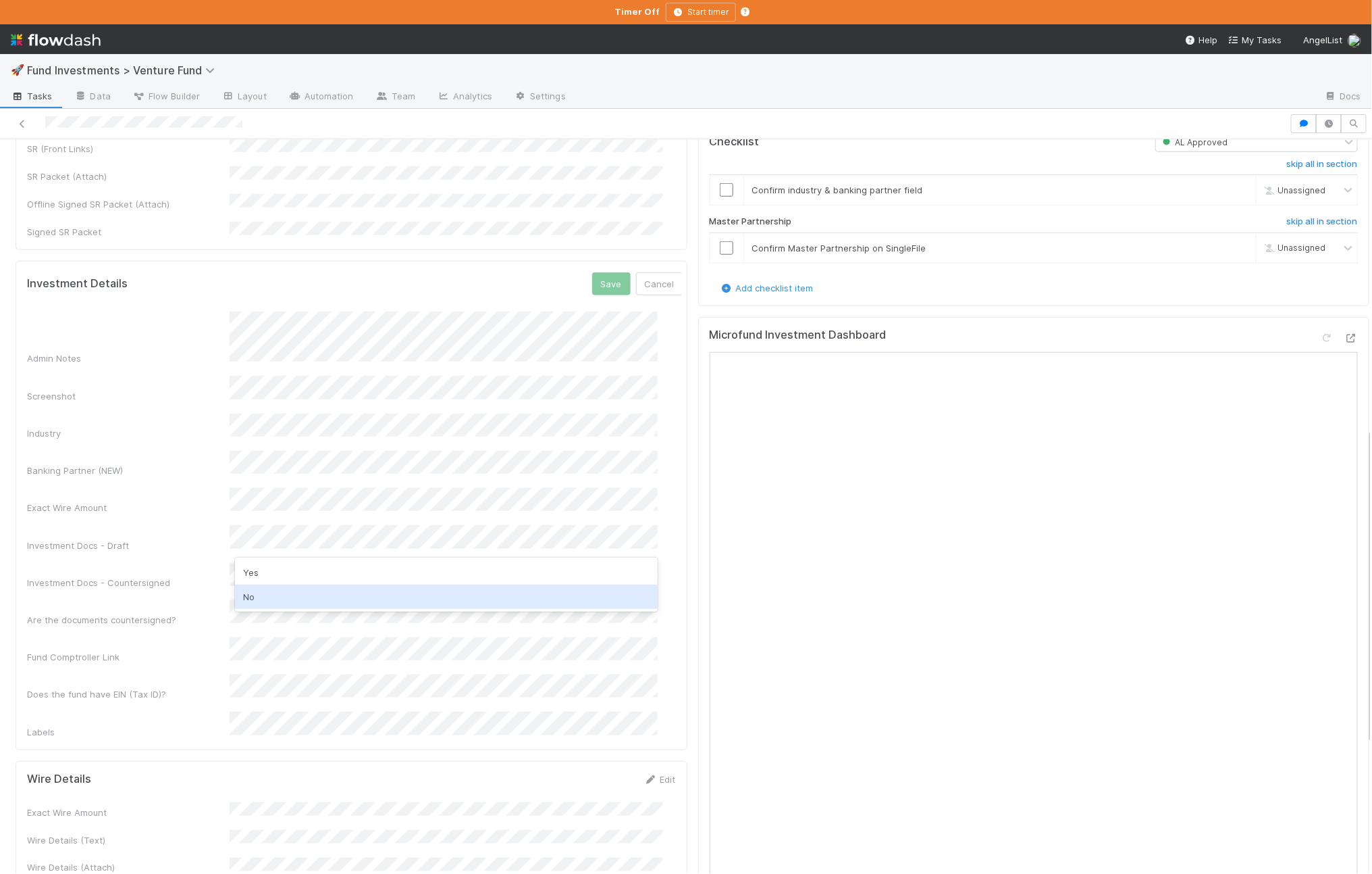
click at [296, 585] on div "No" at bounding box center [446, 596] width 423 height 24
click at [593, 260] on div "Investment Details Save Cancel Admin Notes Screenshot Industry Banking Partner …" at bounding box center [351, 505] width 672 height 490
click at [593, 272] on button "Save" at bounding box center [612, 284] width 39 height 23
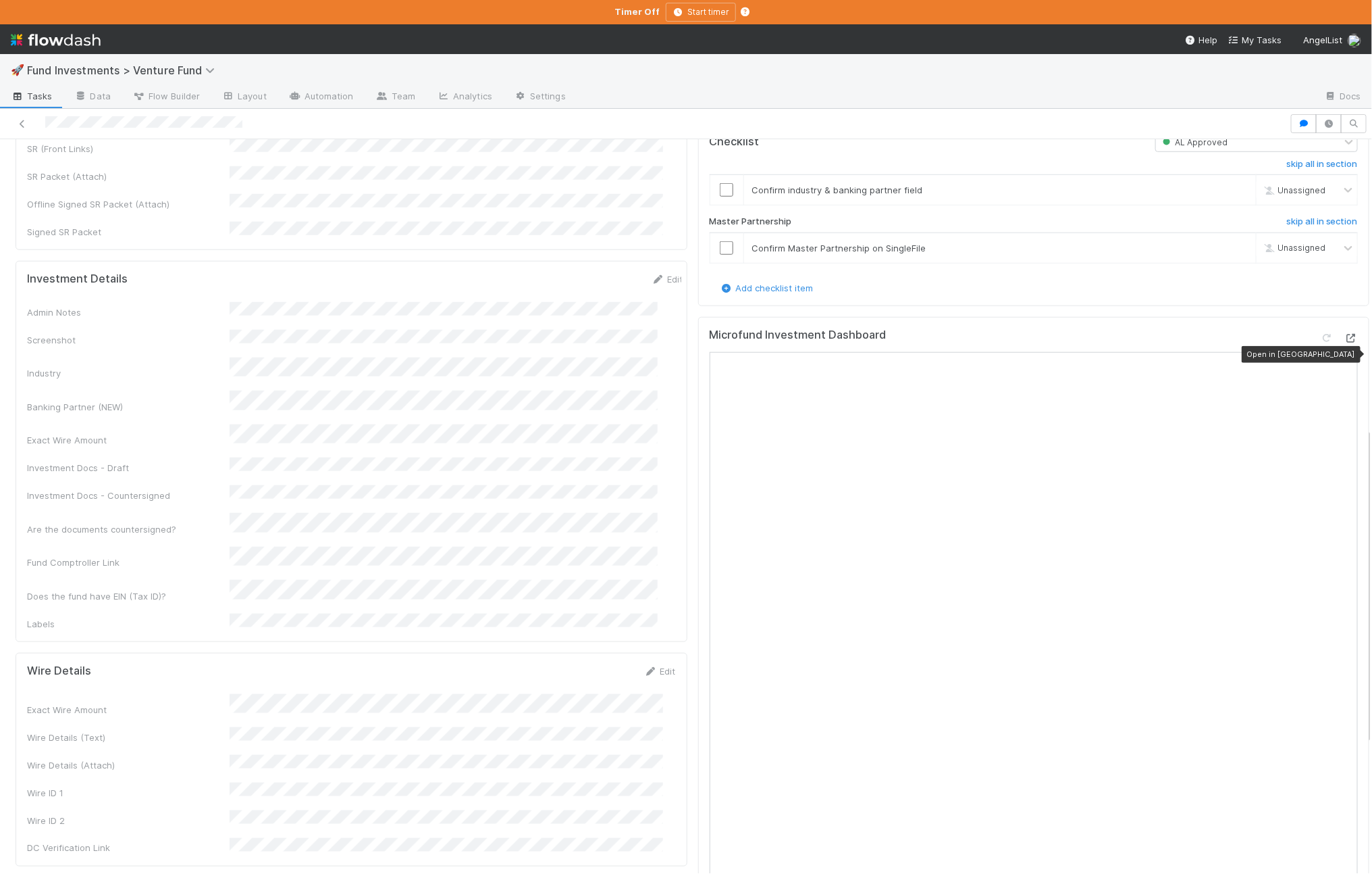
click at [1345, 342] on icon at bounding box center [1351, 338] width 13 height 9
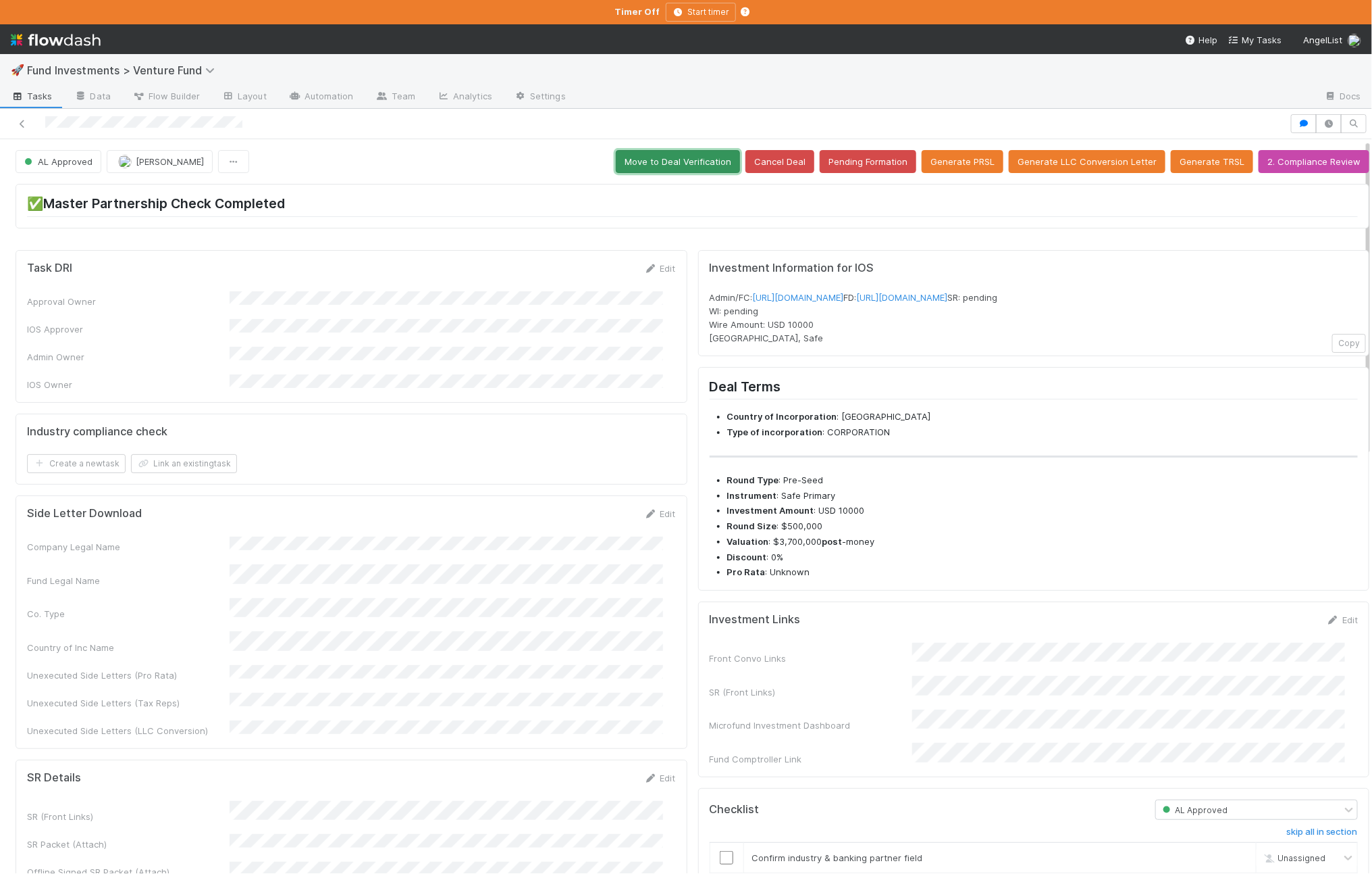
click at [657, 171] on button "Move to Deal Verification" at bounding box center [678, 161] width 124 height 23
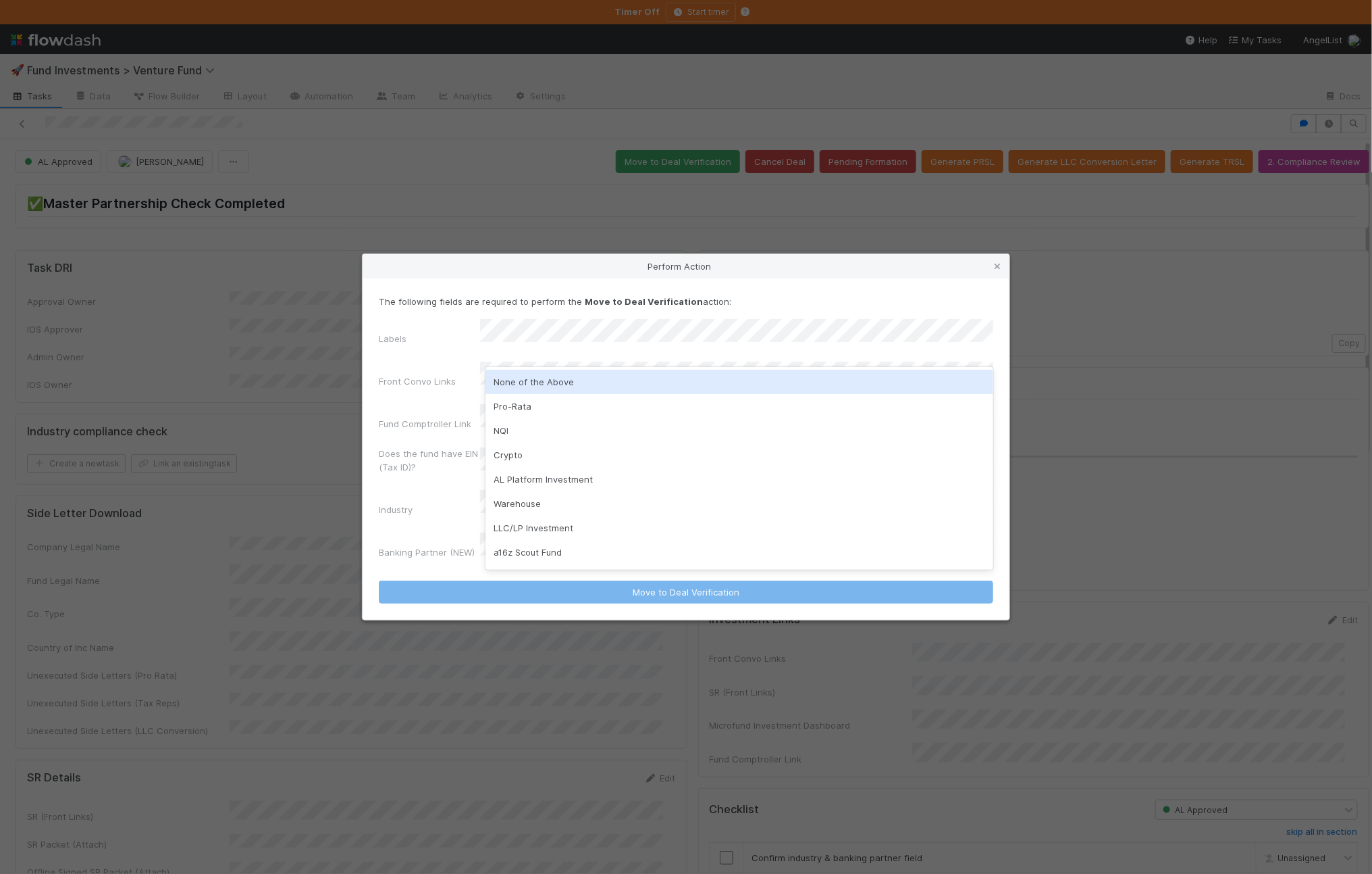
click at [562, 381] on div "None of the Above" at bounding box center [740, 381] width 508 height 24
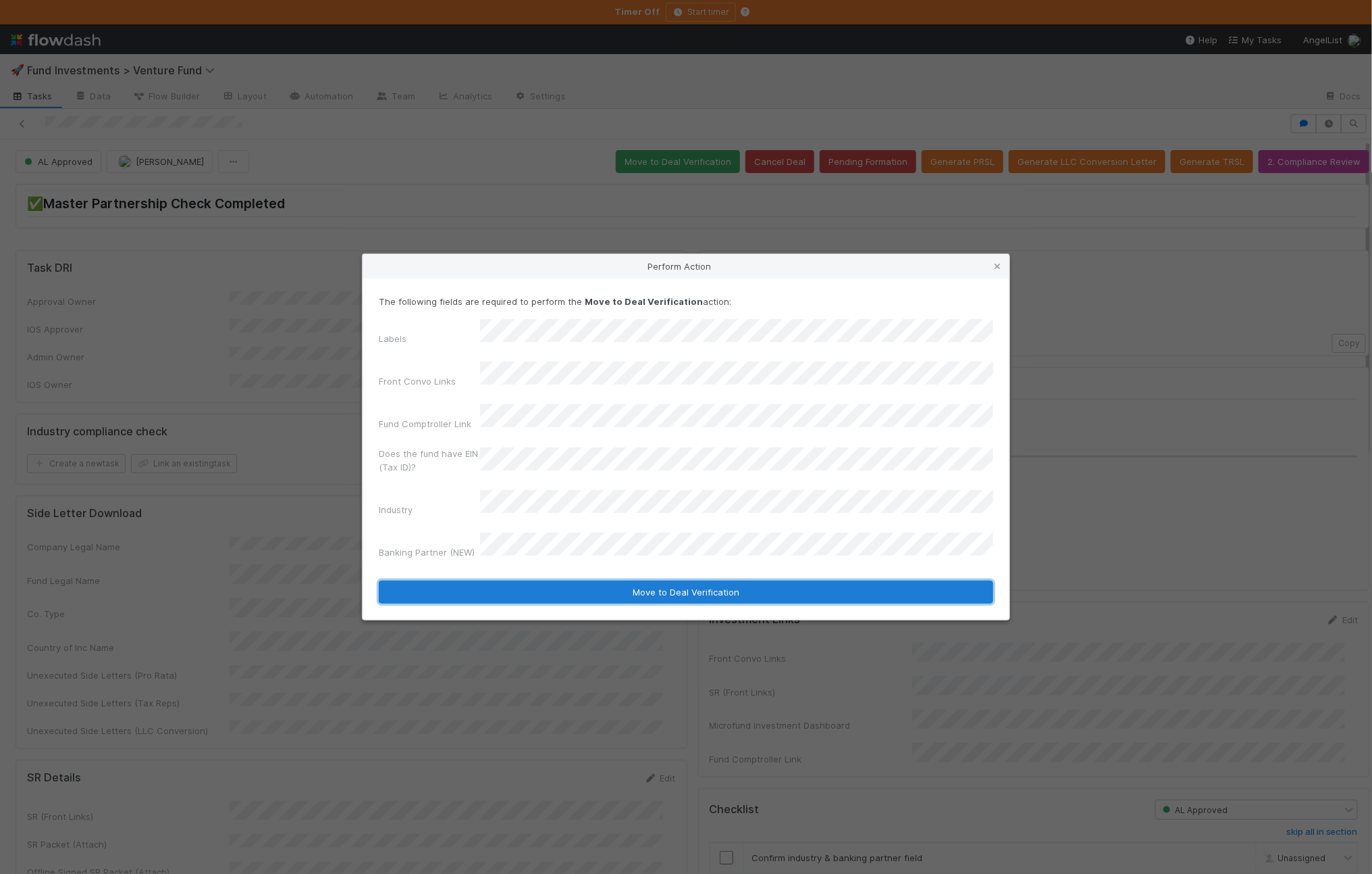
click at [486, 580] on button "Move to Deal Verification" at bounding box center [686, 592] width 615 height 23
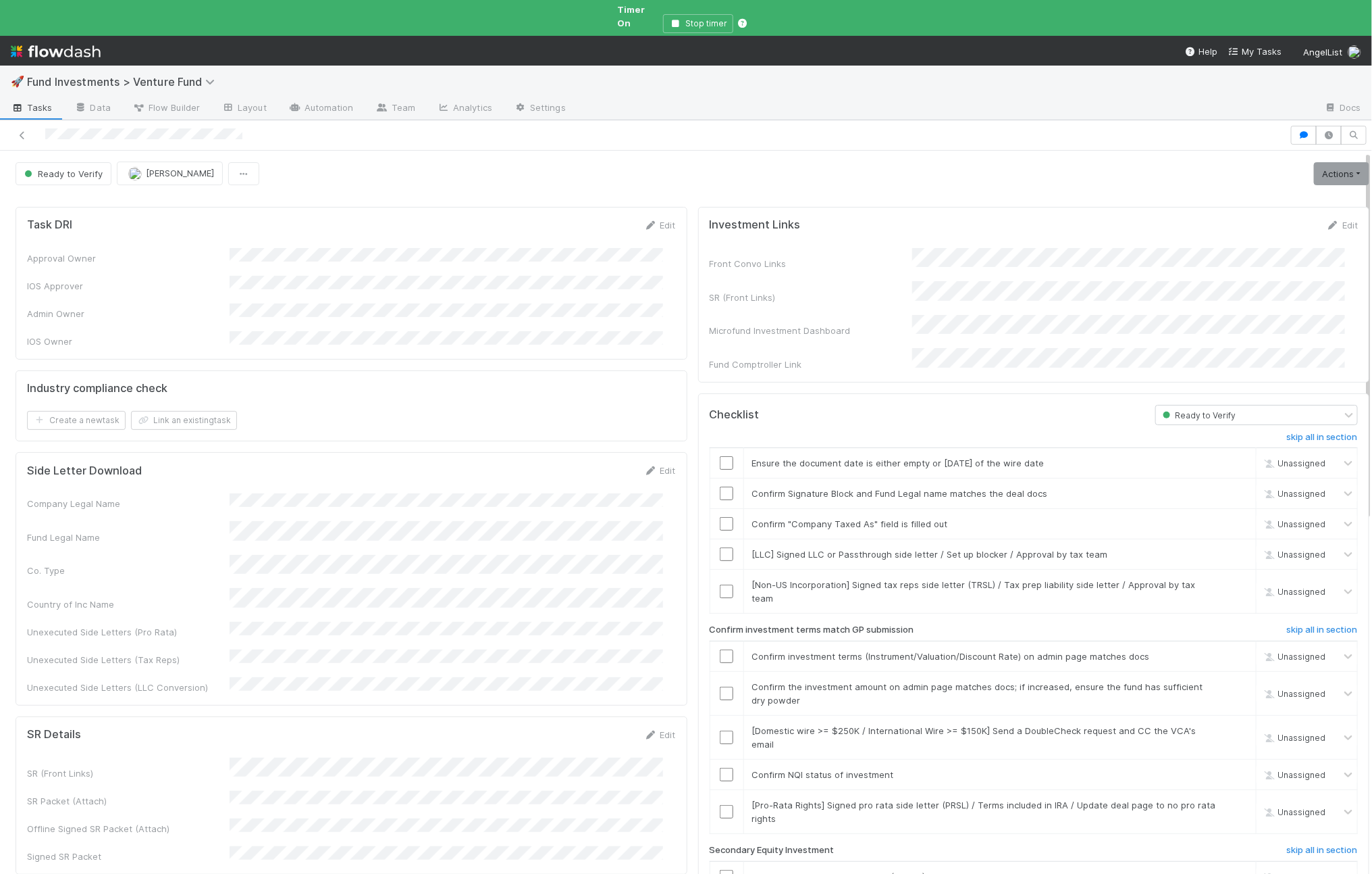
drag, startPoint x: 693, startPoint y: 160, endPoint x: 530, endPoint y: 235, distance: 179.4
click at [1327, 162] on link "Actions" at bounding box center [1341, 174] width 55 height 23
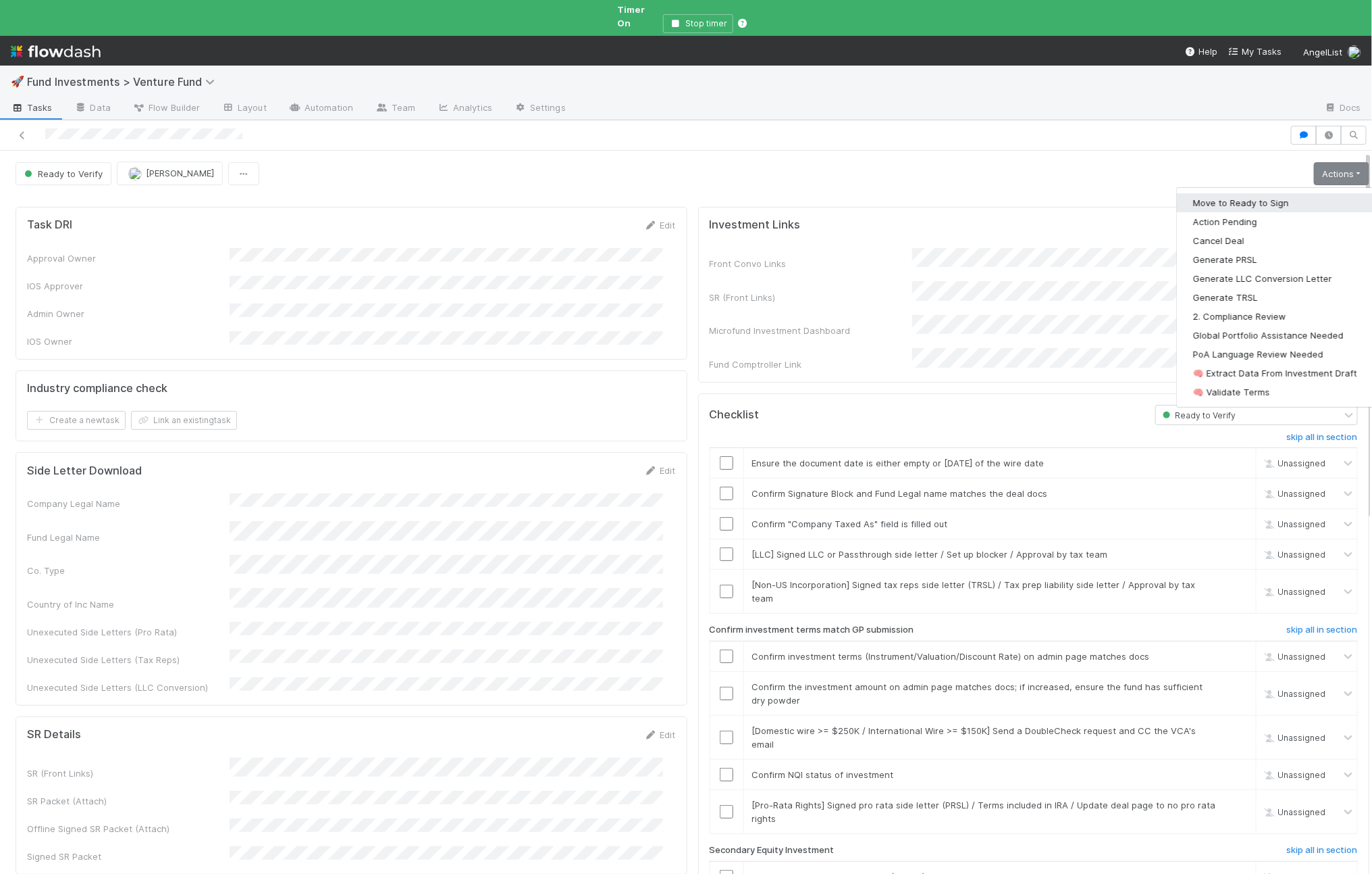
click at [1259, 193] on button "Move to Ready to Sign" at bounding box center [1275, 203] width 197 height 19
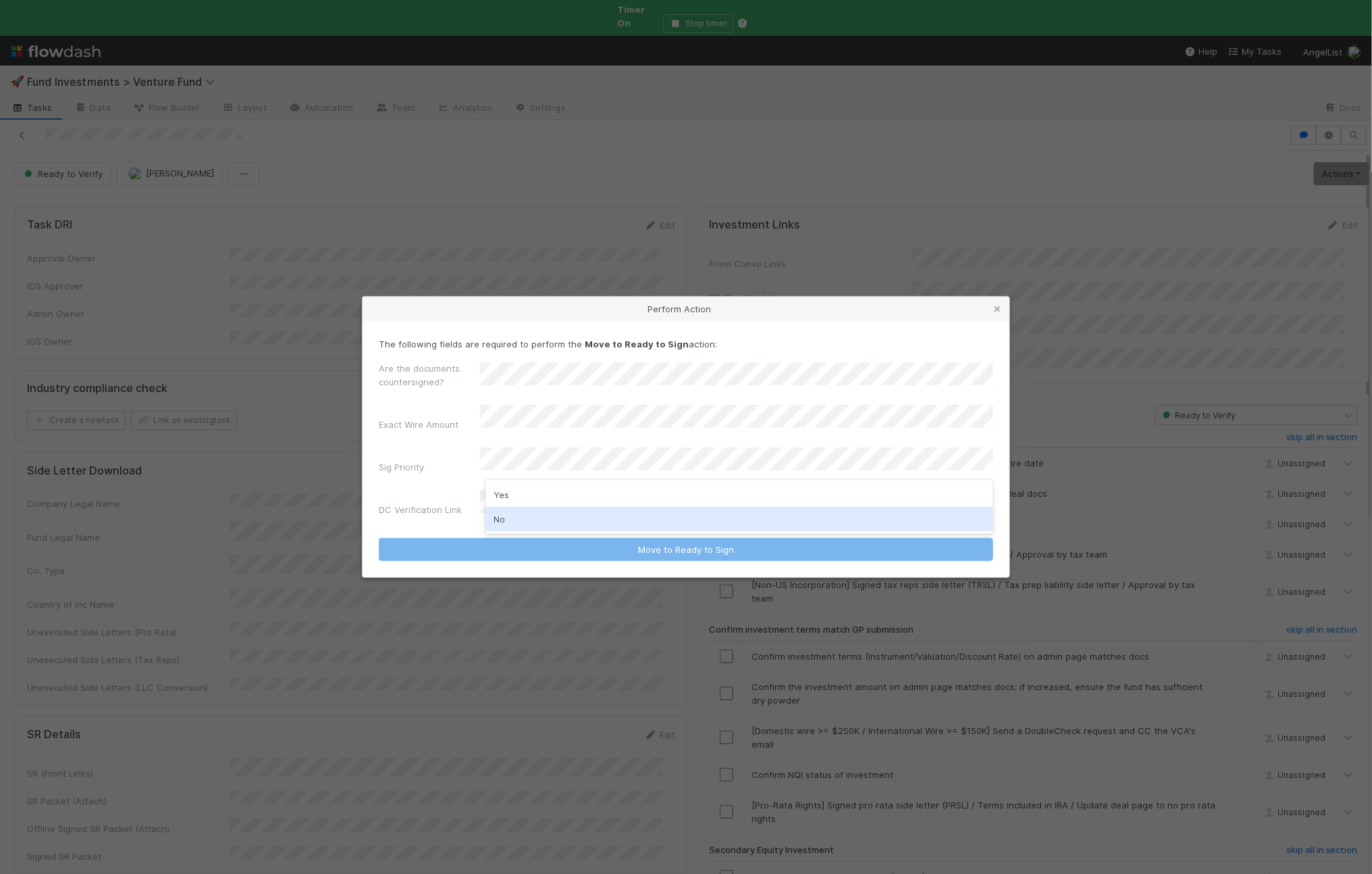
click at [567, 523] on div "No" at bounding box center [740, 518] width 508 height 24
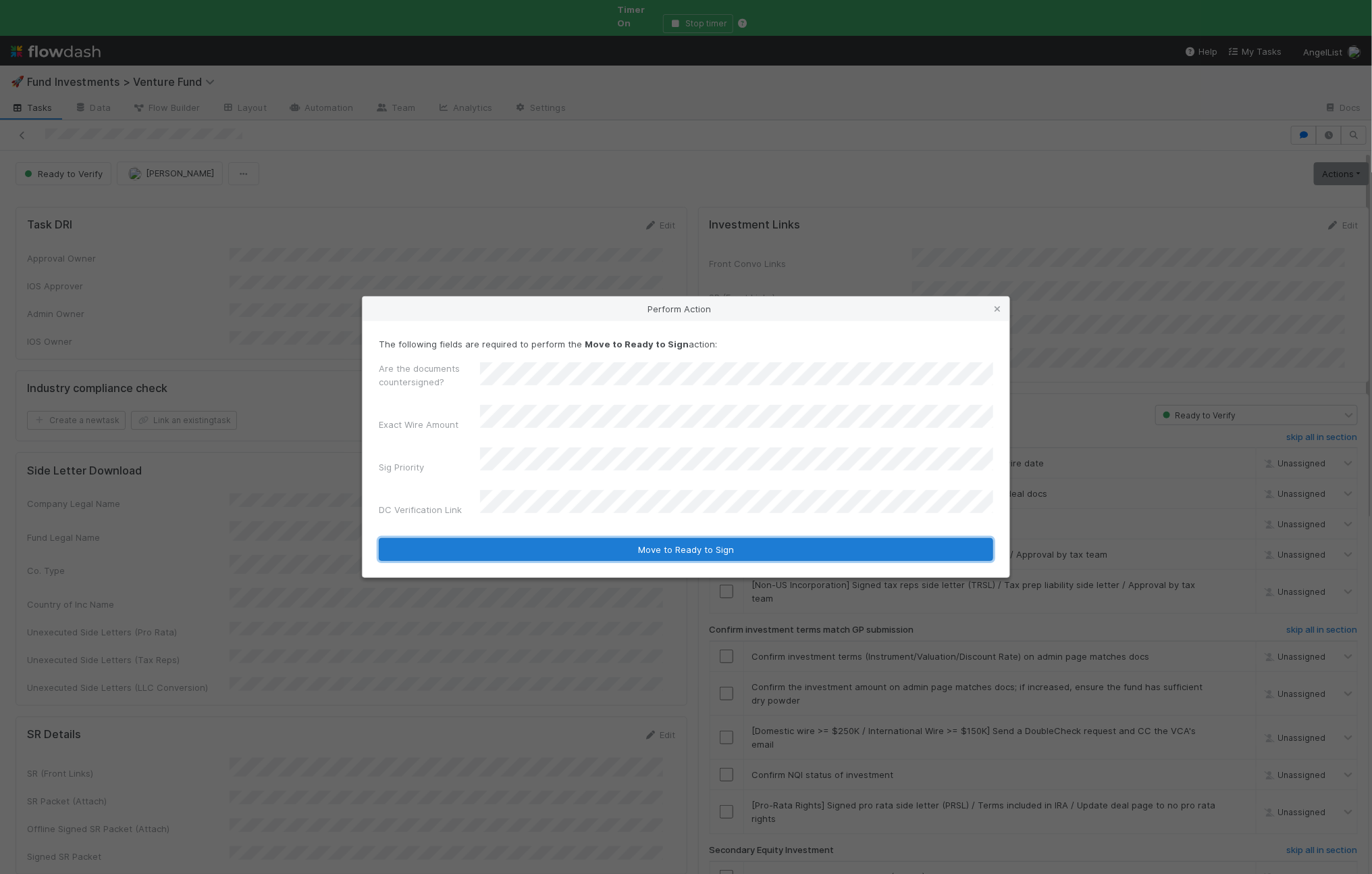
click at [558, 542] on button "Move to Ready to Sign" at bounding box center [686, 549] width 615 height 23
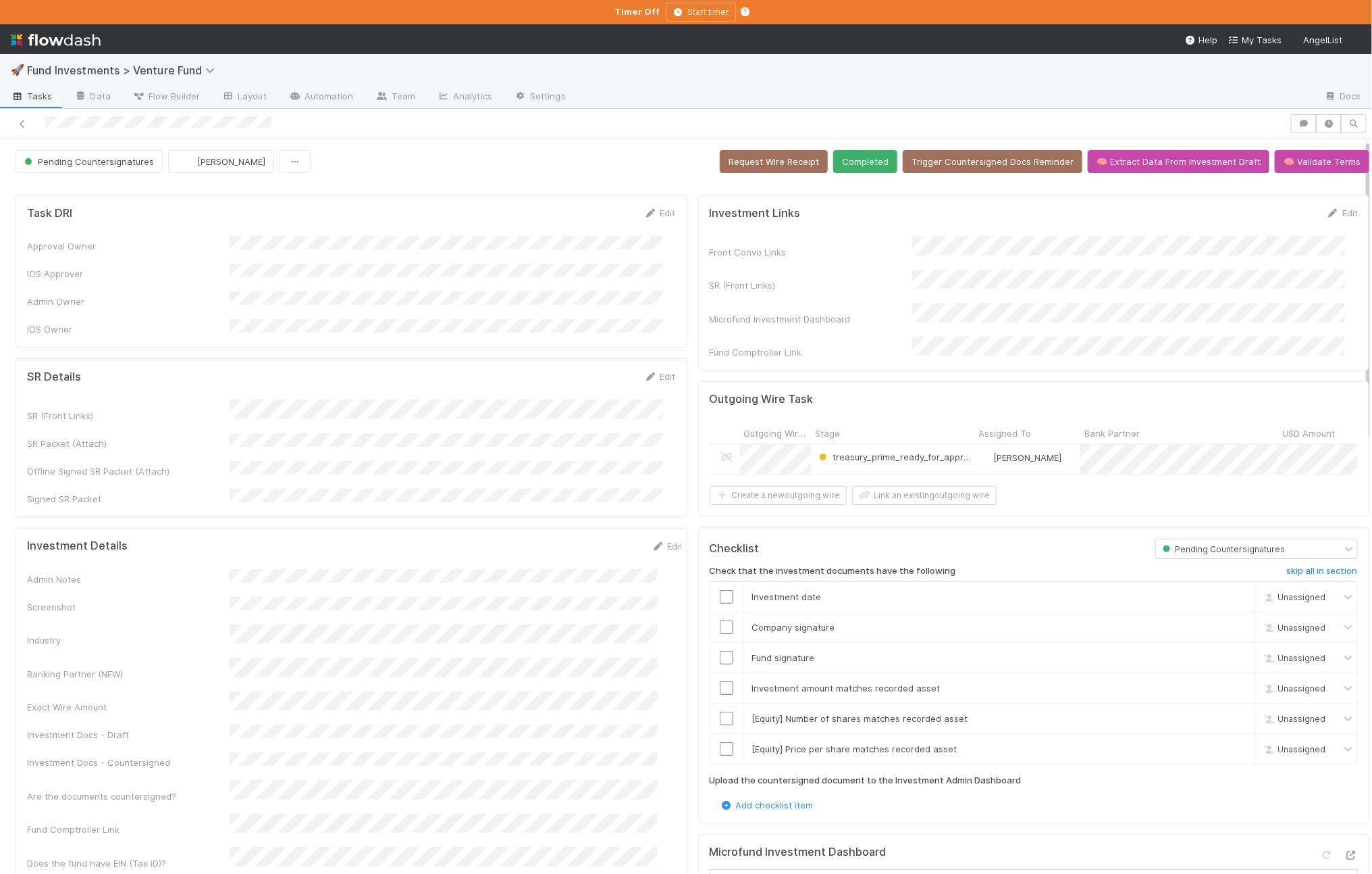
scroll to position [385, 0]
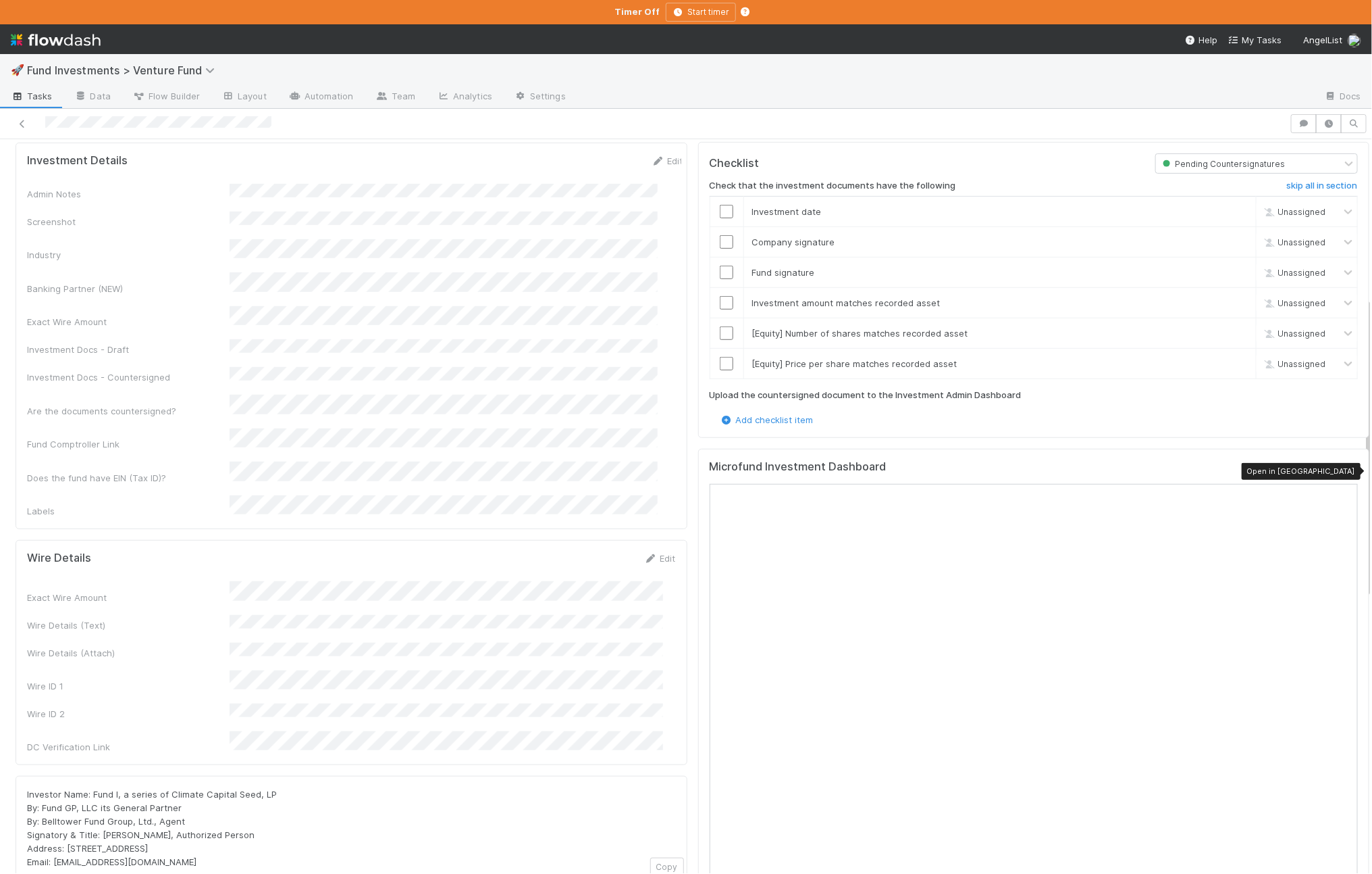
click at [1345, 470] on icon at bounding box center [1351, 470] width 13 height 9
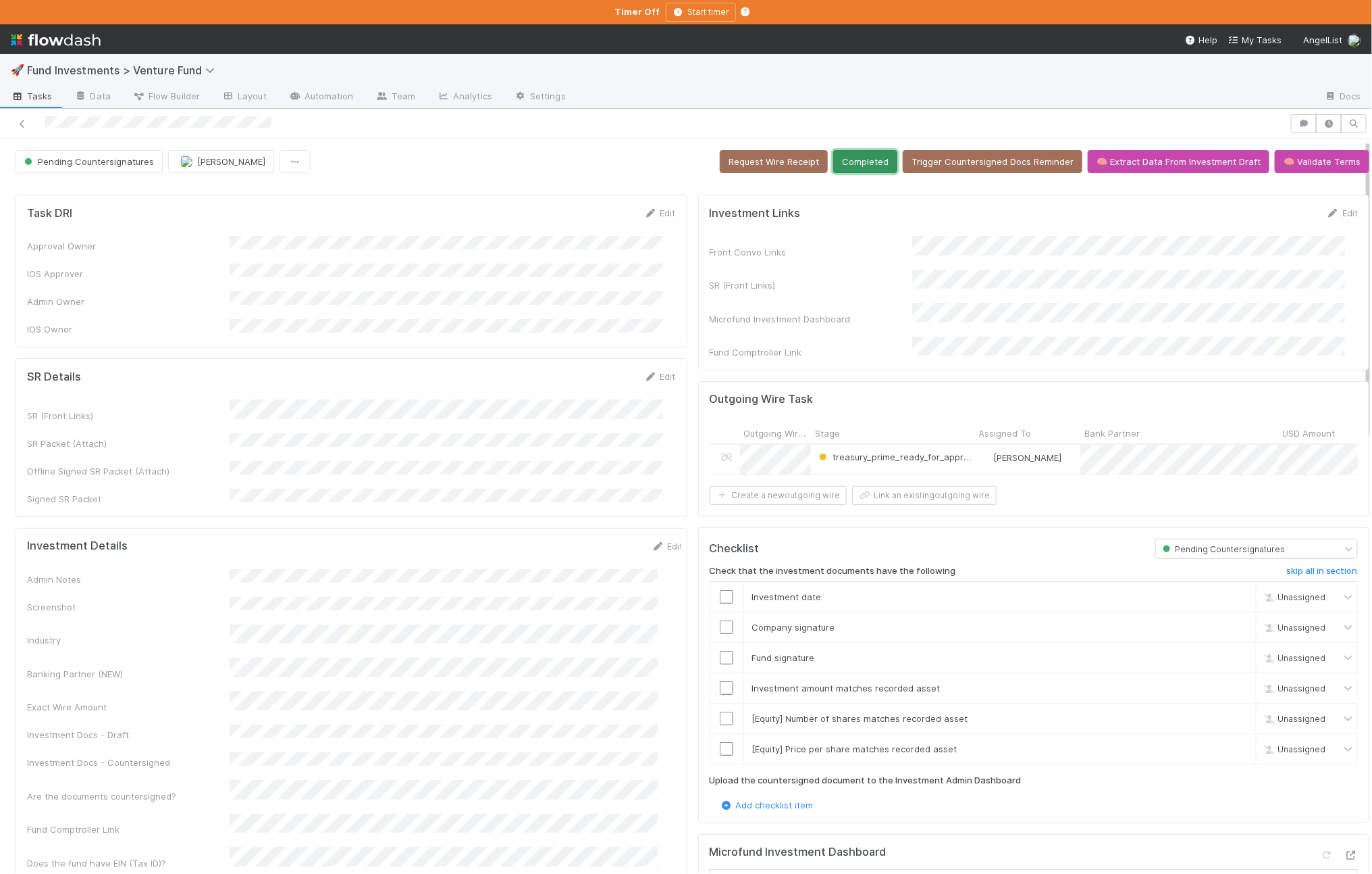
click at [877, 151] on button "Completed" at bounding box center [865, 161] width 64 height 23
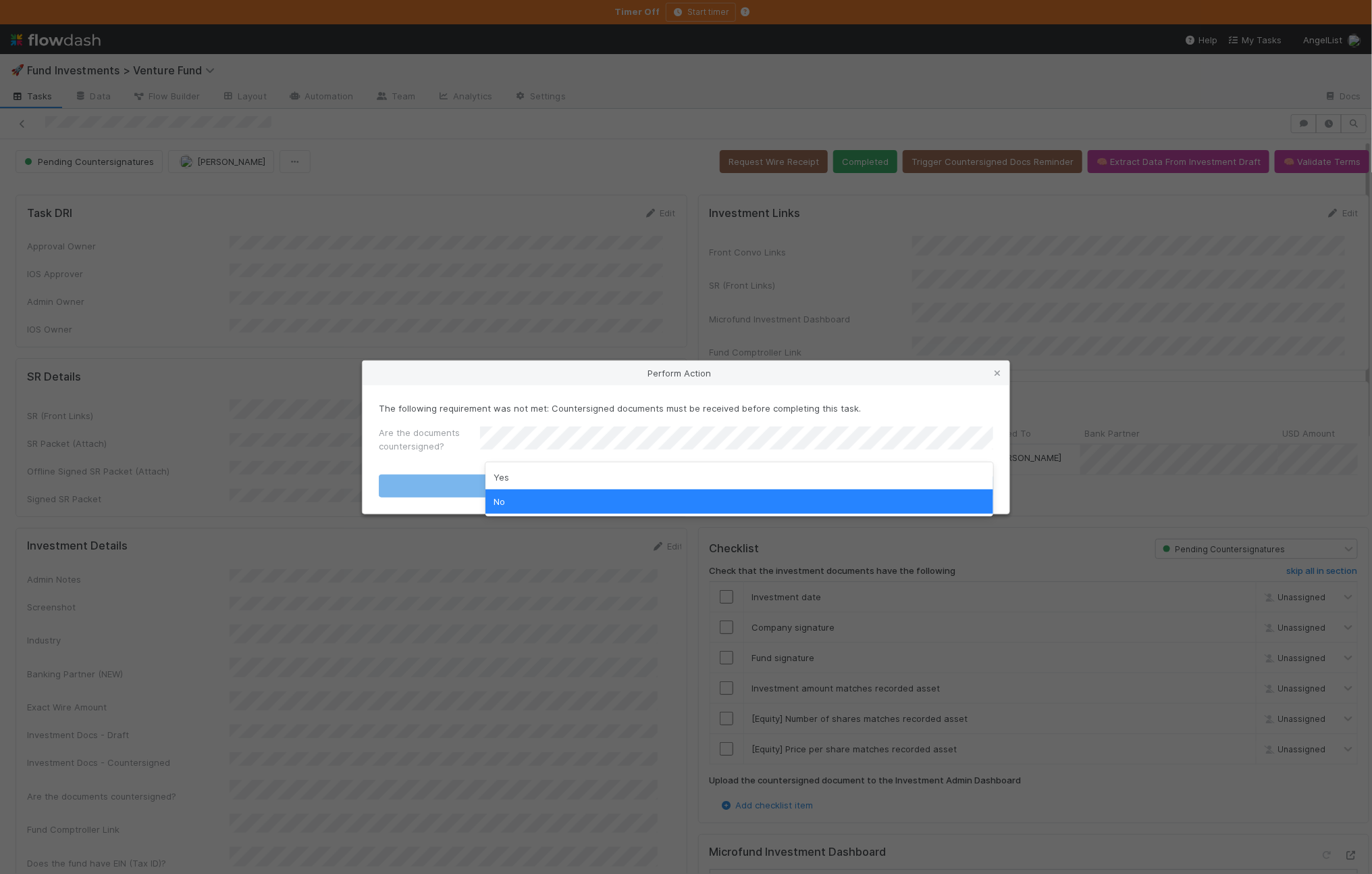
click at [573, 467] on div "Yes" at bounding box center [740, 476] width 508 height 24
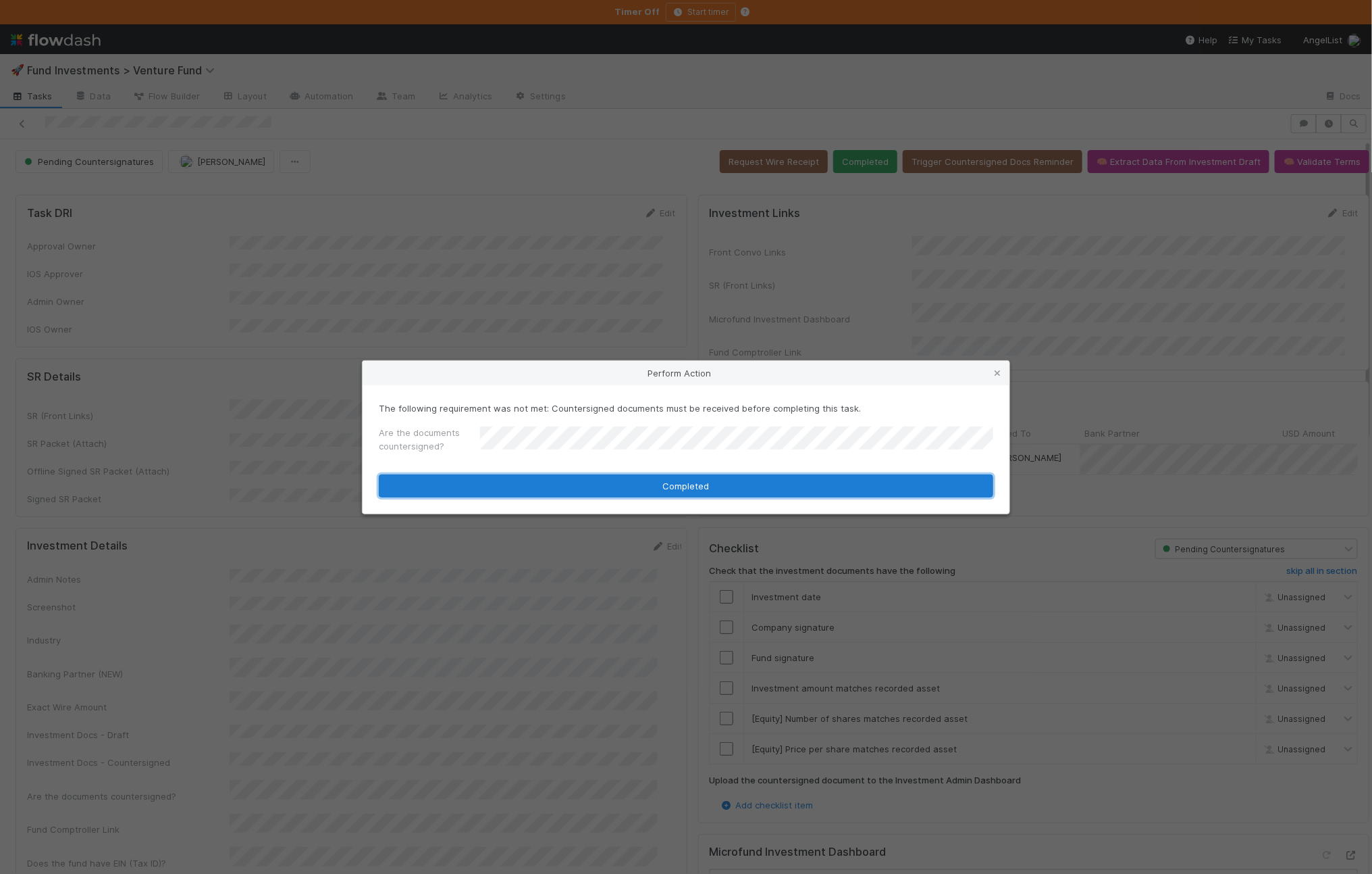
click at [521, 479] on button "Completed" at bounding box center [686, 486] width 615 height 23
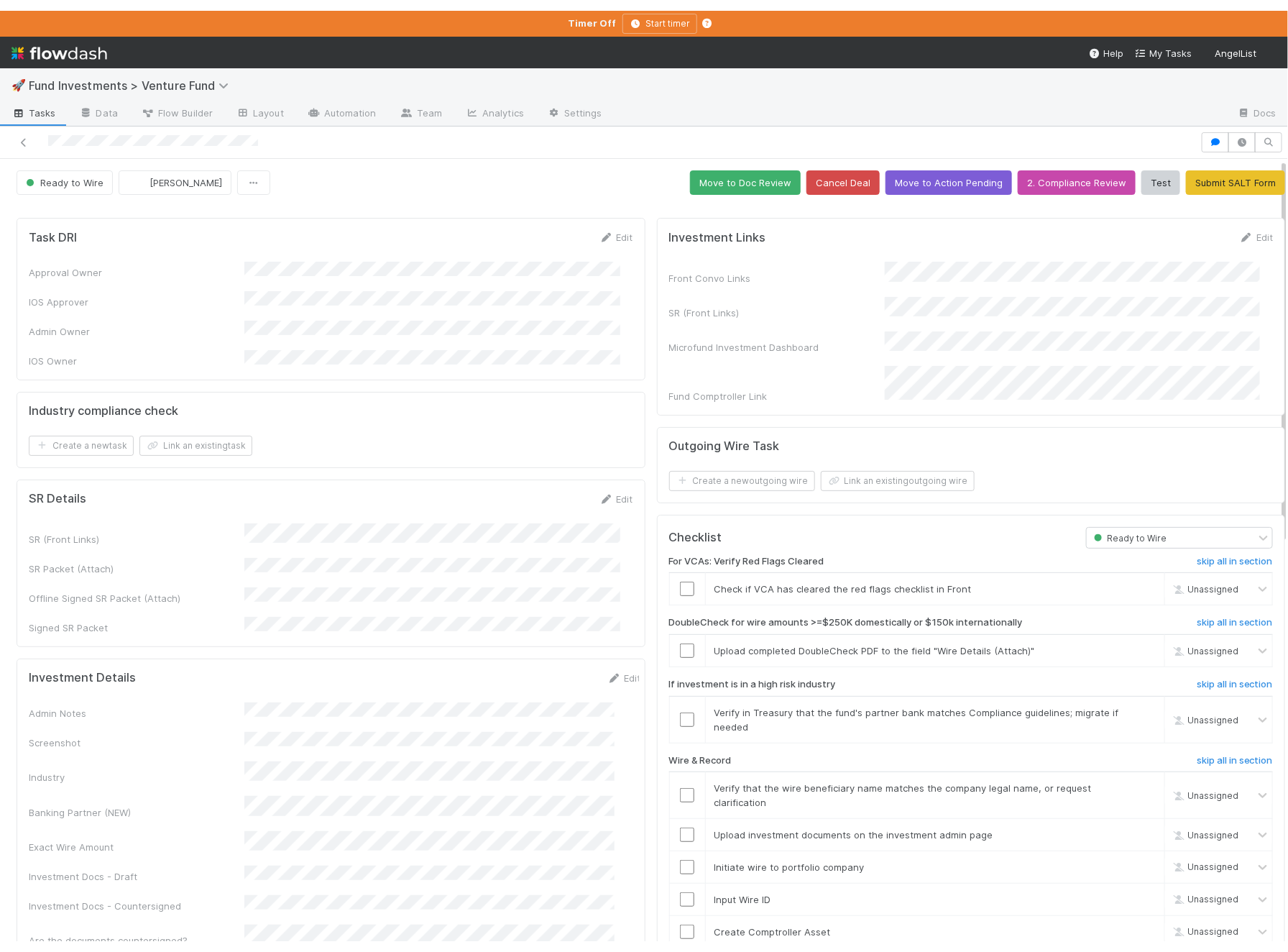
scroll to position [275, 0]
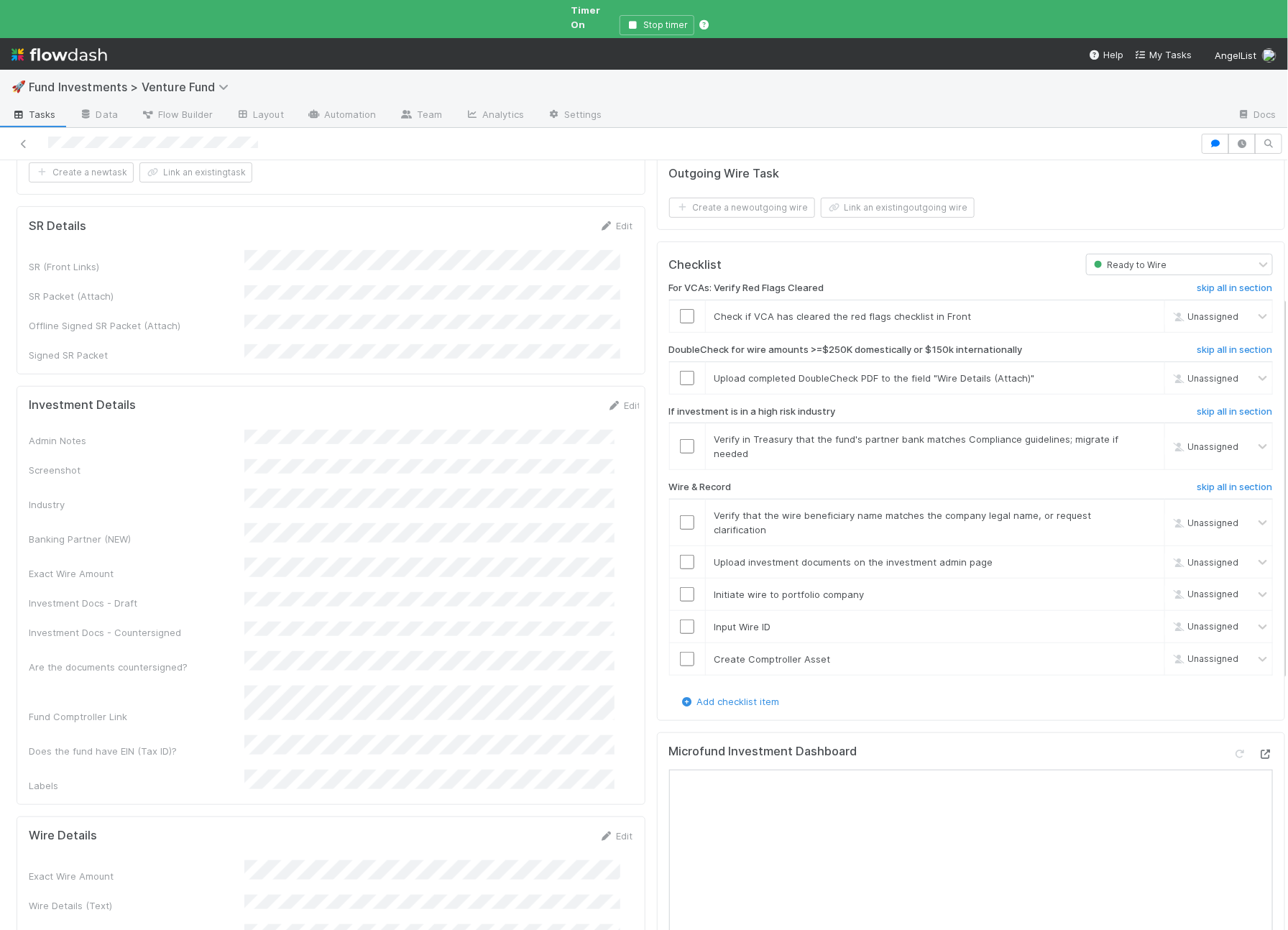
click at [1259, 750] on icon at bounding box center [1266, 754] width 14 height 10
click at [333, 430] on div "Admin Notes Screenshot Industry Banking Partner (NEW) Exact Wire Amount Investm…" at bounding box center [335, 611] width 612 height 363
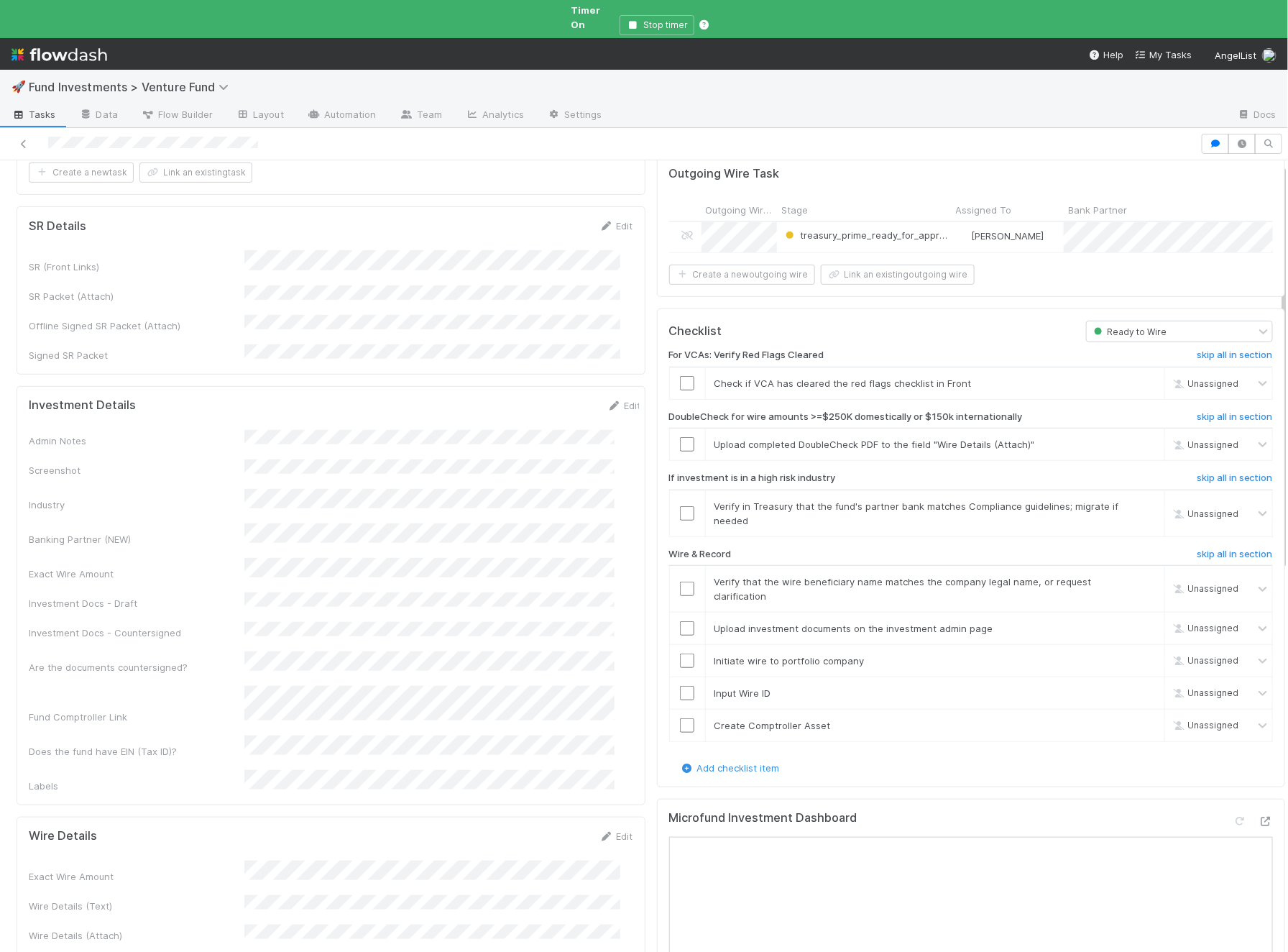
scroll to position [0, 0]
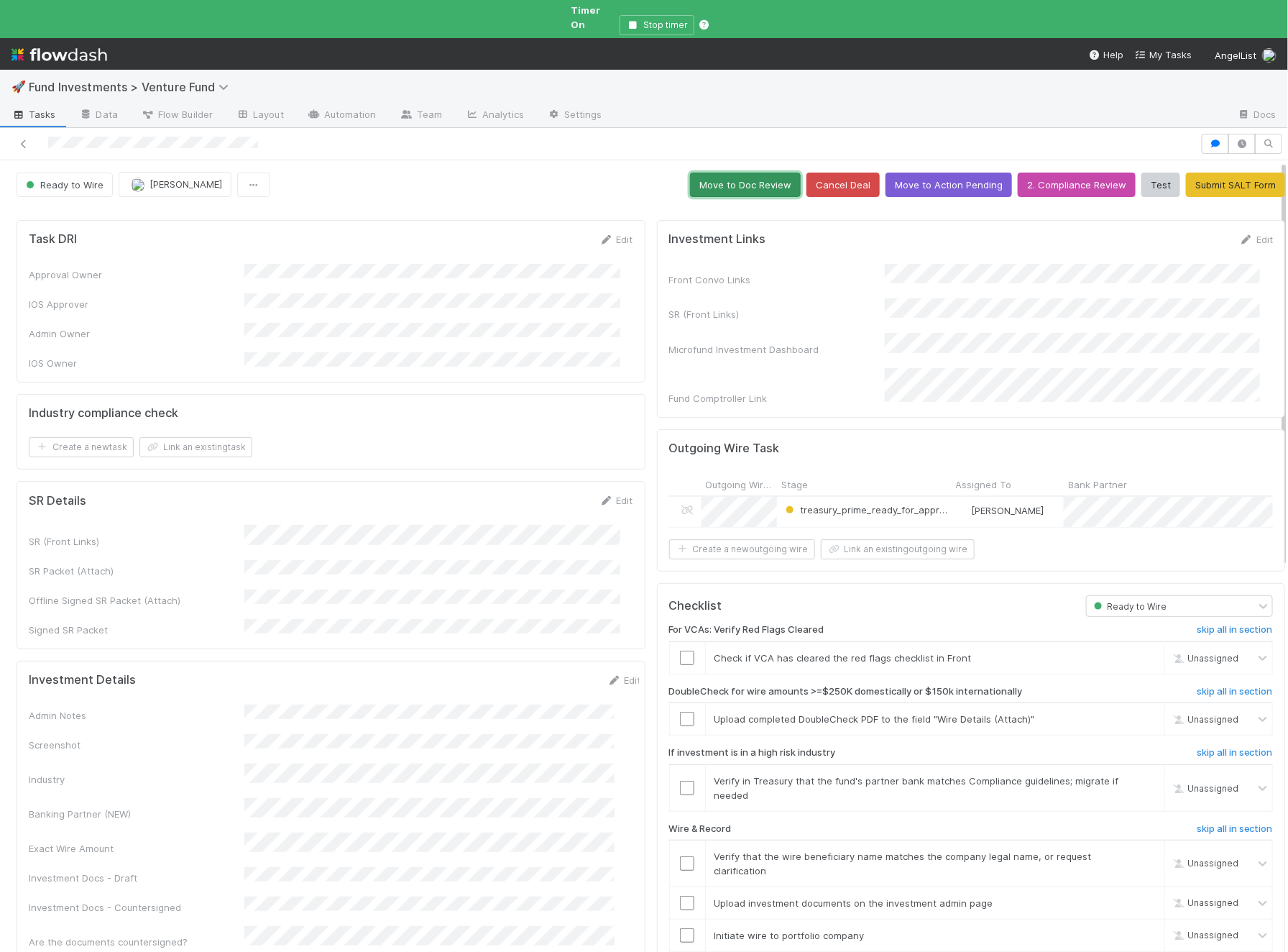
click at [734, 172] on button "Move to Doc Review" at bounding box center [745, 185] width 111 height 25
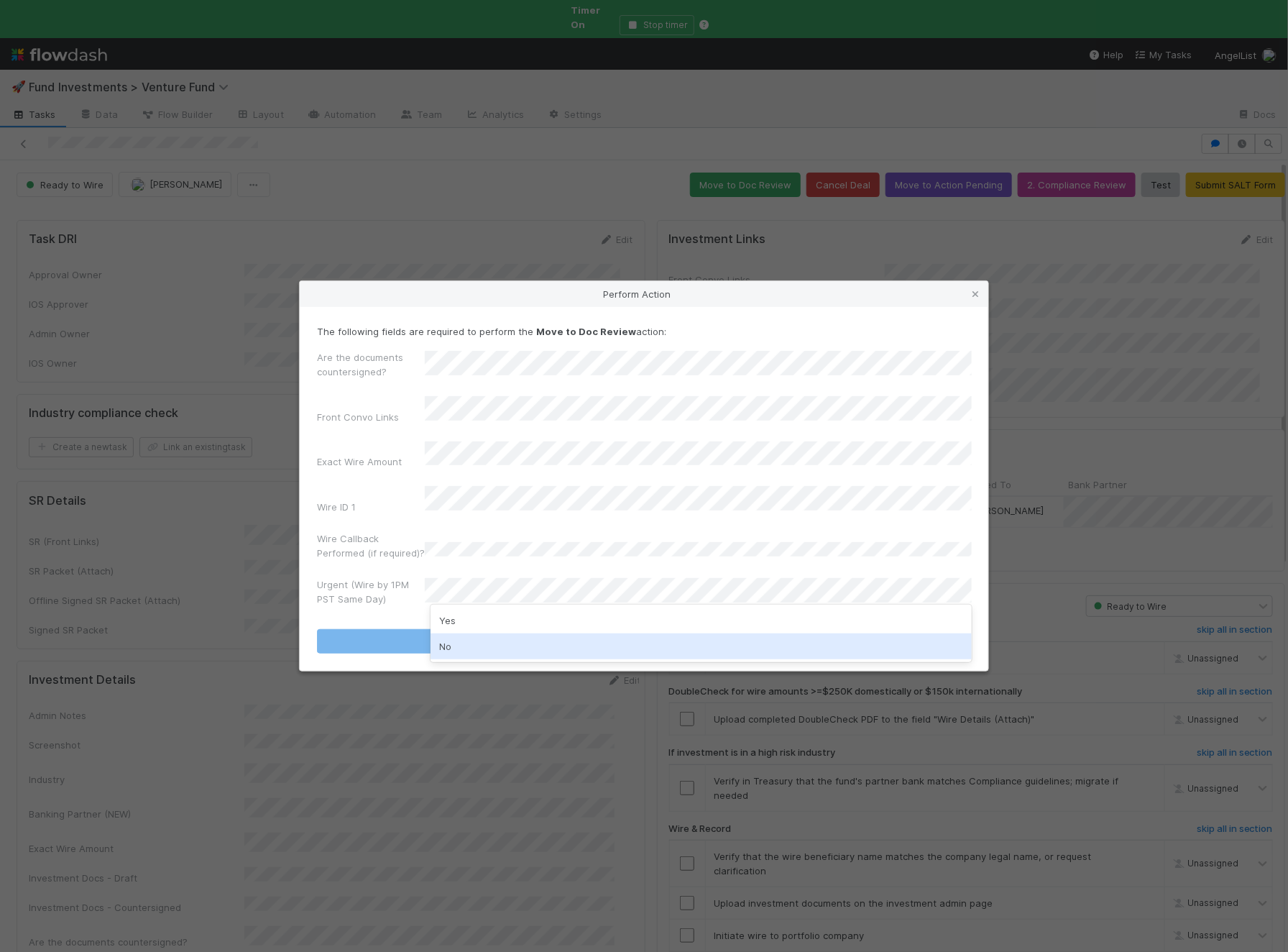
click at [471, 642] on div "No" at bounding box center [700, 646] width 541 height 26
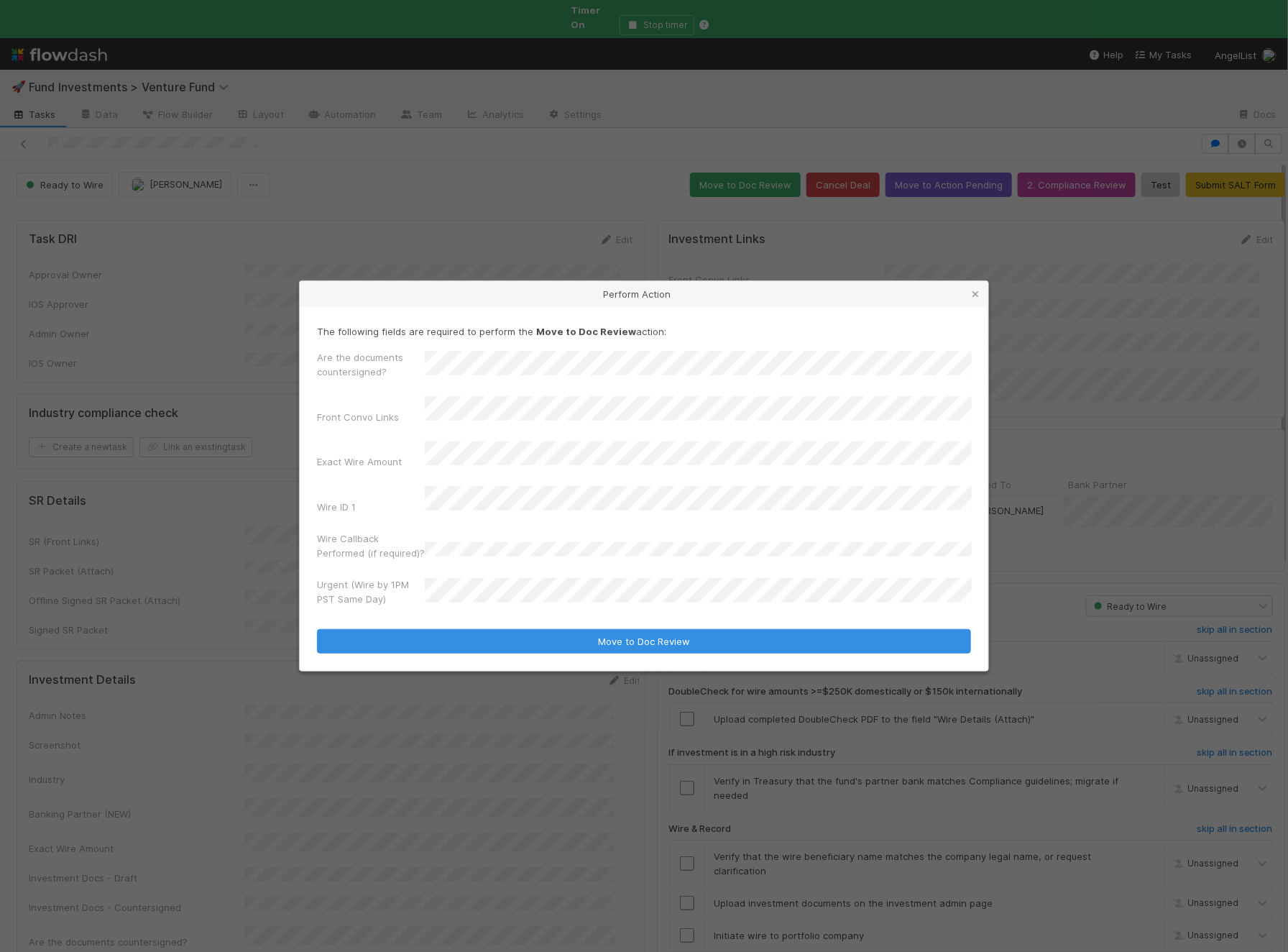
click at [426, 612] on form "The following fields are required to perform the Move to Doc Review action: Are…" at bounding box center [644, 489] width 655 height 330
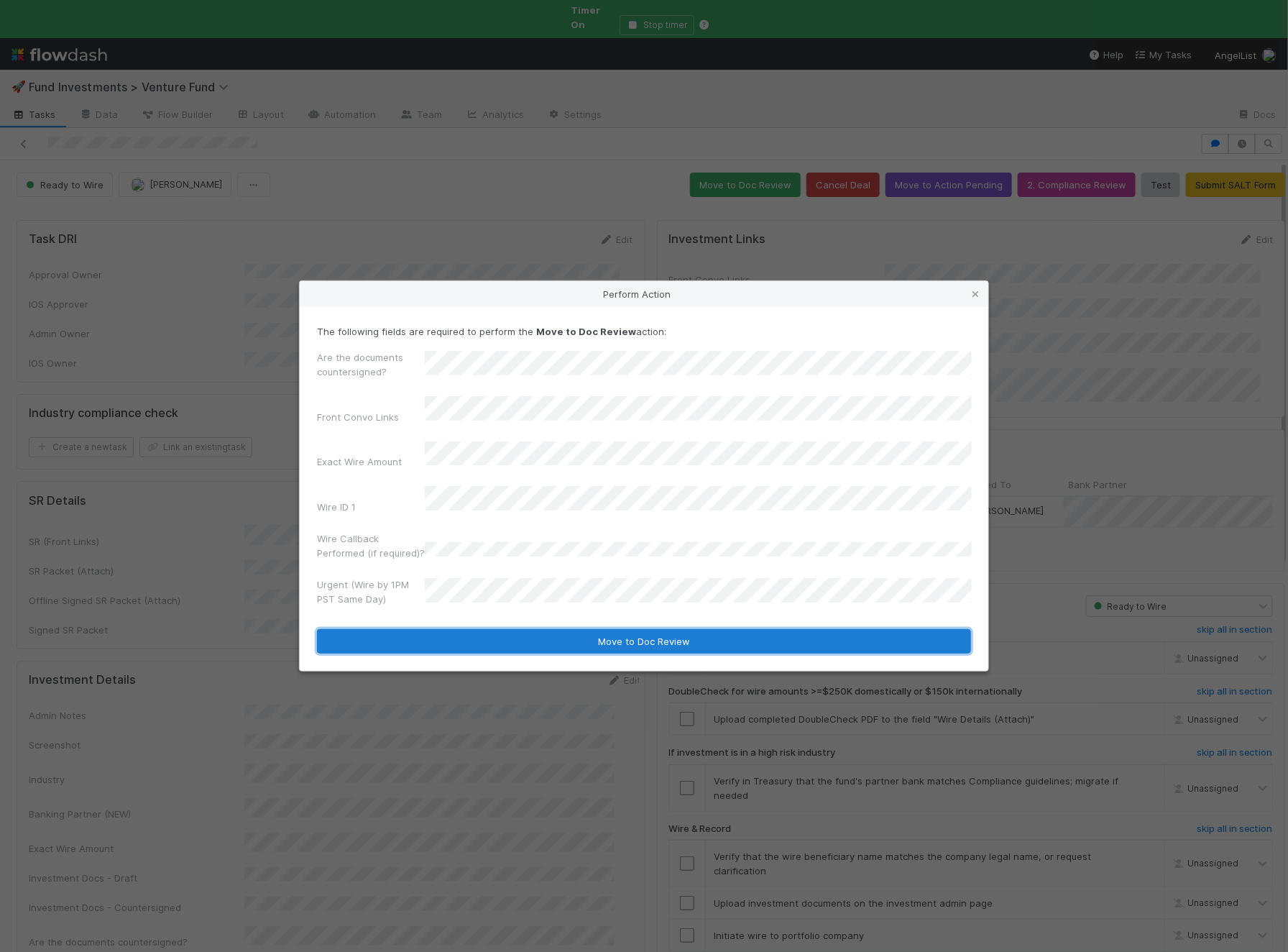
click at [420, 629] on button "Move to Doc Review" at bounding box center [644, 641] width 655 height 25
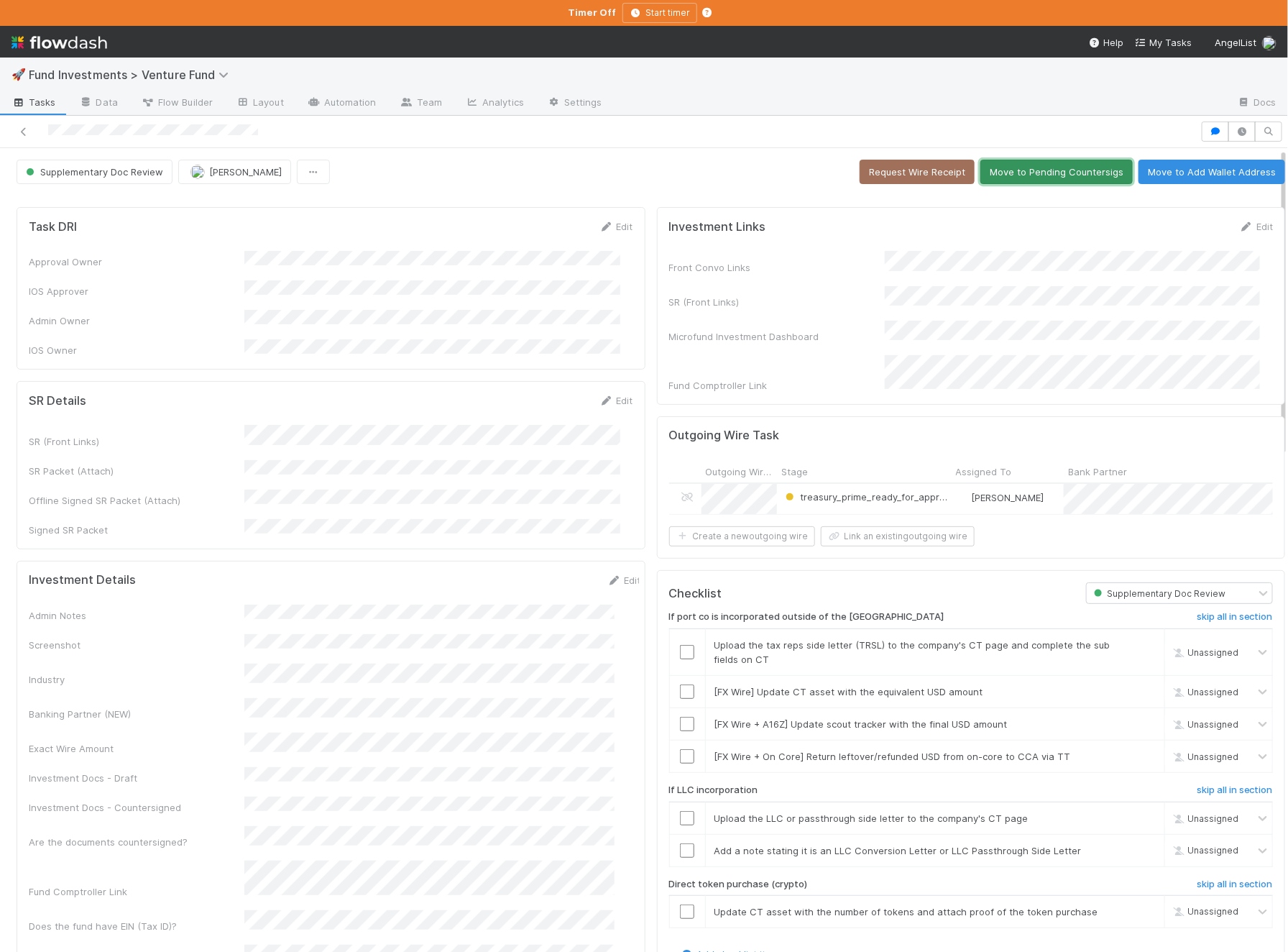
click at [1029, 178] on button "Move to Pending Countersigs" at bounding box center [1057, 172] width 152 height 25
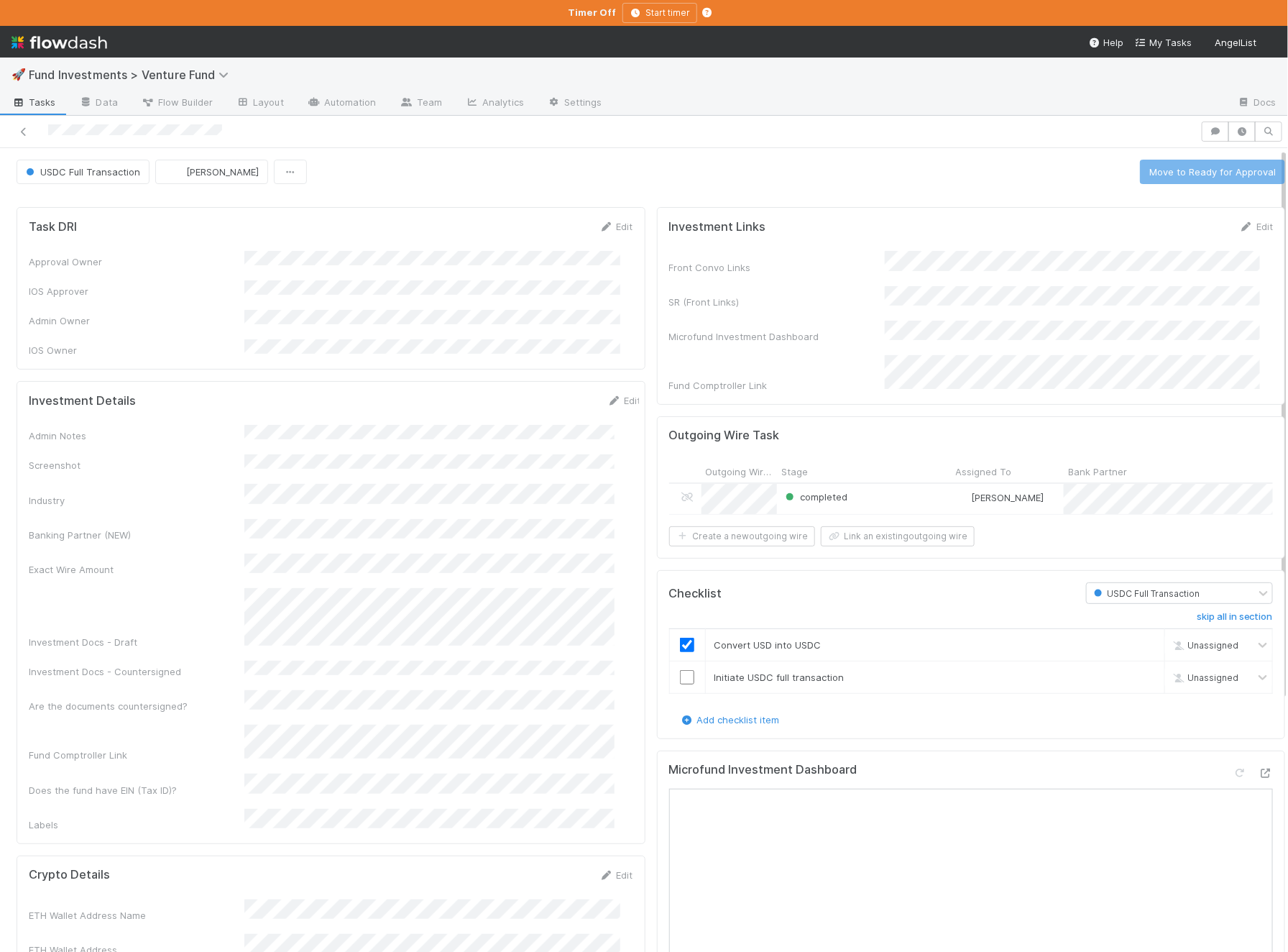
checkbox input "true"
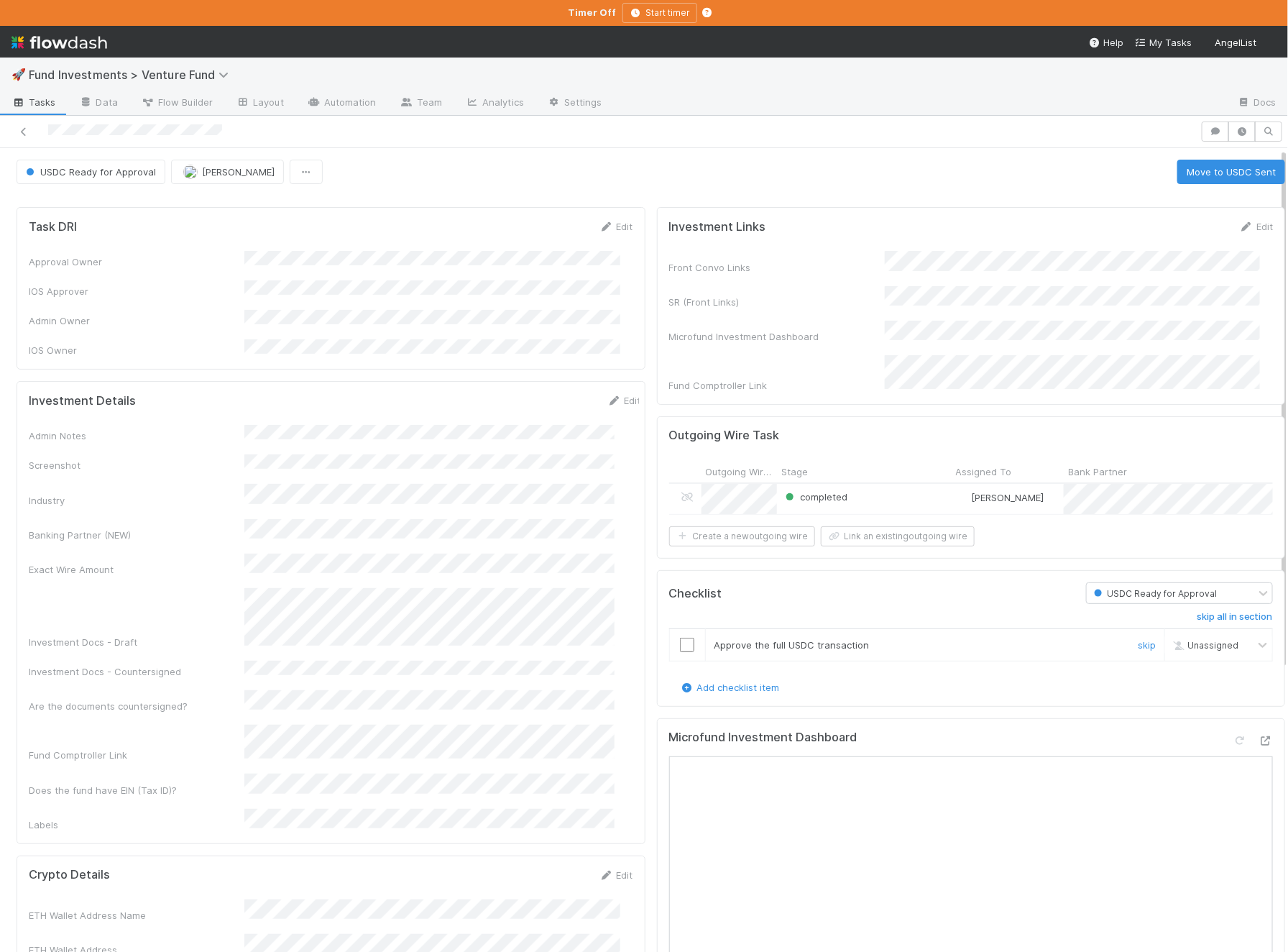
click at [670, 629] on td at bounding box center [687, 645] width 36 height 33
click at [680, 639] on input "checkbox" at bounding box center [687, 645] width 14 height 14
click at [680, 641] on input "checkbox" at bounding box center [687, 645] width 14 height 14
click at [1209, 168] on button "Move to USDC Sent" at bounding box center [1232, 172] width 108 height 25
